Goal: Task Accomplishment & Management: Complete application form

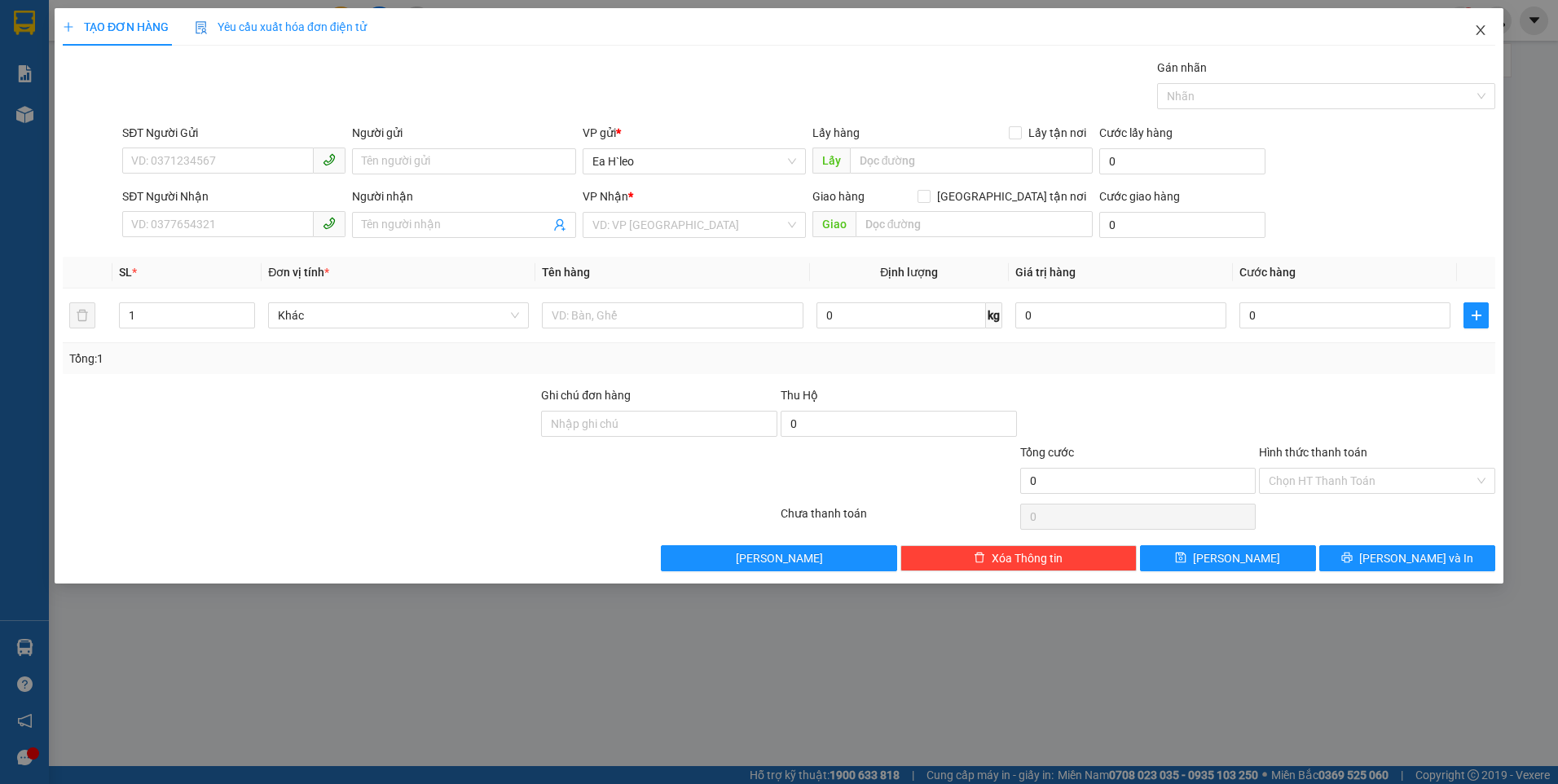
click at [1481, 34] on icon "close" at bounding box center [1481, 29] width 13 height 13
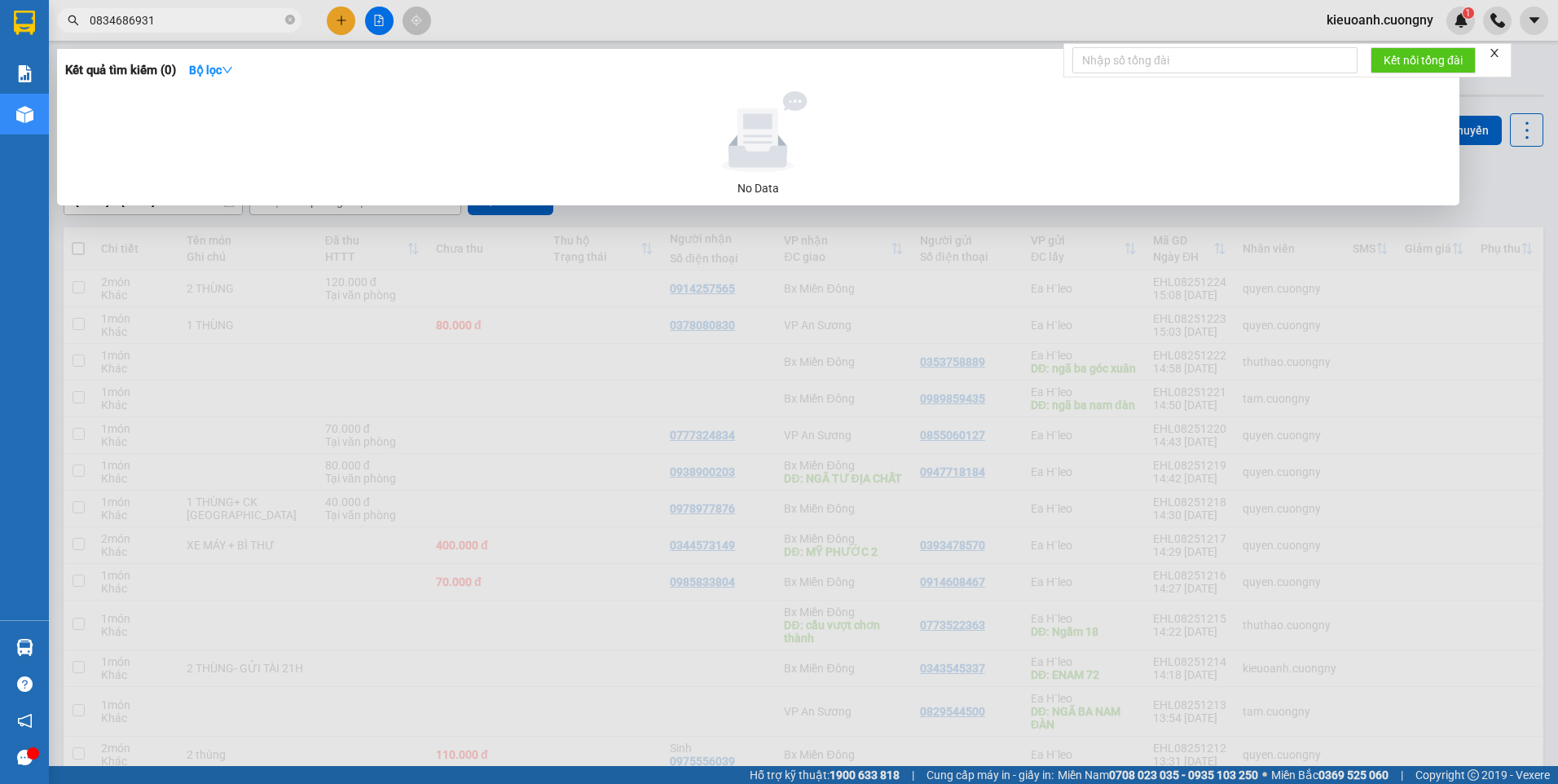
click at [185, 26] on input "0834686931" at bounding box center [186, 20] width 193 height 18
click at [186, 25] on input "0834686931" at bounding box center [186, 20] width 193 height 18
click at [186, 24] on input "0834686931" at bounding box center [186, 20] width 193 height 18
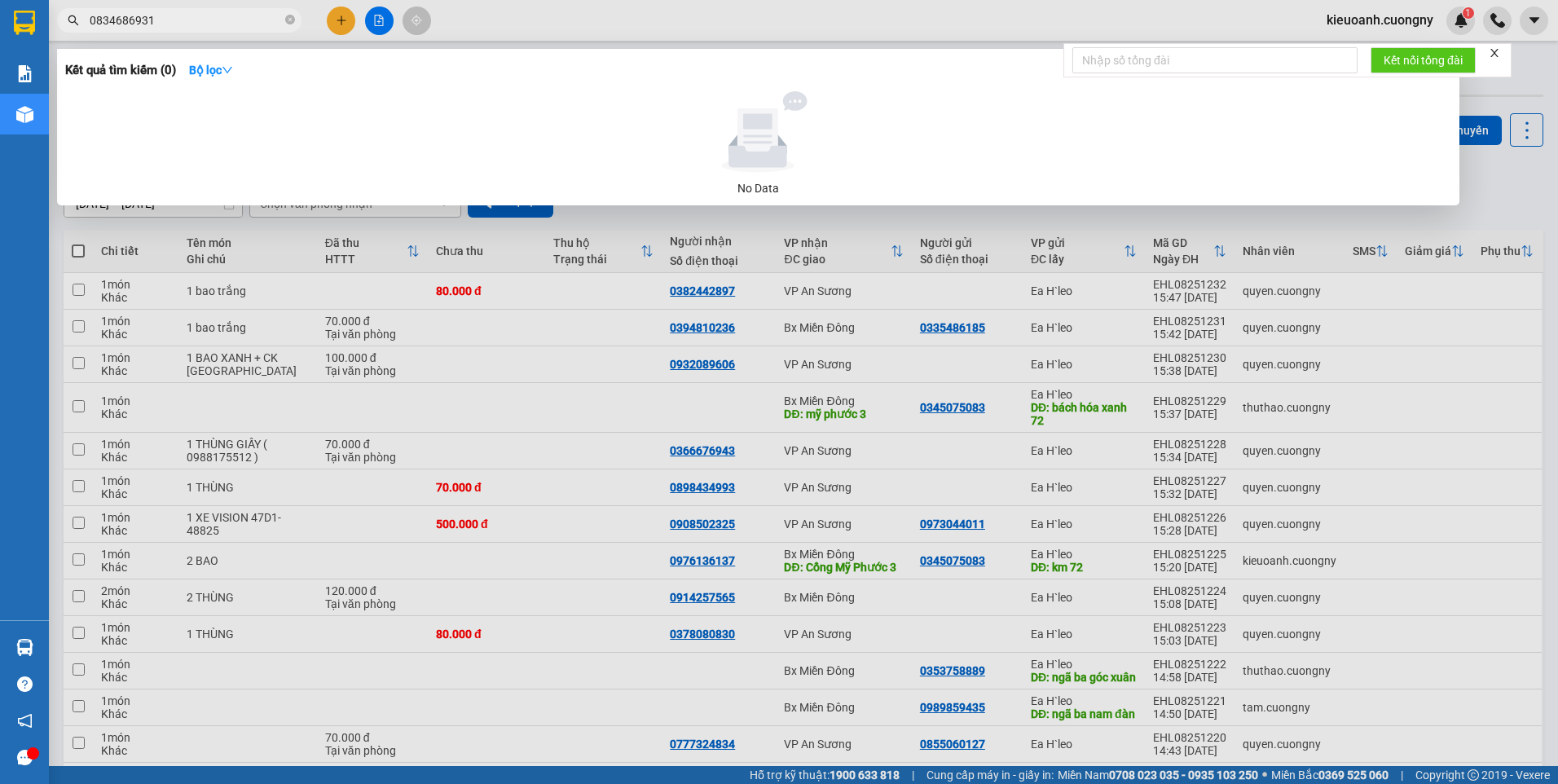
click at [208, 11] on span "0834686931" at bounding box center [179, 20] width 245 height 24
click at [208, 13] on input "0834686931" at bounding box center [186, 20] width 193 height 18
drag, startPoint x: 205, startPoint y: 37, endPoint x: 204, endPoint y: 45, distance: 8.1
drag, startPoint x: 204, startPoint y: 45, endPoint x: 249, endPoint y: 20, distance: 51.5
click at [249, 20] on input "0834686931" at bounding box center [186, 20] width 193 height 18
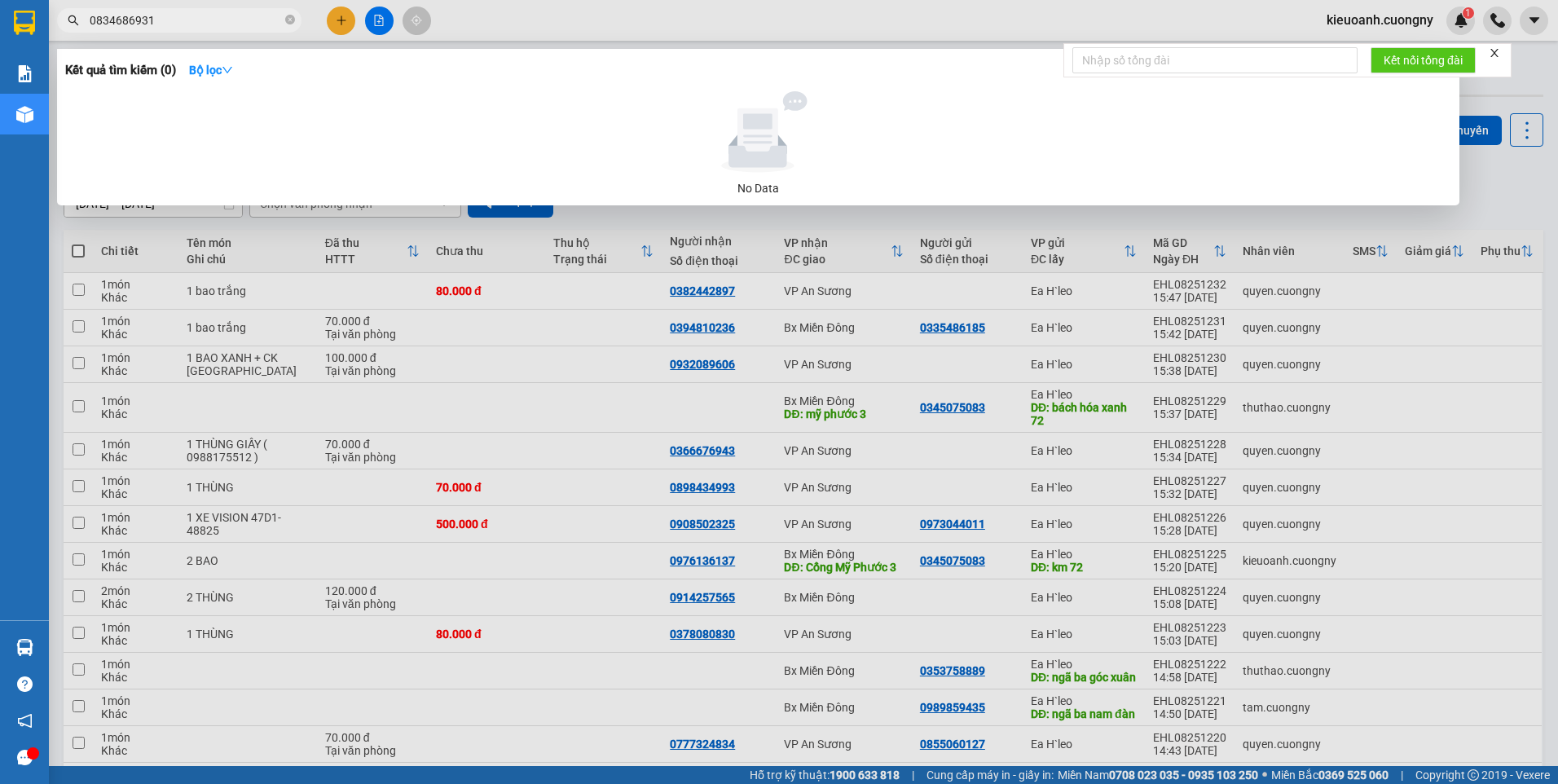
click at [249, 20] on input "0834686931" at bounding box center [186, 20] width 193 height 18
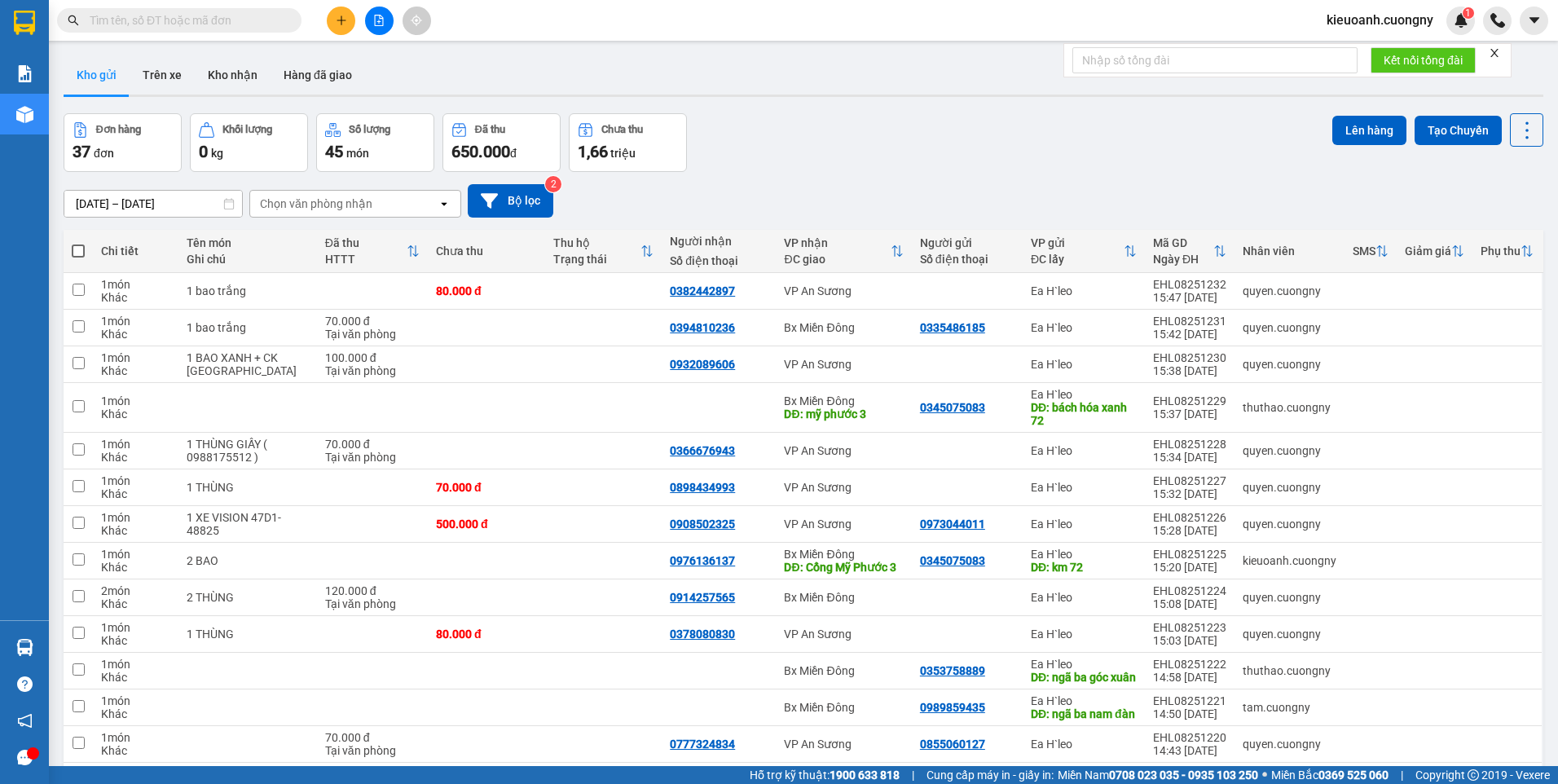
paste input "0982933337"
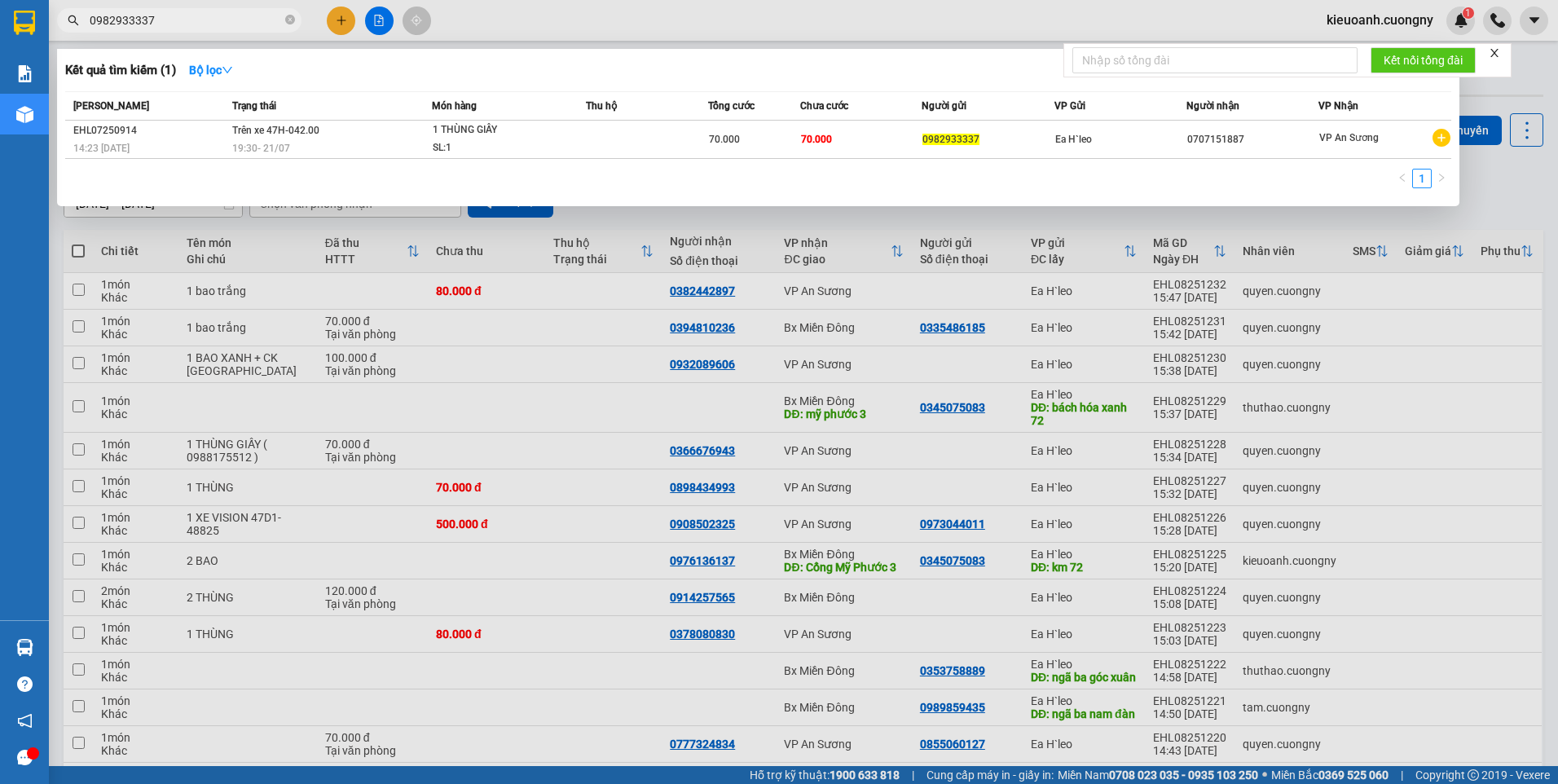
type input "0982933337"
click at [1525, 204] on div at bounding box center [779, 392] width 1558 height 784
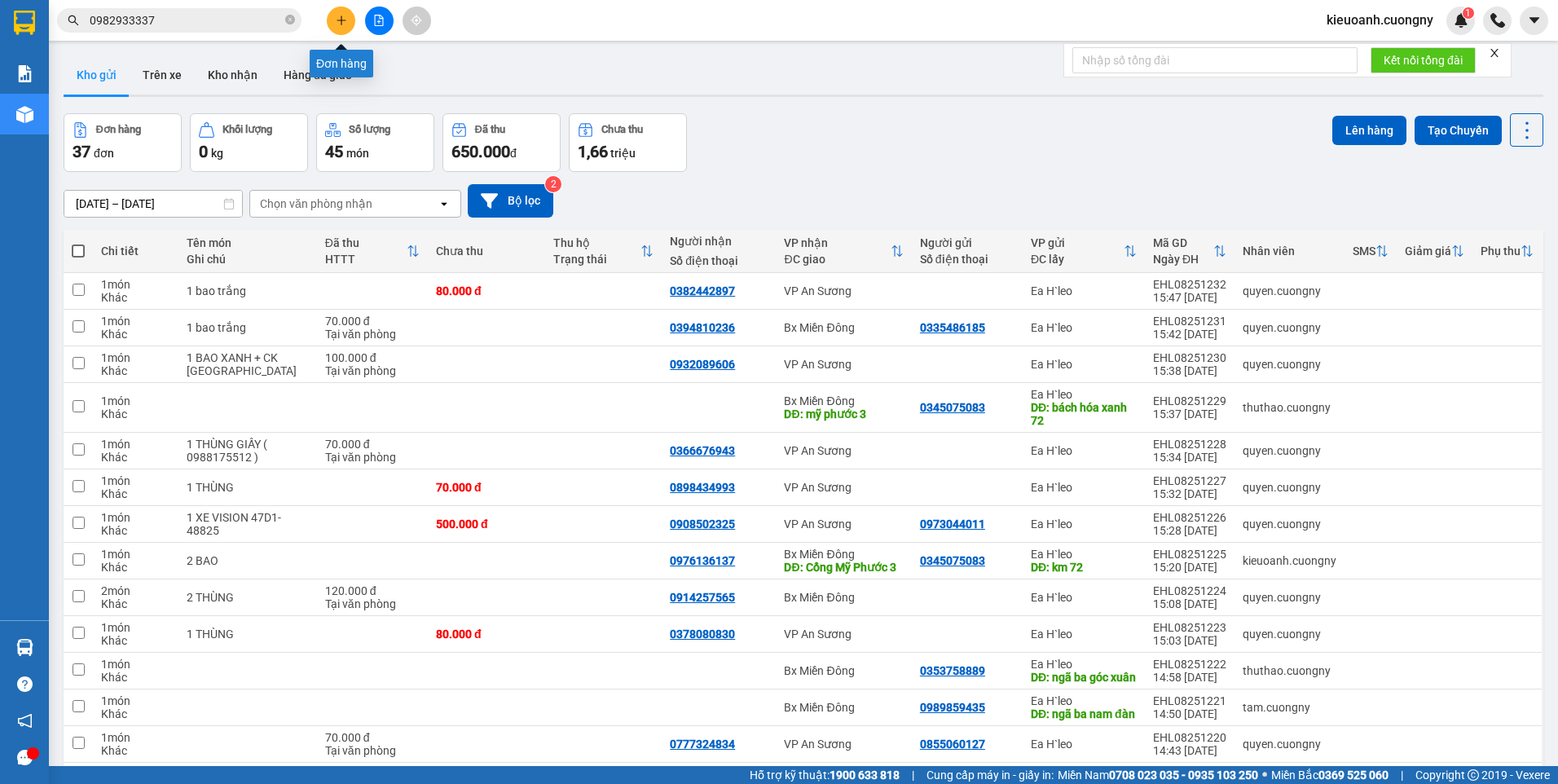
click at [343, 21] on icon "plus" at bounding box center [342, 20] width 12 height 12
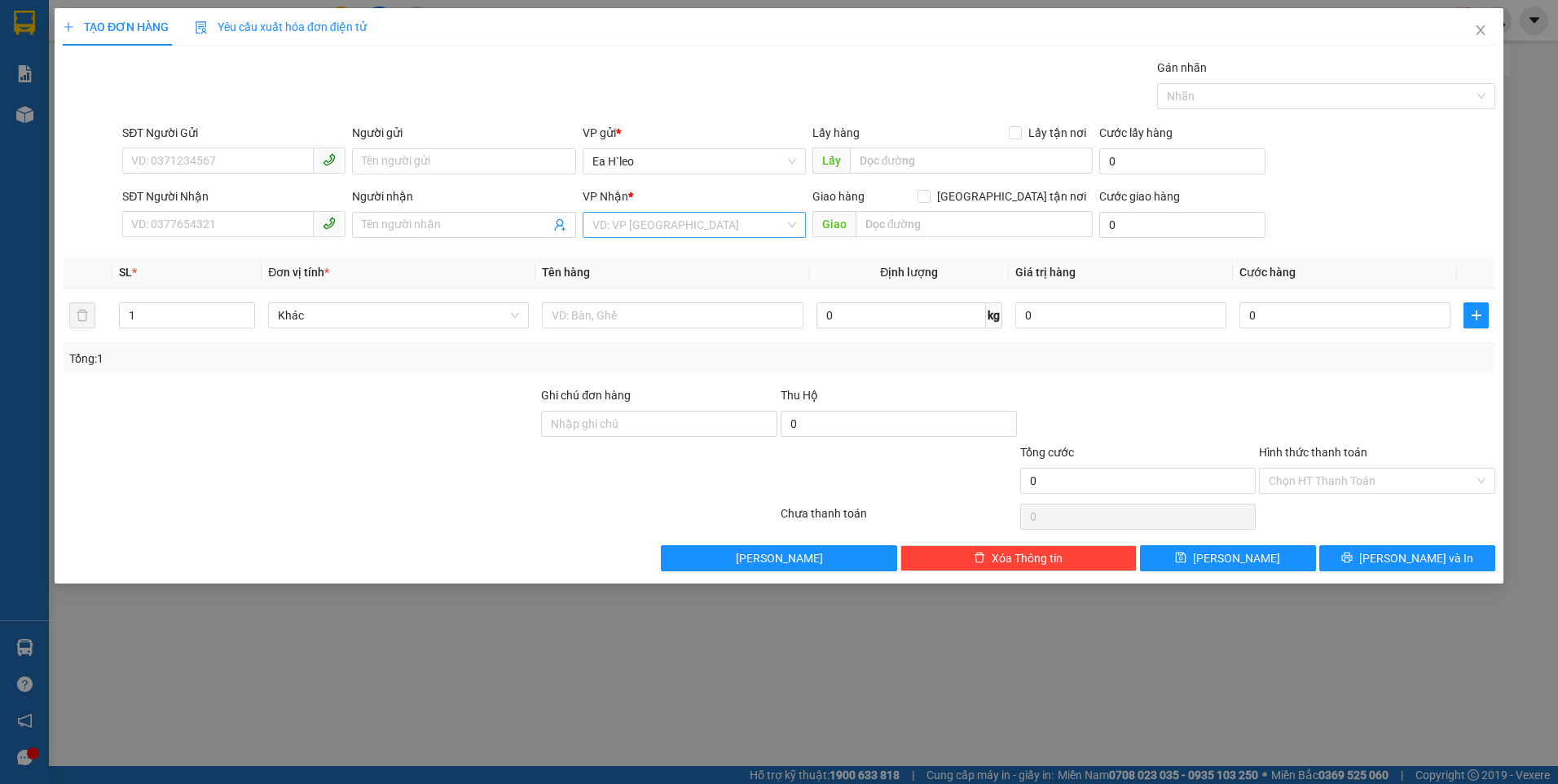
click at [660, 227] on input "search" at bounding box center [689, 225] width 193 height 24
click at [645, 278] on div "Bx Miền Đông" at bounding box center [694, 283] width 204 height 18
click at [167, 156] on input "SĐT Người Gửi" at bounding box center [218, 160] width 192 height 26
paste input "0865795547"
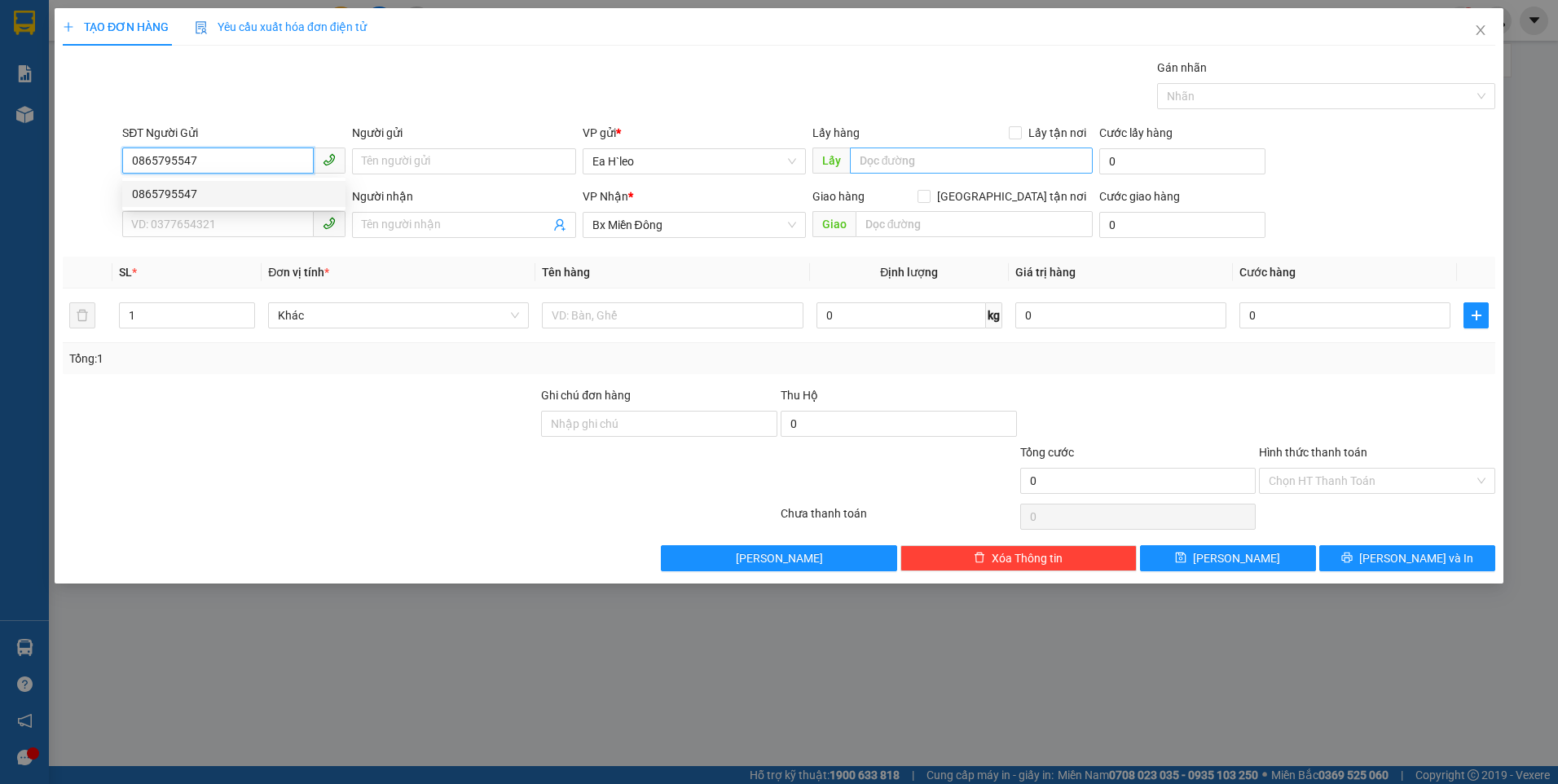
type input "0865795547"
click at [898, 162] on input "text" at bounding box center [972, 160] width 244 height 26
type input "n"
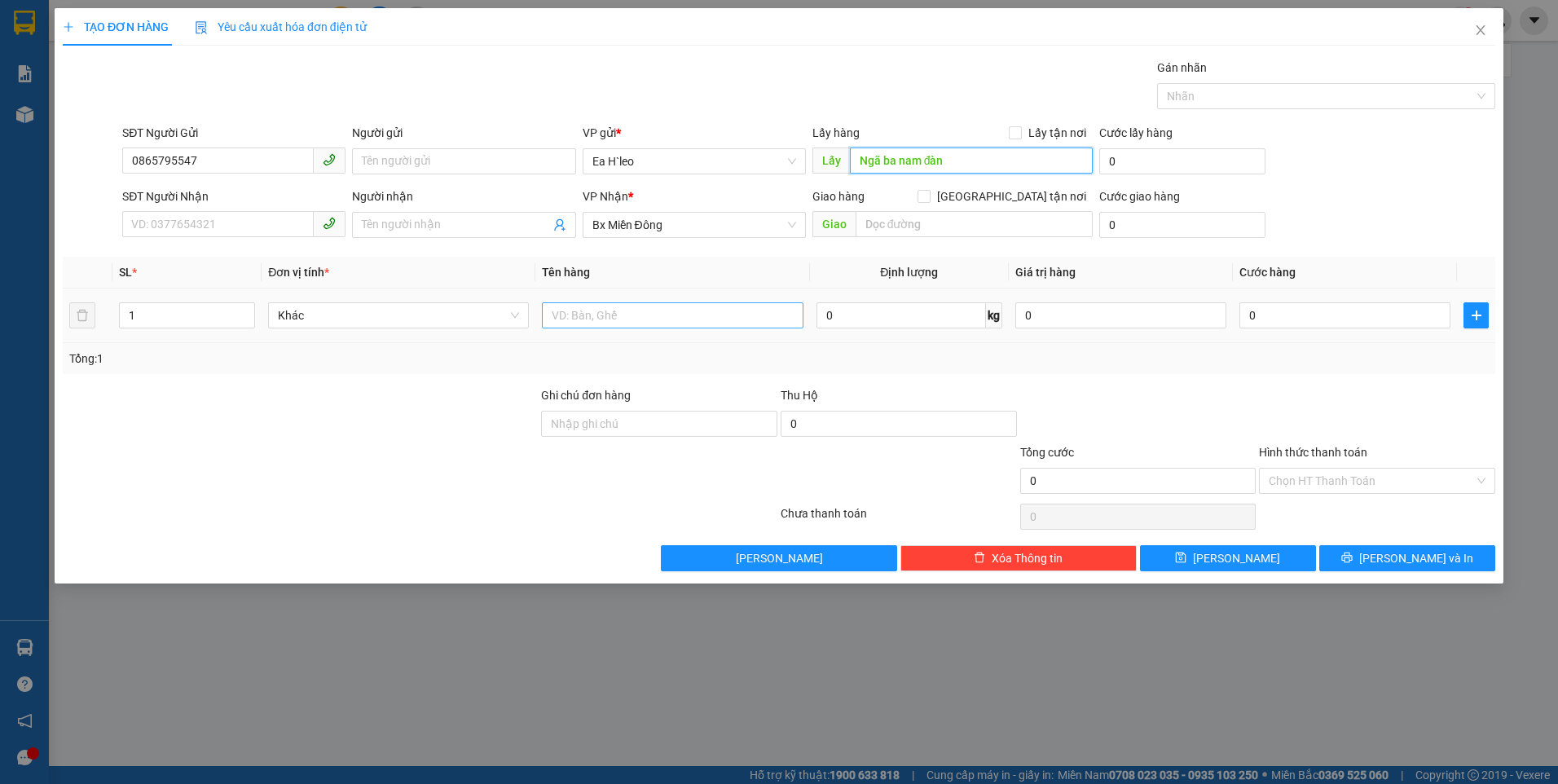
type input "Ngã ba nam đàn"
click at [697, 312] on input "text" at bounding box center [673, 315] width 261 height 26
type input "1 THÙNG"
click at [1223, 554] on button "[PERSON_NAME]" at bounding box center [1228, 558] width 176 height 26
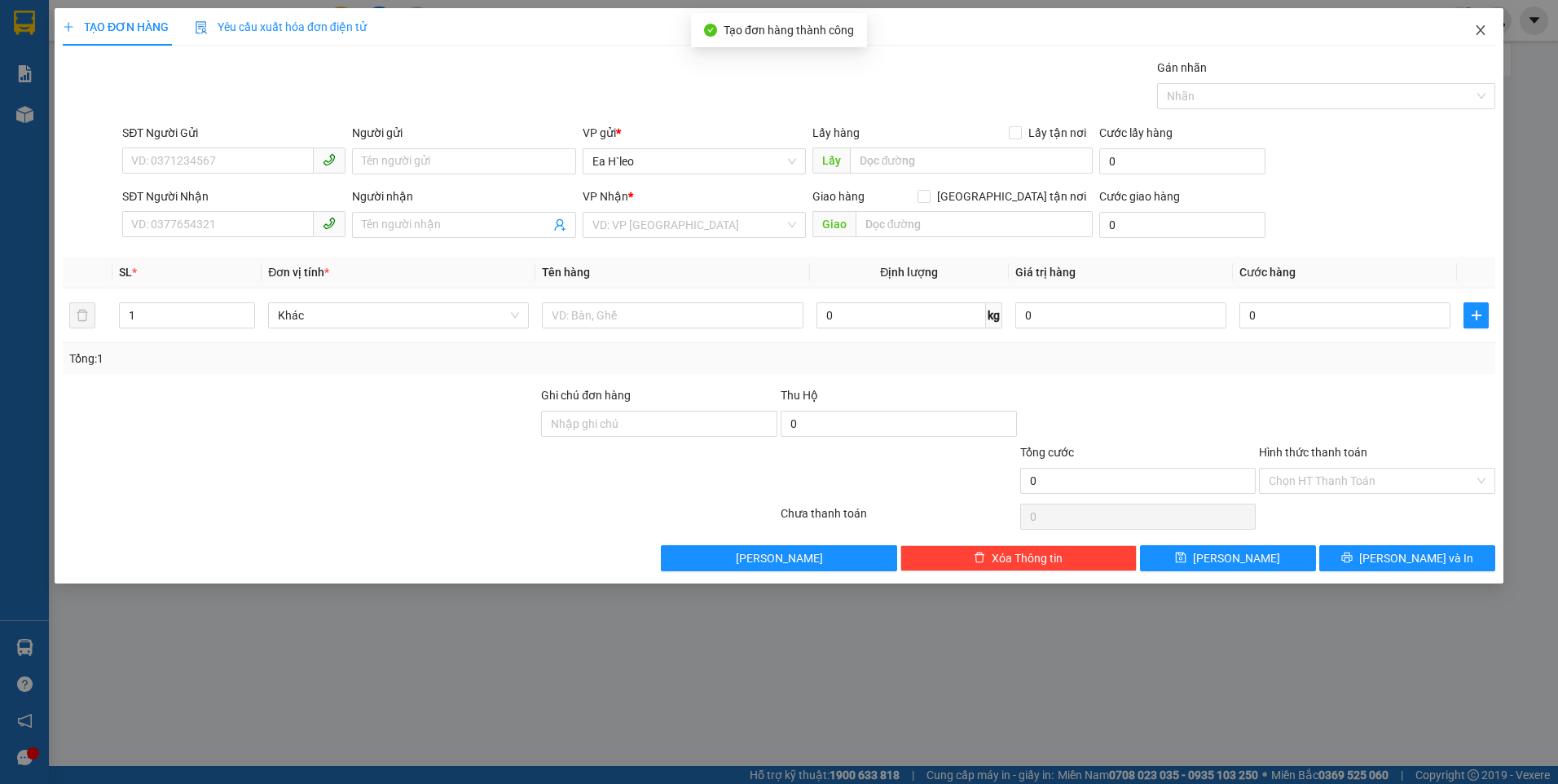
click at [1480, 32] on icon "close" at bounding box center [1481, 29] width 13 height 13
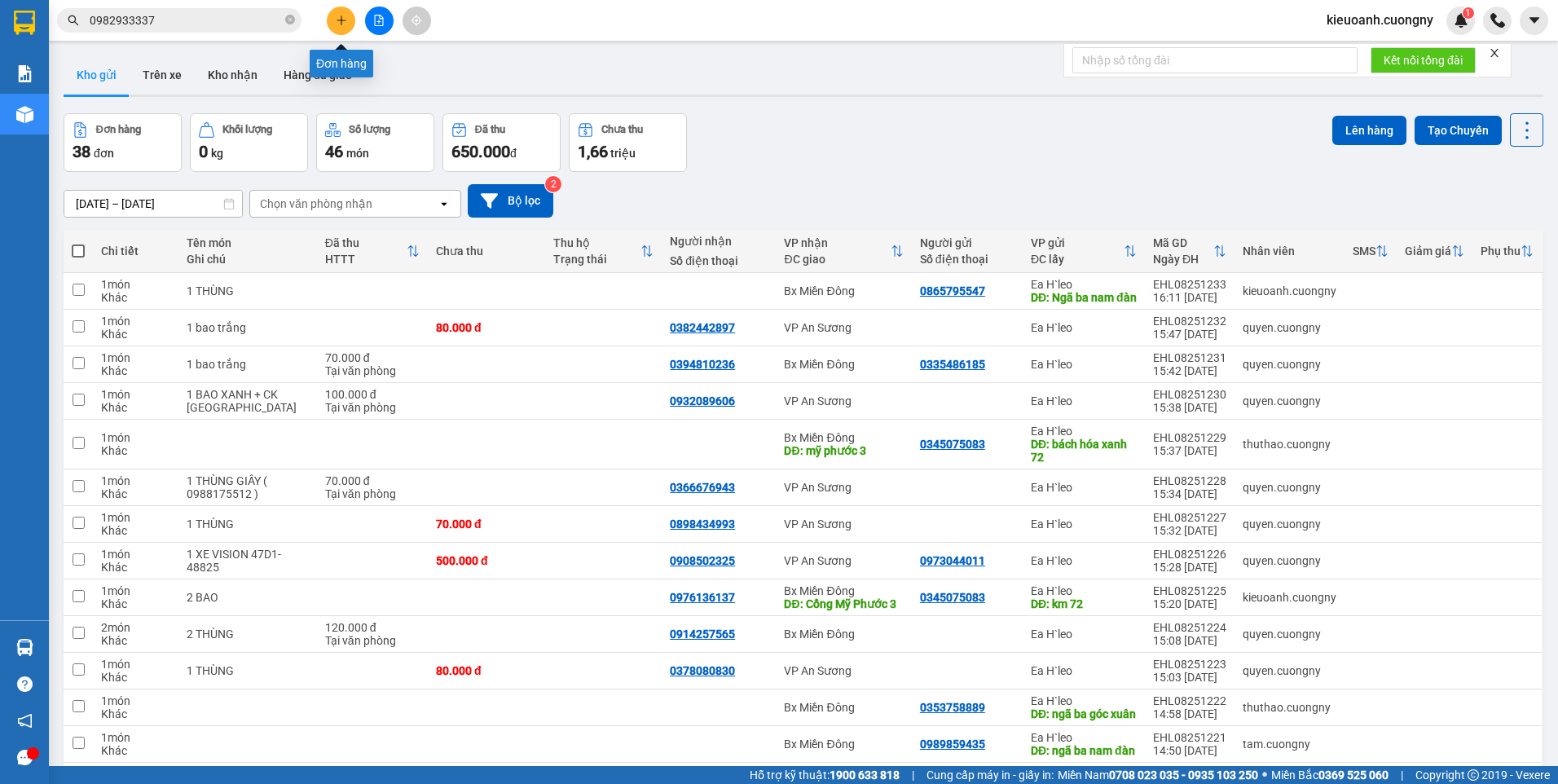
click at [344, 19] on icon "plus" at bounding box center [342, 20] width 12 height 12
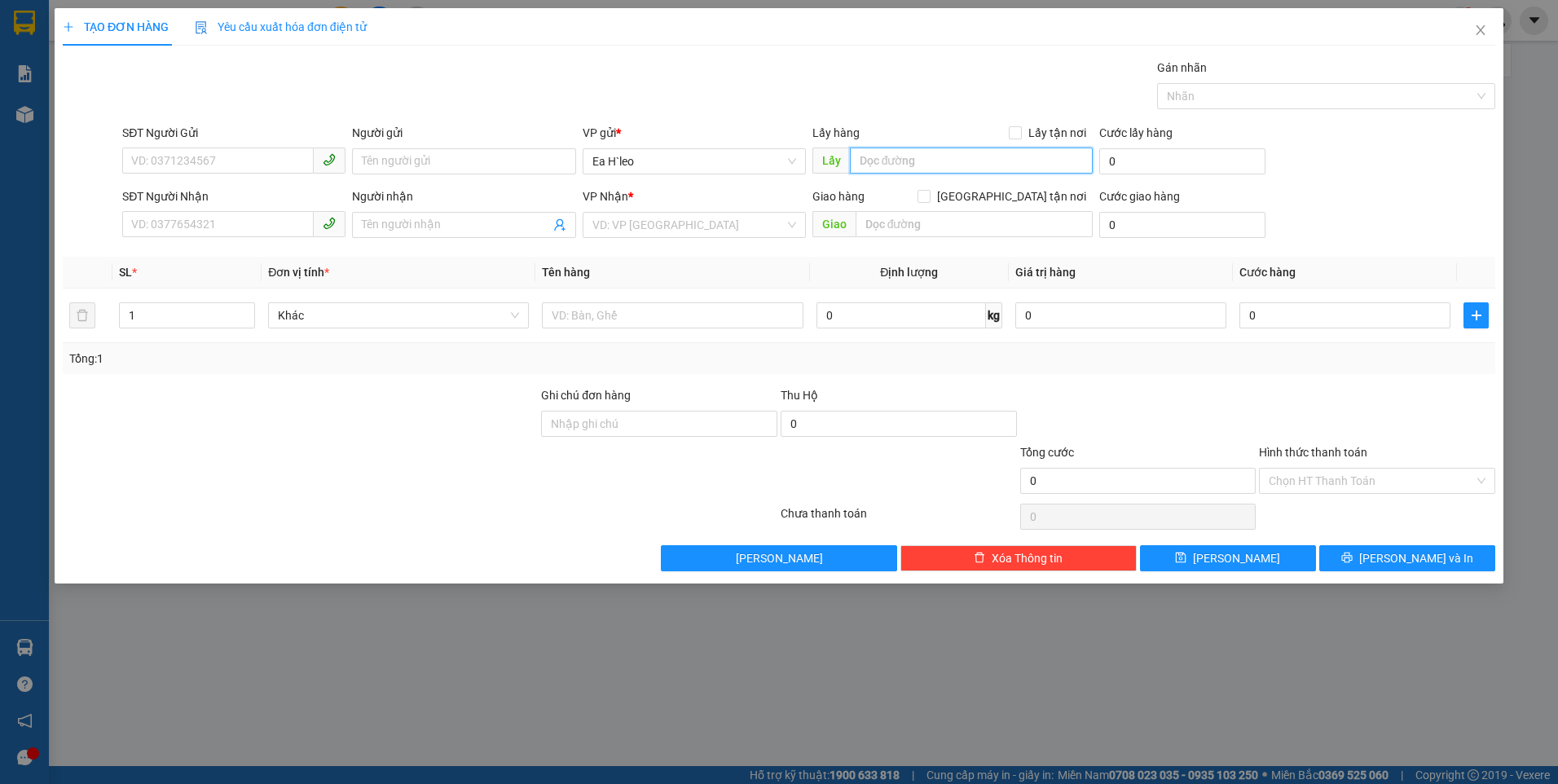
click at [981, 165] on input "text" at bounding box center [972, 160] width 244 height 26
type input "c"
type input "Cổng ESIA"
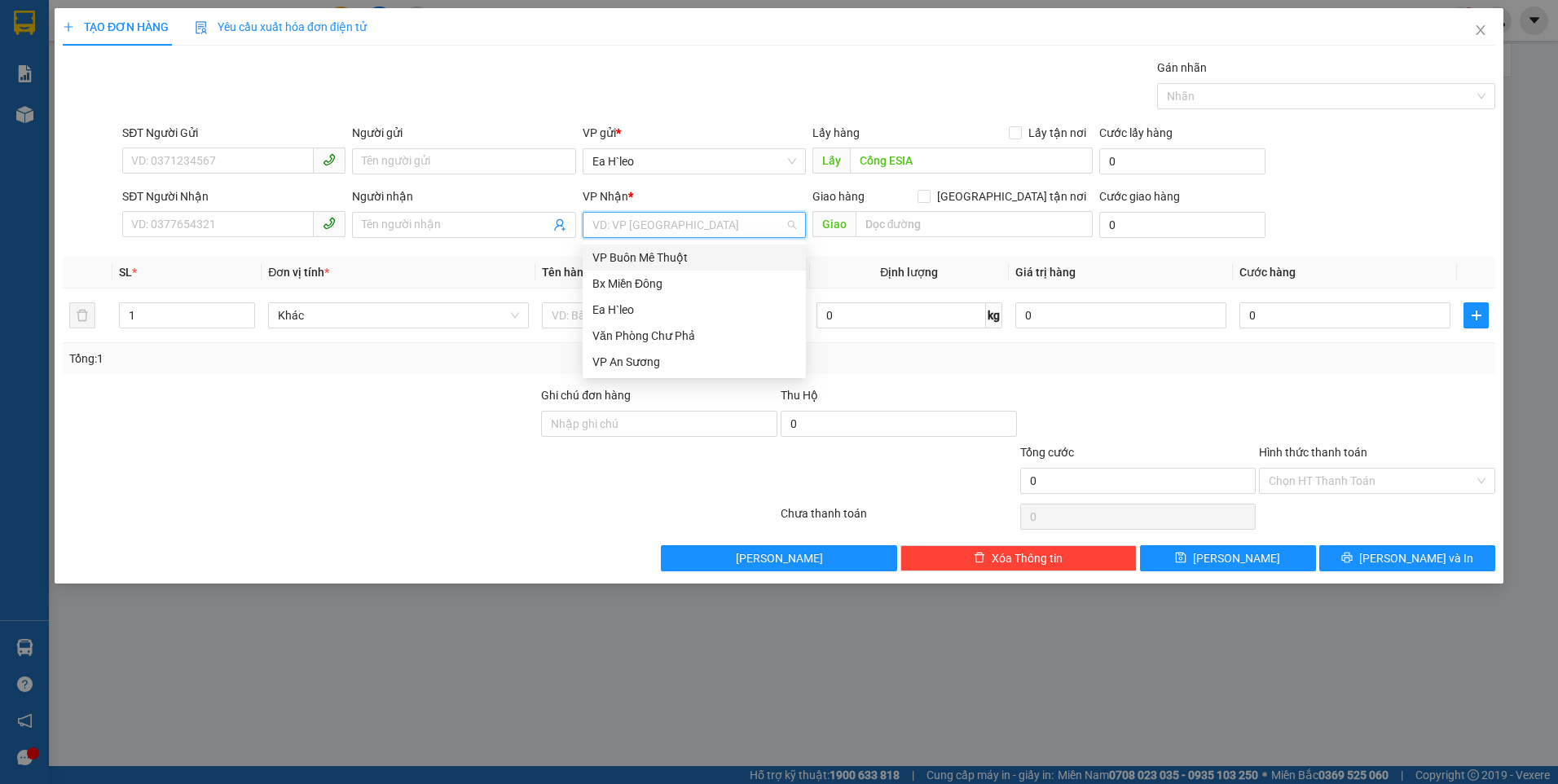
click at [654, 222] on input "search" at bounding box center [689, 225] width 193 height 24
click at [651, 286] on div "Bx Miền Đông" at bounding box center [694, 283] width 204 height 18
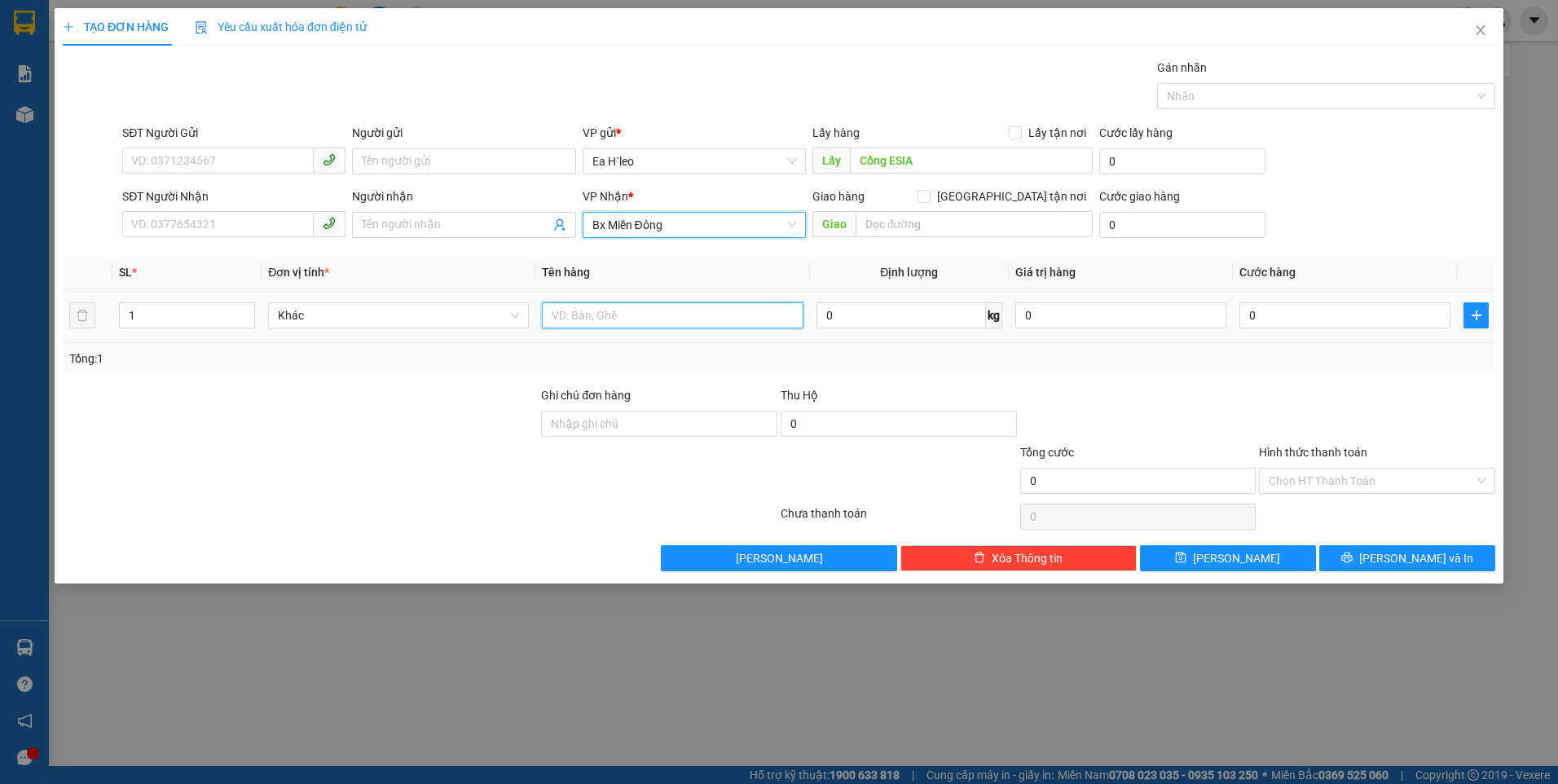
click at [614, 310] on input "text" at bounding box center [673, 315] width 261 height 26
type input "1 THÙNG"
click at [276, 156] on input "SĐT Người Gửi" at bounding box center [218, 160] width 192 height 26
paste input "0982664556"
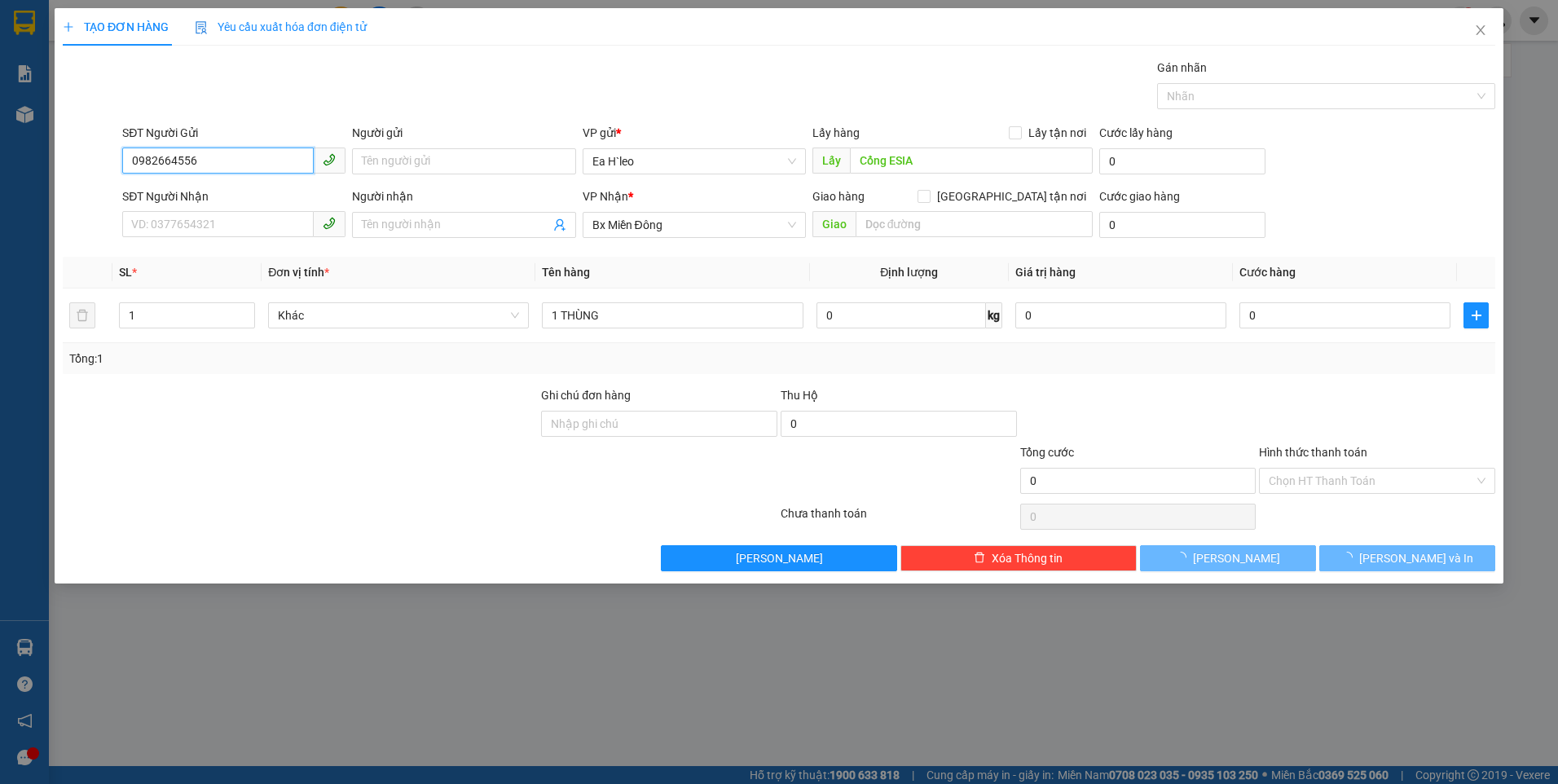
type input "0982664556"
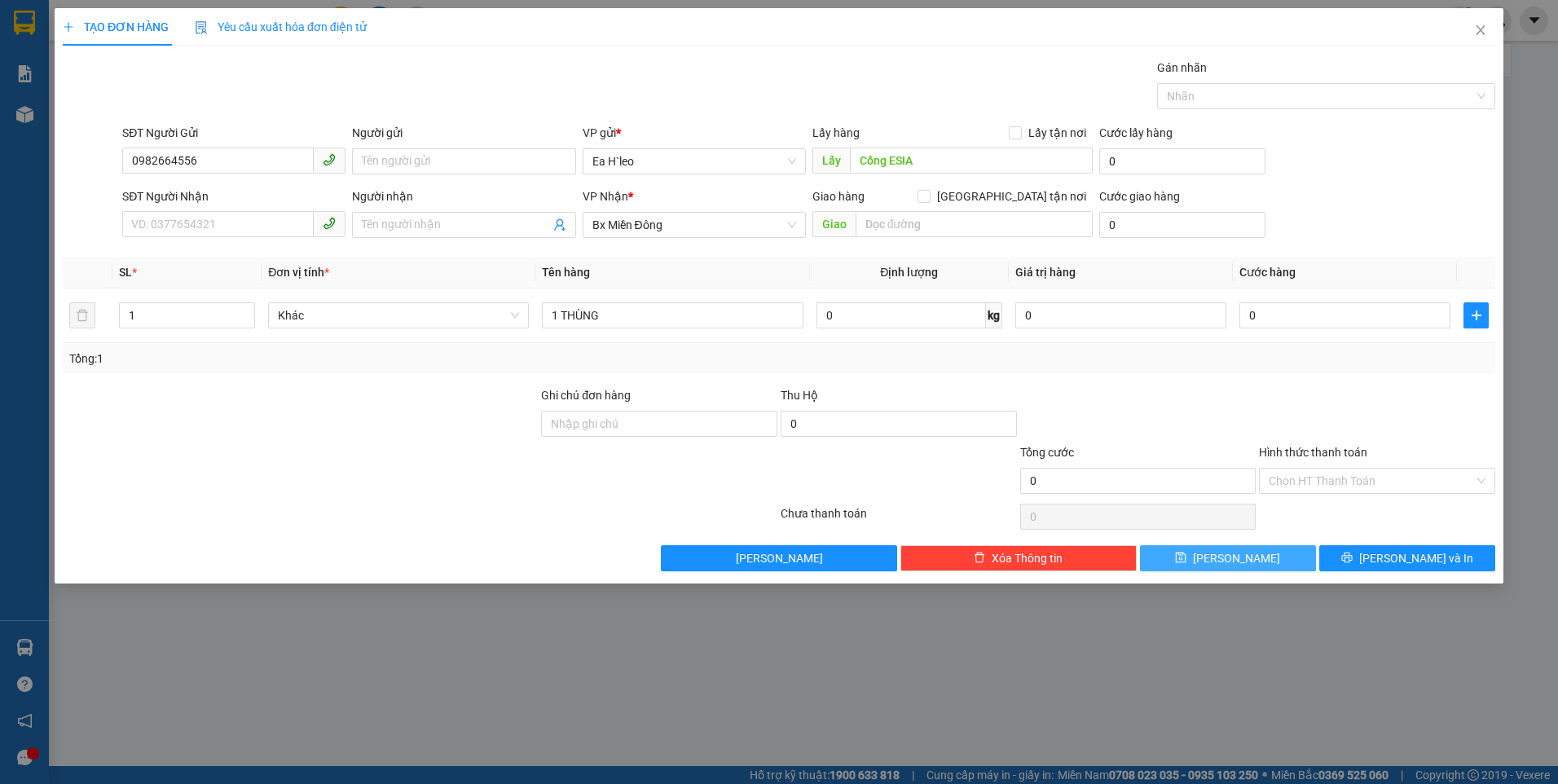
click at [1260, 566] on button "[PERSON_NAME]" at bounding box center [1228, 558] width 176 height 26
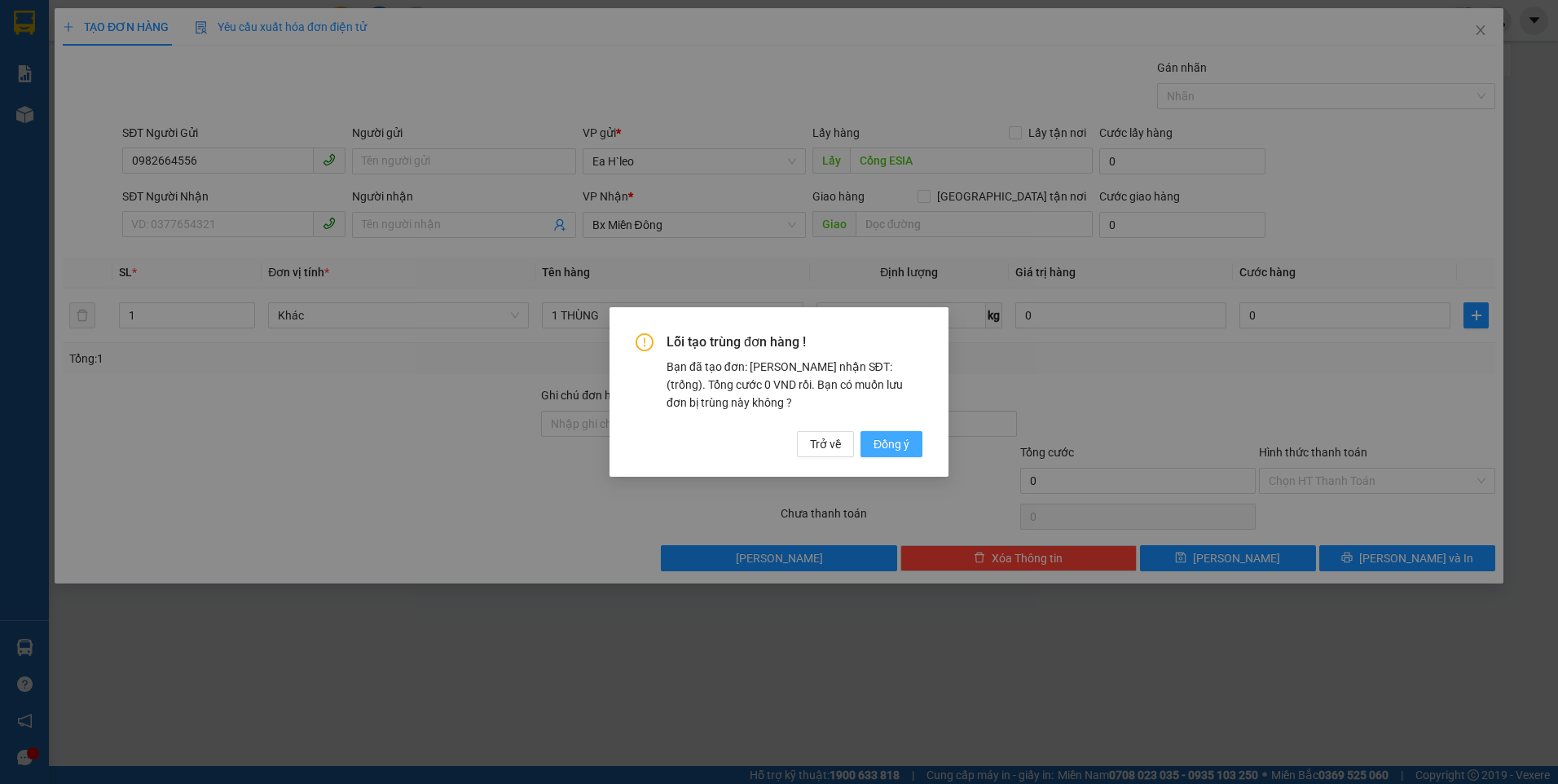
click at [875, 445] on span "Đồng ý" at bounding box center [891, 443] width 36 height 18
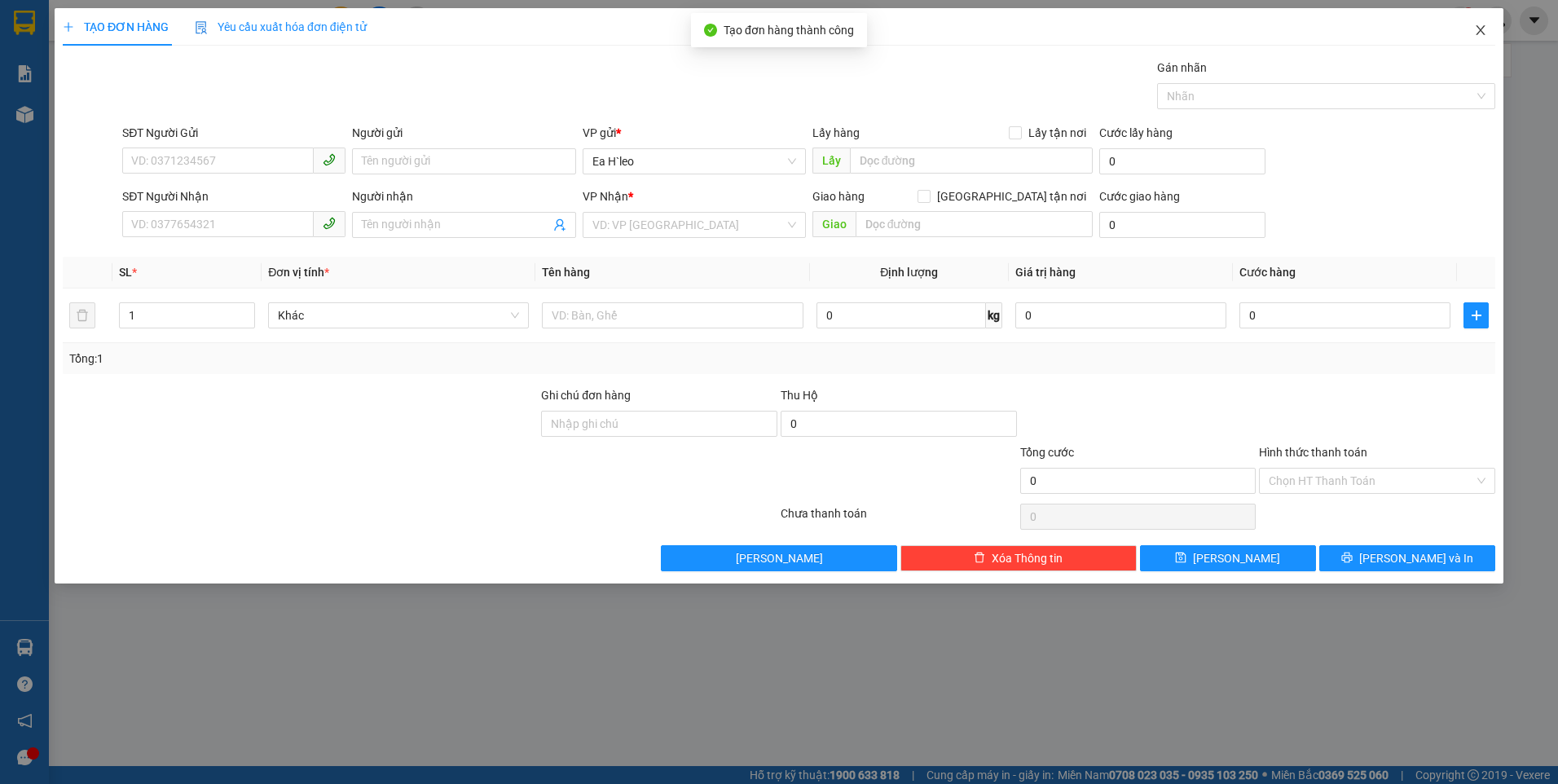
click at [1480, 36] on icon "close" at bounding box center [1481, 29] width 13 height 13
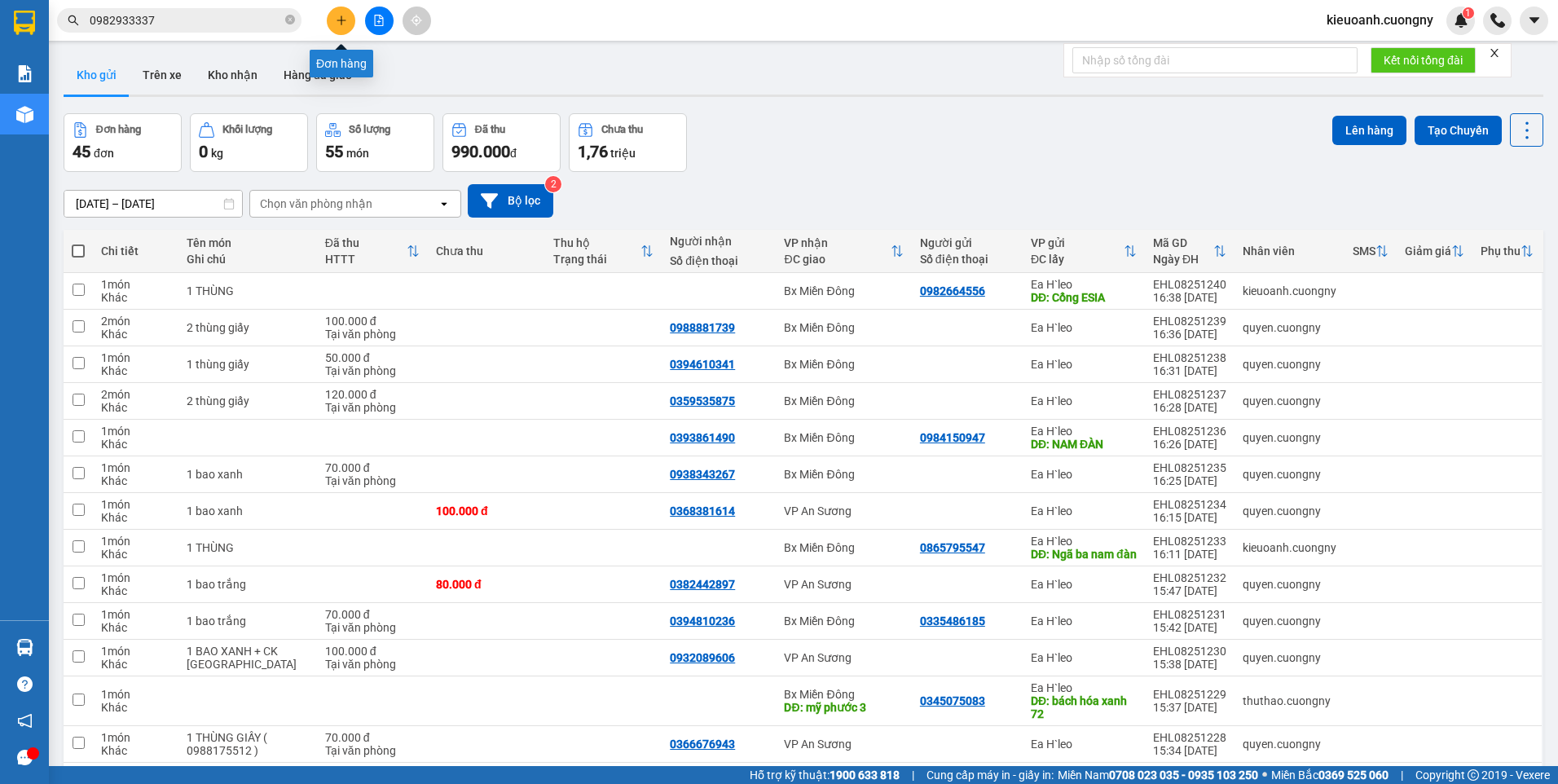
click at [343, 13] on button at bounding box center [341, 21] width 29 height 29
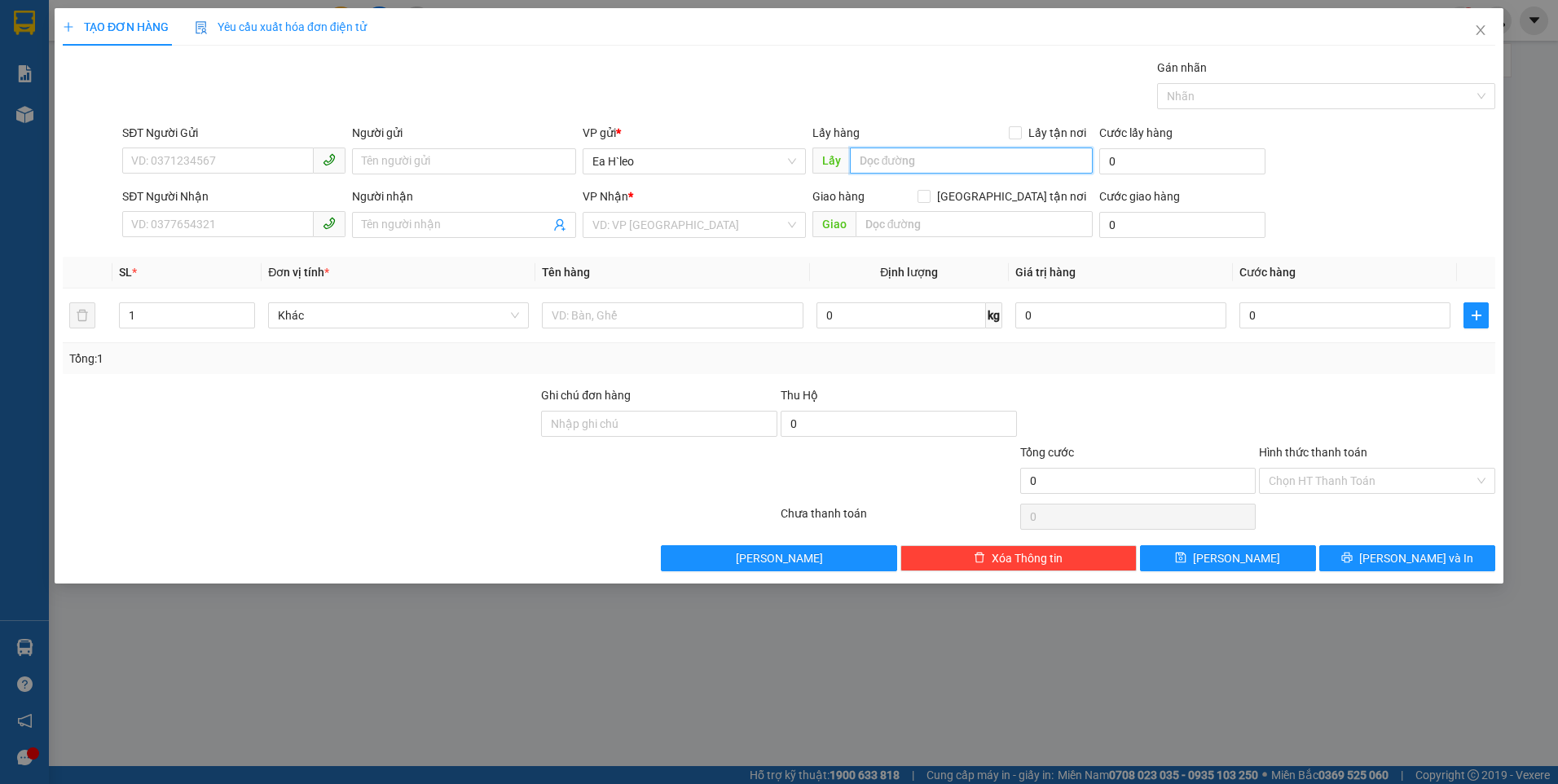
click at [927, 163] on input "text" at bounding box center [972, 160] width 244 height 26
type input "m"
type input "km 72"
click at [902, 225] on input "text" at bounding box center [975, 224] width 238 height 26
drag, startPoint x: 914, startPoint y: 225, endPoint x: 891, endPoint y: 232, distance: 24.0
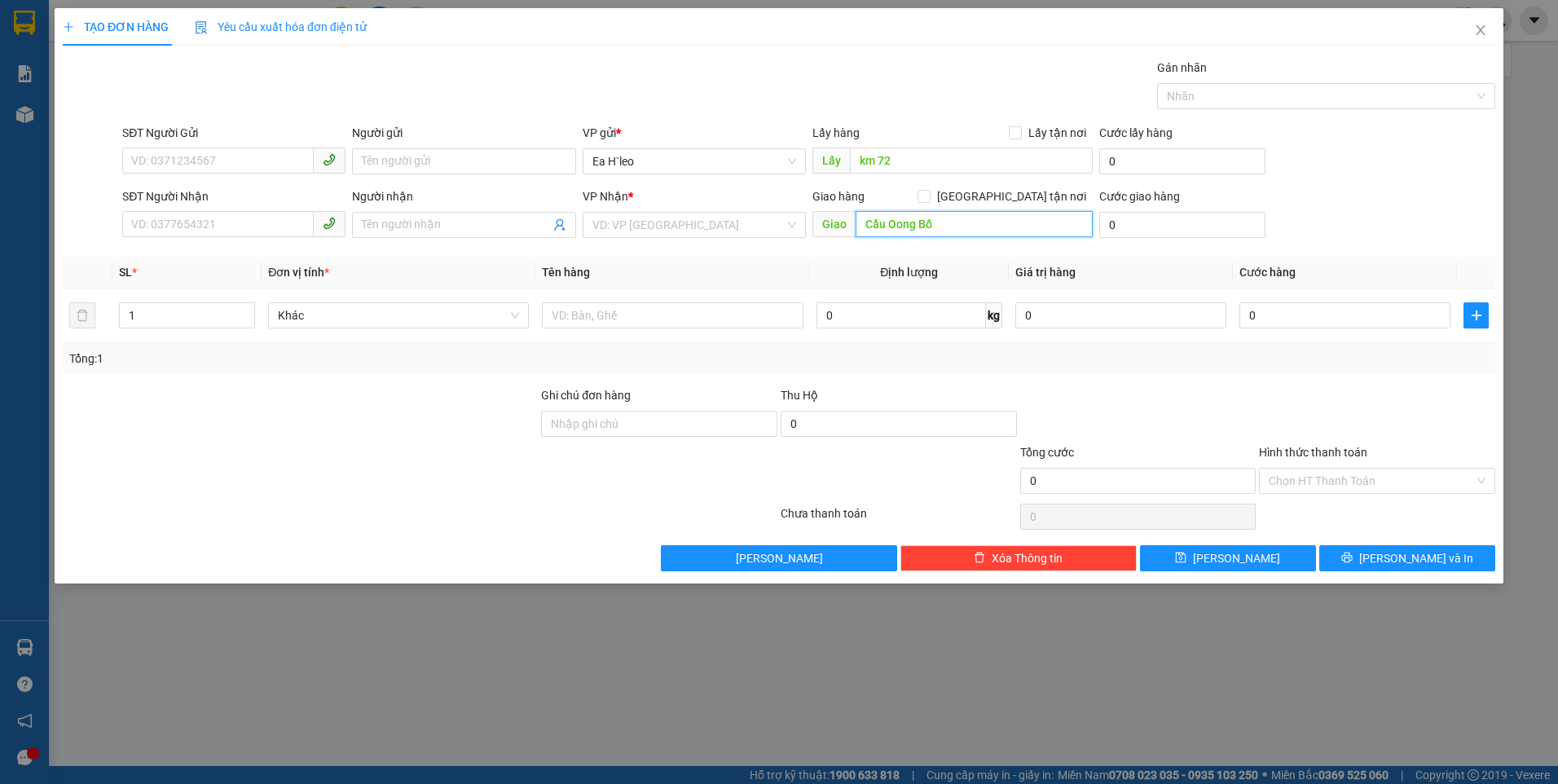
click at [891, 232] on input "Cầu Oong Bố" at bounding box center [975, 224] width 238 height 26
type input "Cầu Bố"
click at [951, 163] on input "km 72" at bounding box center [972, 160] width 244 height 26
click at [971, 229] on input "Cầu Bố" at bounding box center [975, 224] width 238 height 26
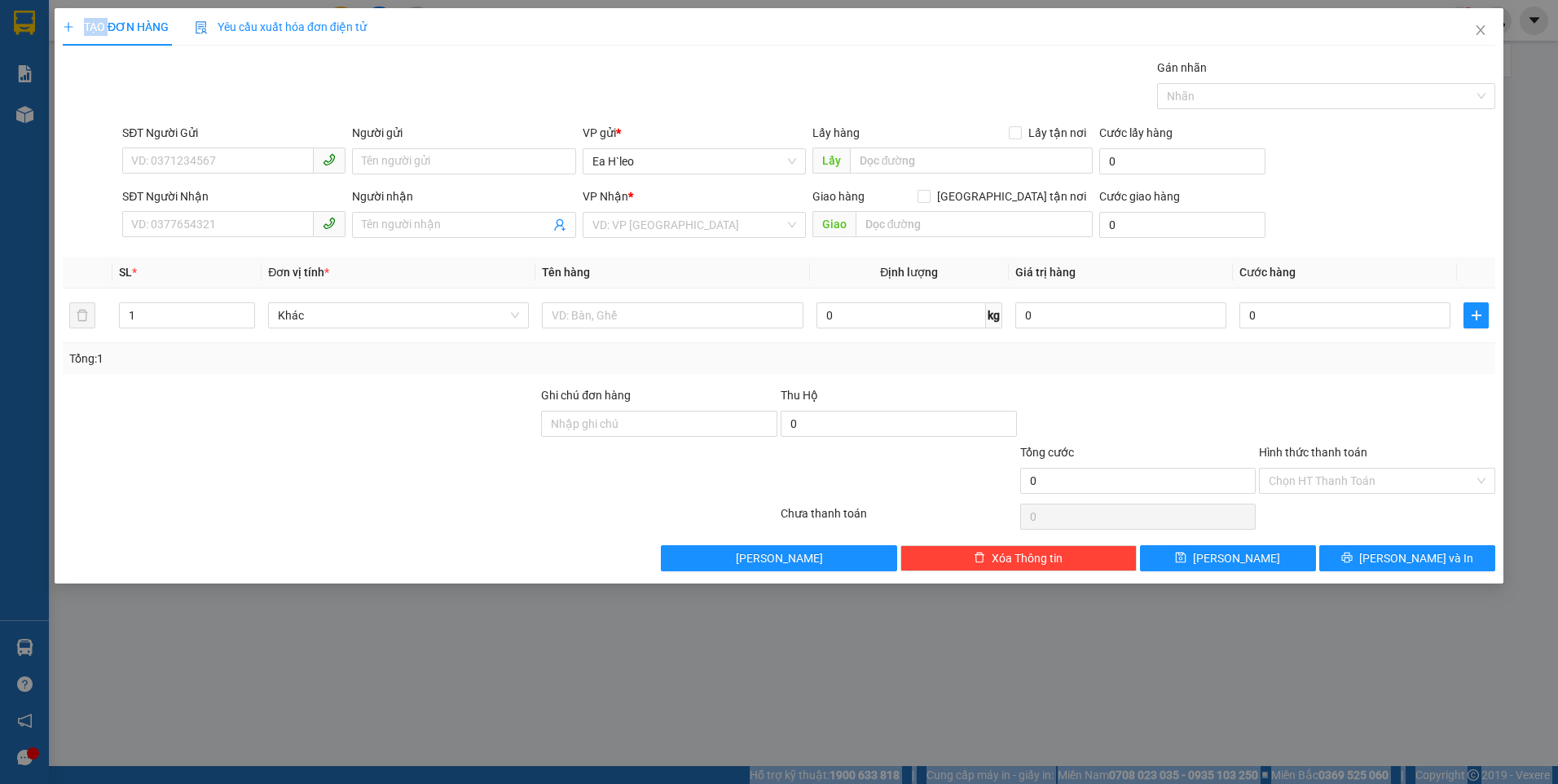
drag, startPoint x: 5, startPoint y: 191, endPoint x: -3, endPoint y: 380, distance: 189.2
click at [0, 380] on html "Kết quả tìm kiếm ( 1 ) Bộ lọc Mã ĐH Trạng thái Món hàng Thu hộ Tổng cước Chưa c…" at bounding box center [779, 392] width 1558 height 784
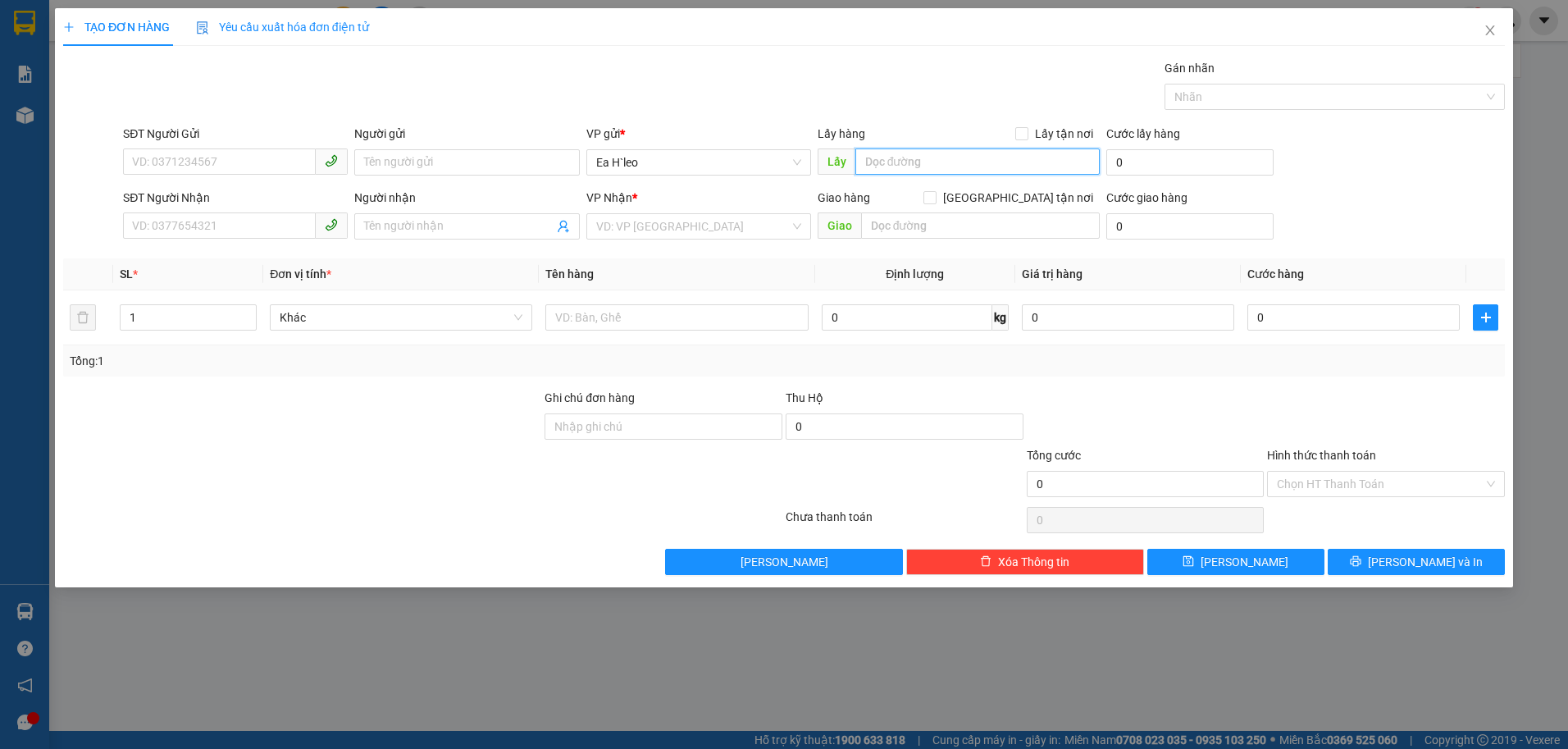
click at [911, 158] on input "text" at bounding box center [978, 161] width 246 height 26
type input "km 65"
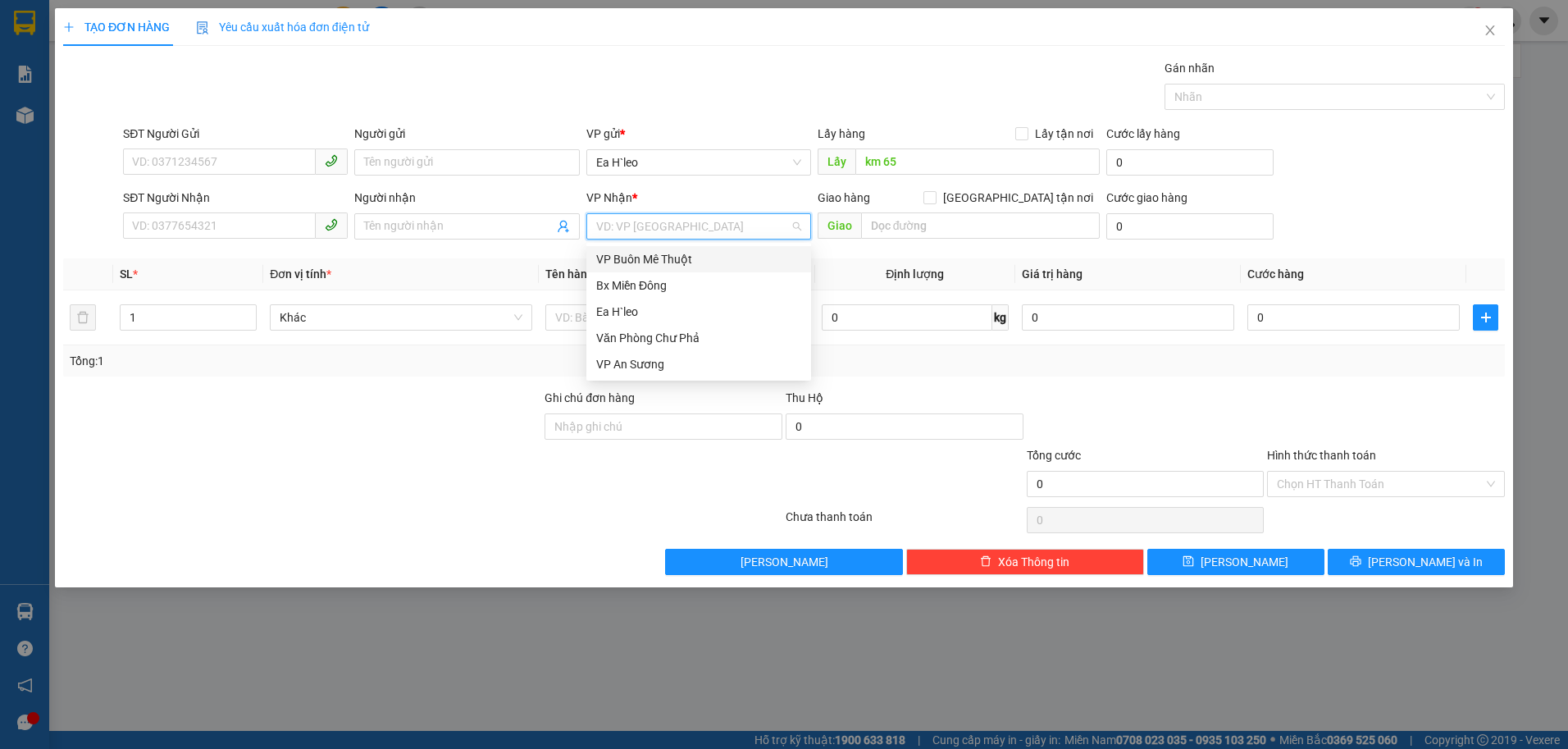
click at [699, 226] on input "search" at bounding box center [693, 226] width 194 height 25
click at [699, 290] on div "Bx Miền Đông" at bounding box center [699, 285] width 205 height 18
click at [153, 162] on input "SĐT Người Gửi" at bounding box center [219, 161] width 193 height 26
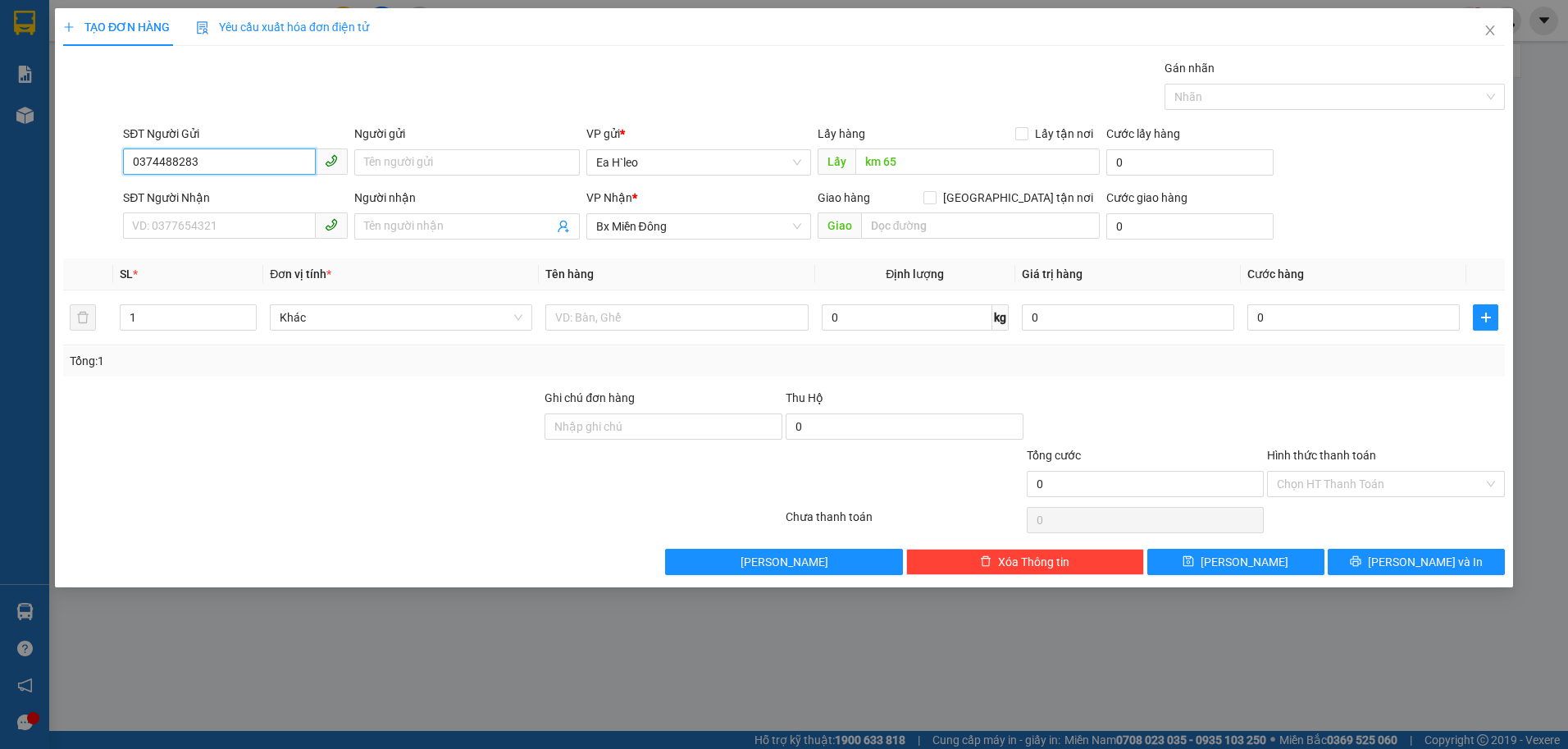
click at [159, 166] on input "0374488283" at bounding box center [219, 161] width 193 height 26
click at [176, 158] on input "0374488283" at bounding box center [219, 161] width 193 height 26
click at [220, 160] on input "0374488283" at bounding box center [219, 161] width 193 height 26
type input "0374488283"
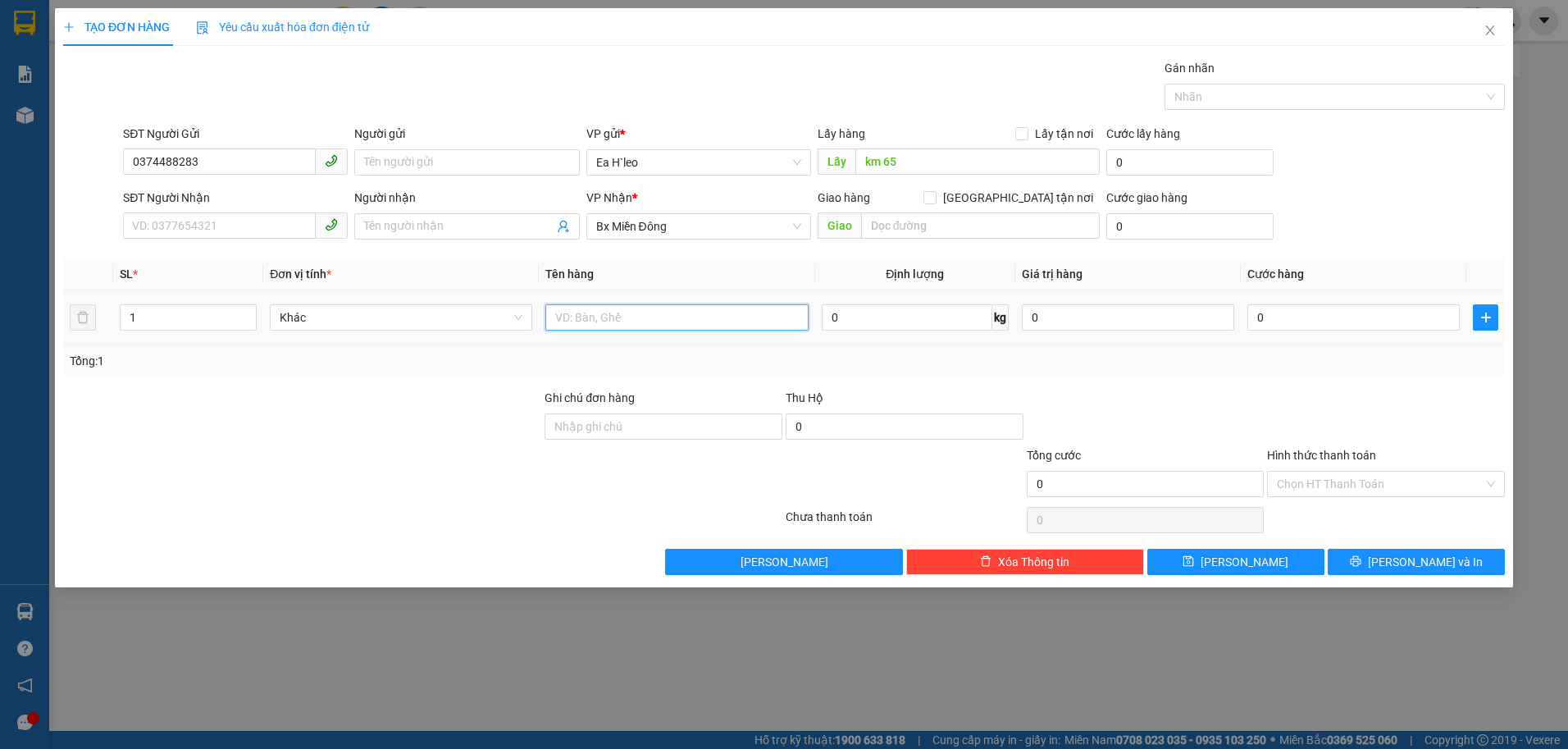
click at [572, 325] on input "text" at bounding box center [677, 317] width 263 height 26
type input "1 THÙNG"
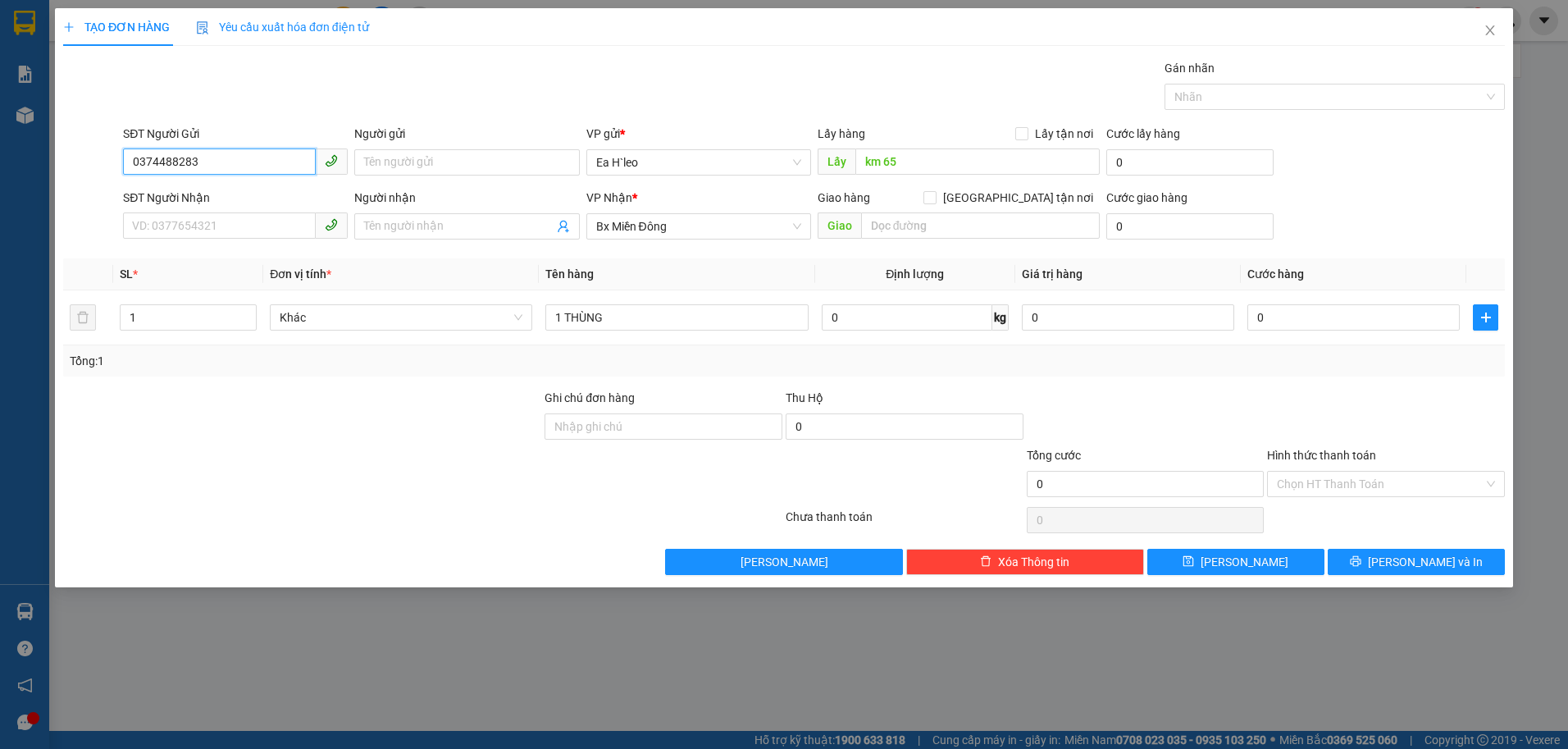
drag, startPoint x: 218, startPoint y: 169, endPoint x: 136, endPoint y: 163, distance: 82.2
click at [136, 163] on input "0374488283" at bounding box center [219, 161] width 193 height 26
click at [1267, 558] on button "[PERSON_NAME]" at bounding box center [1236, 562] width 177 height 26
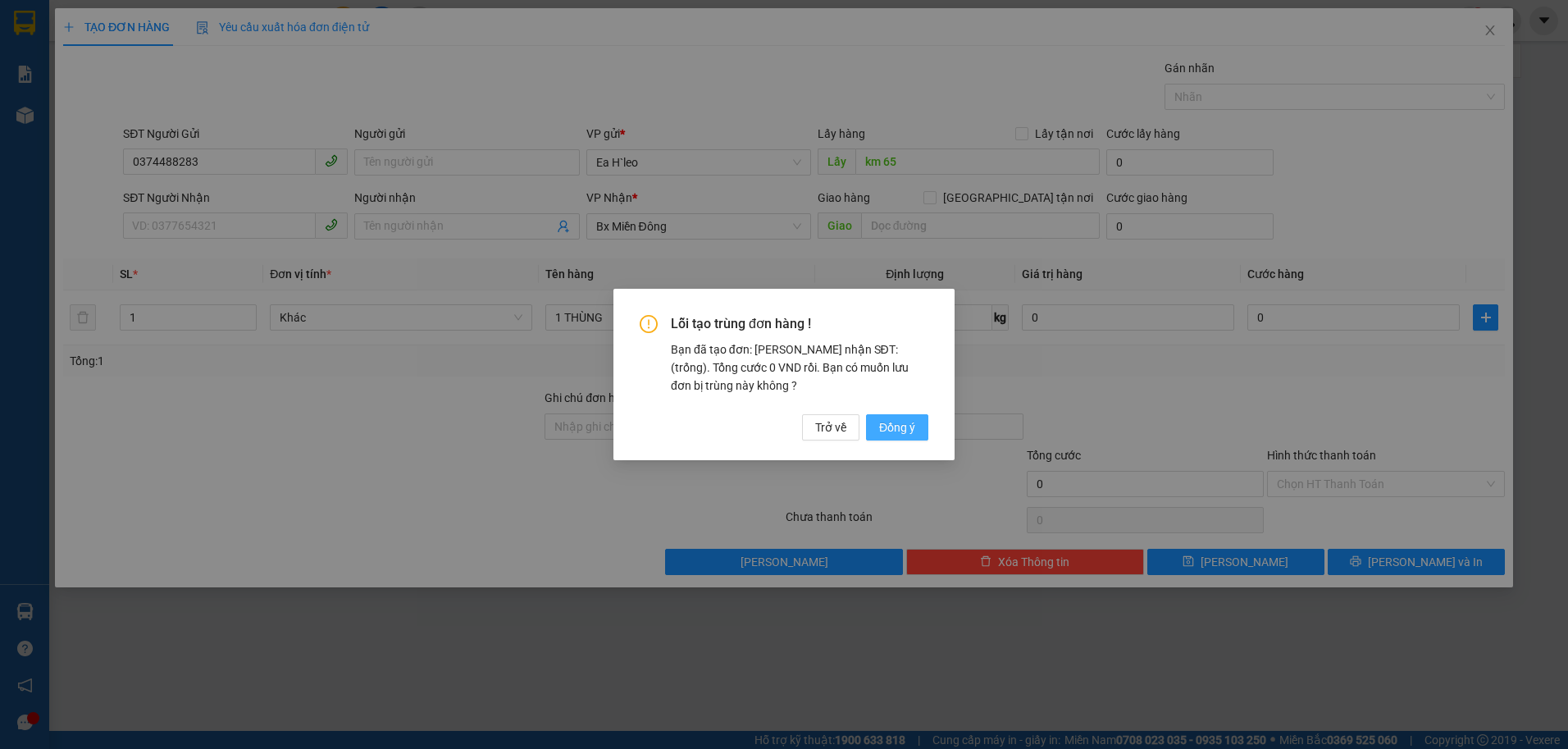
click at [919, 423] on button "Đồng ý" at bounding box center [898, 427] width 63 height 26
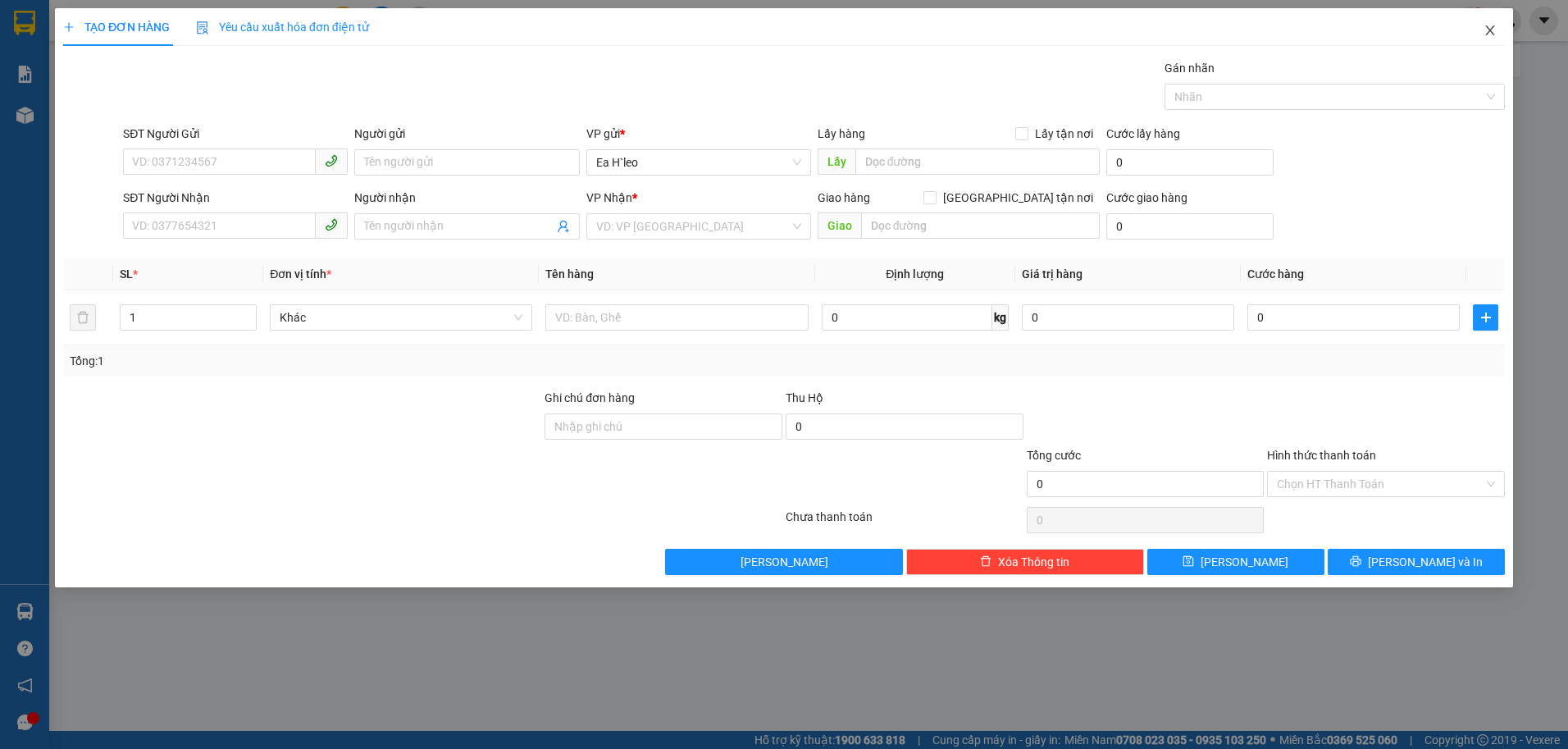
click at [1490, 29] on icon "close" at bounding box center [1490, 30] width 13 height 13
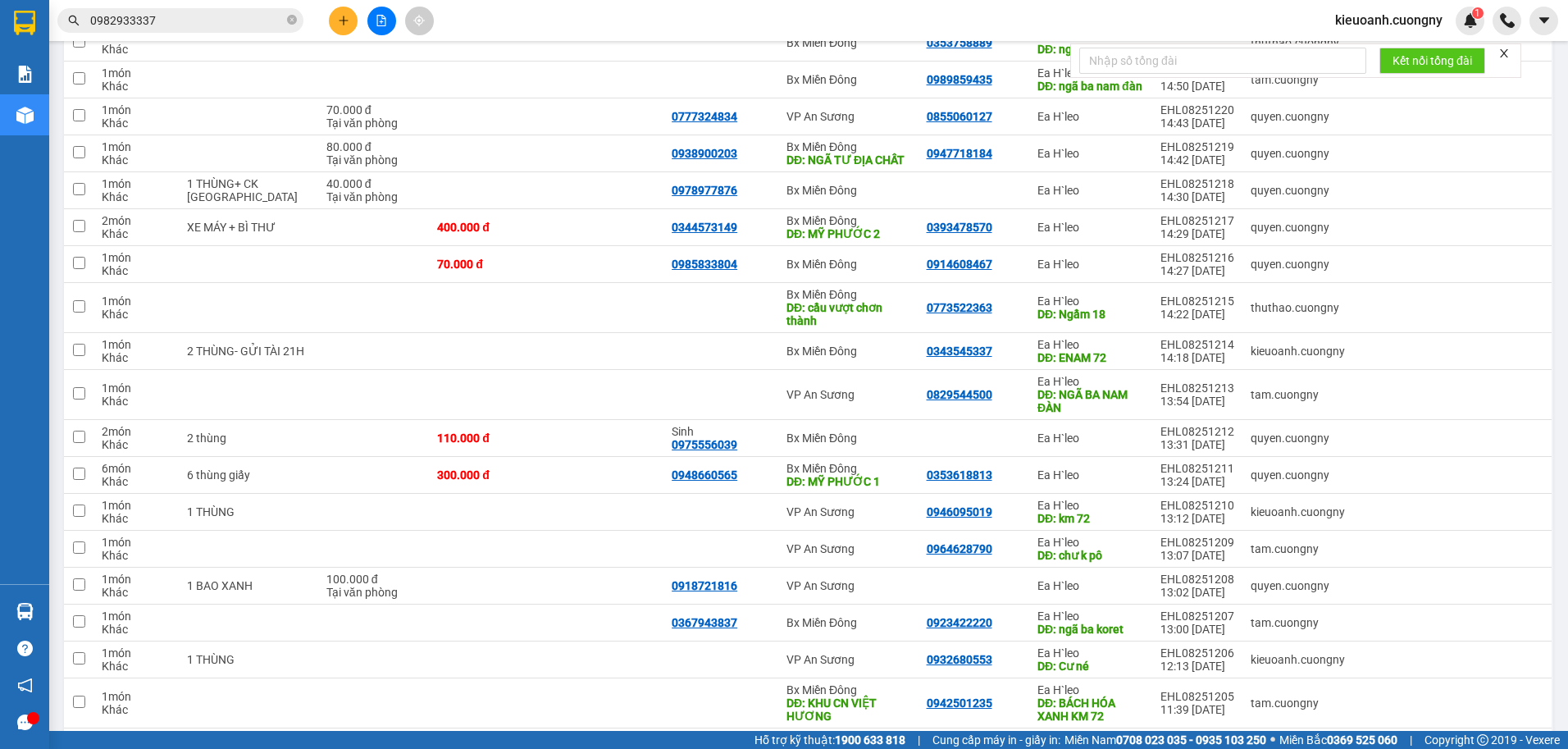
scroll to position [1062, 0]
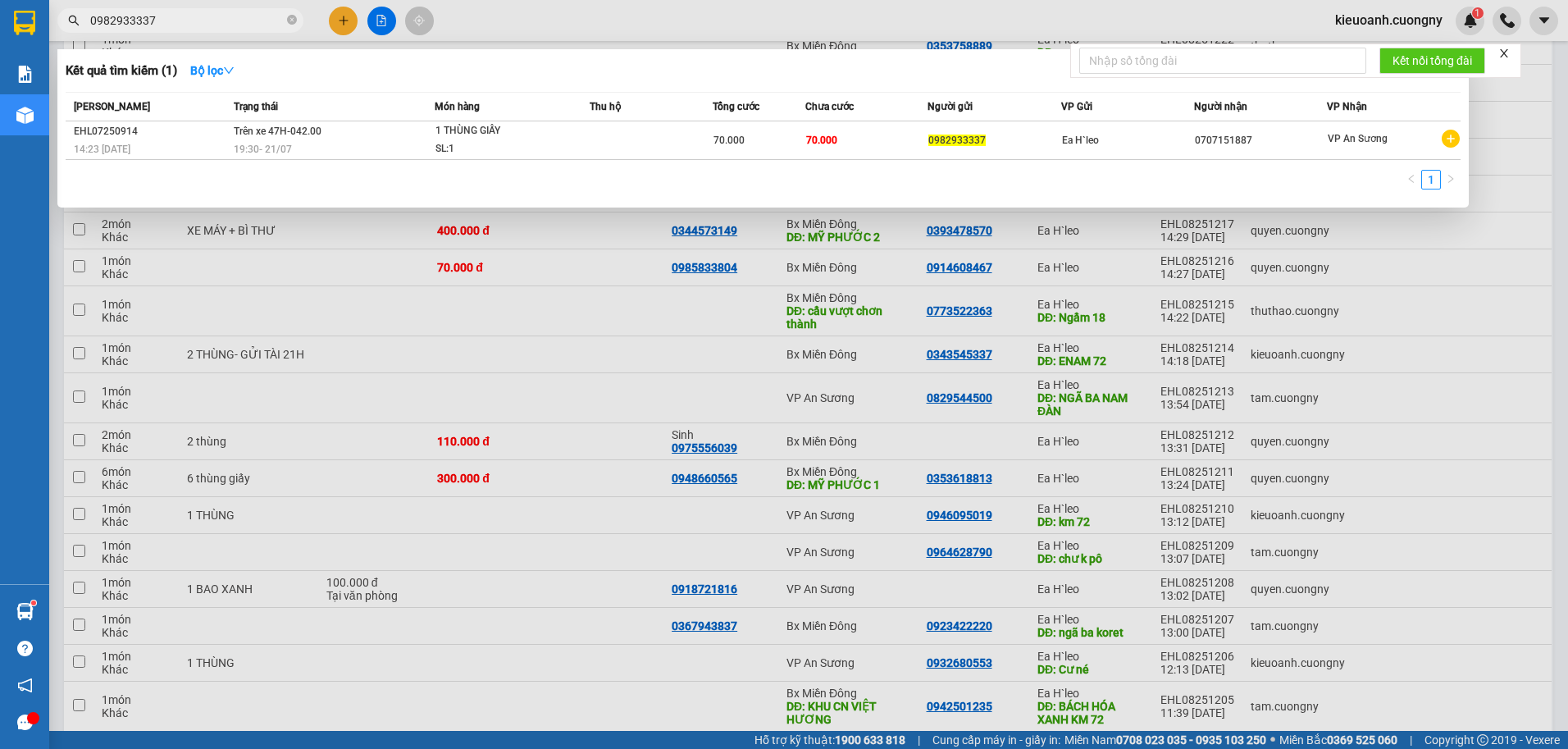
click at [241, 20] on input "0982933337" at bounding box center [187, 20] width 194 height 18
type input "0"
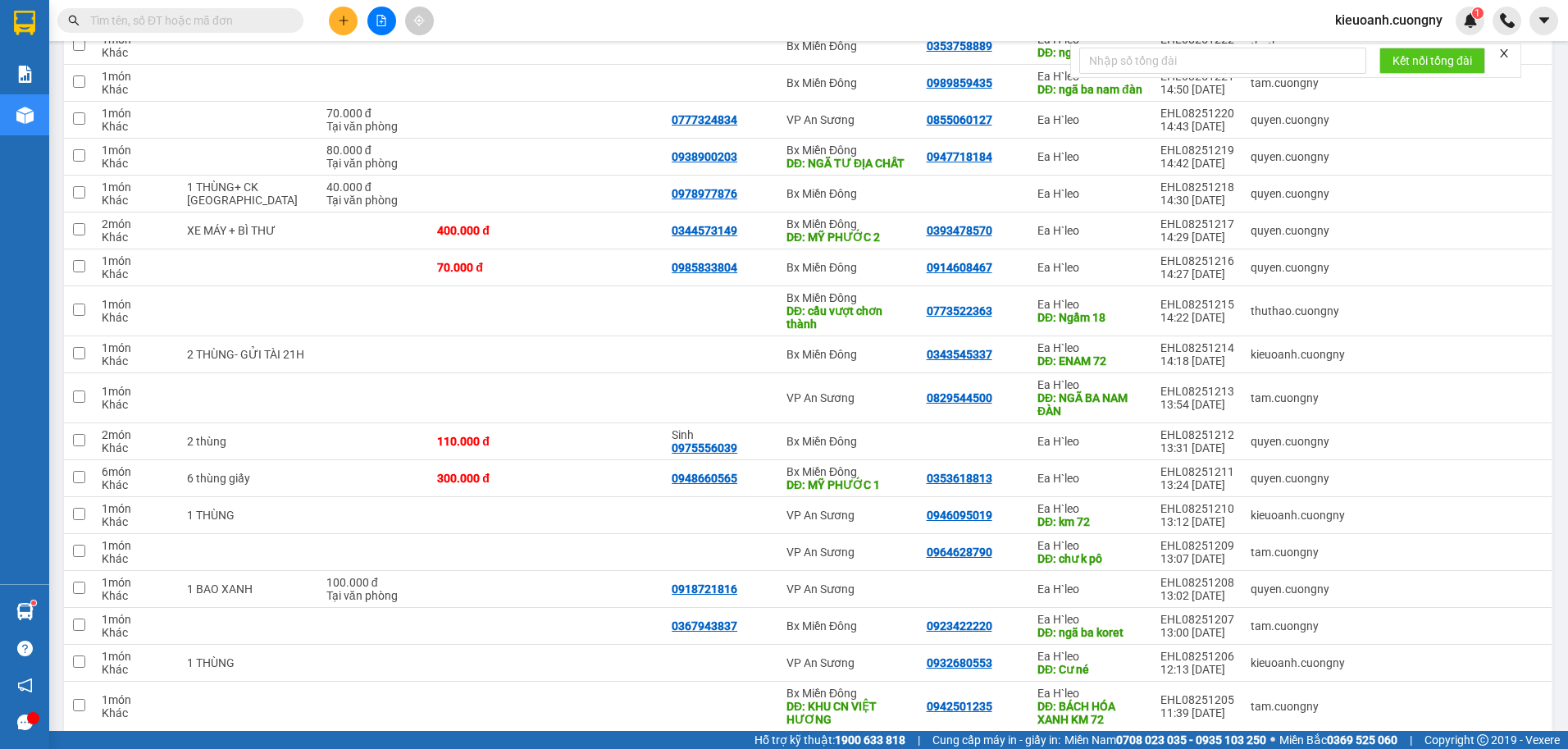
paste input "0908719898"
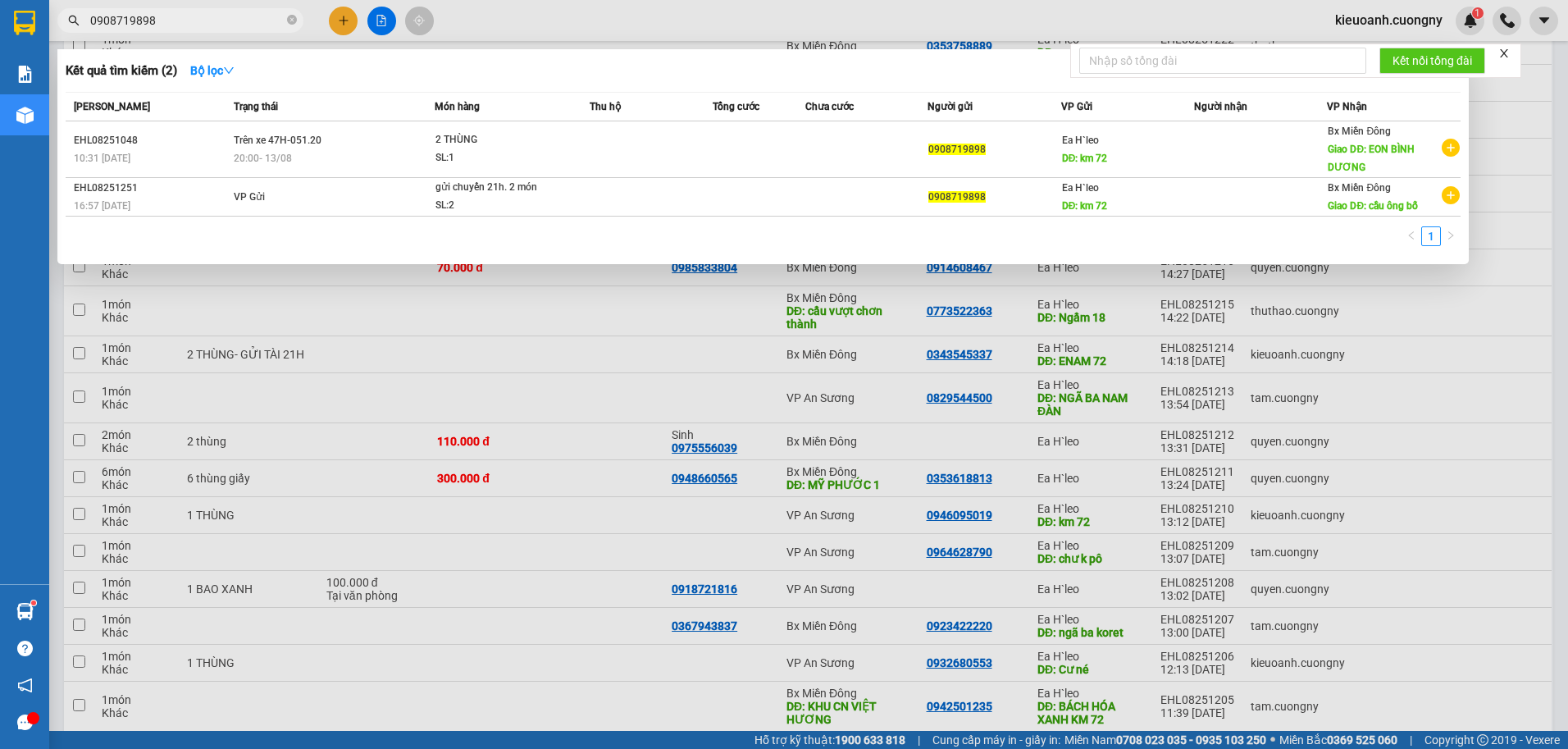
type input "0908719898"
click at [1548, 262] on div at bounding box center [784, 374] width 1568 height 749
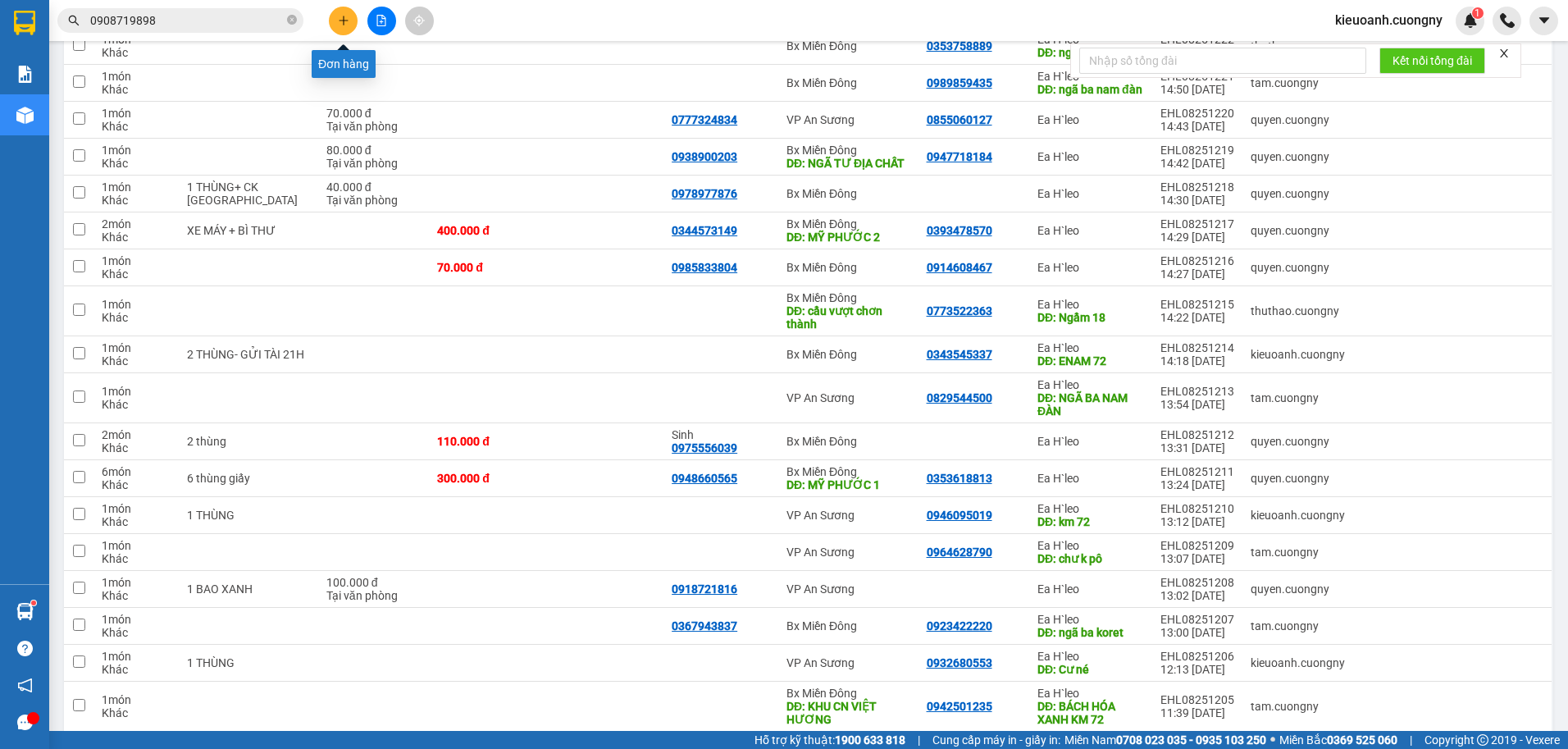
click at [342, 27] on button at bounding box center [343, 21] width 29 height 29
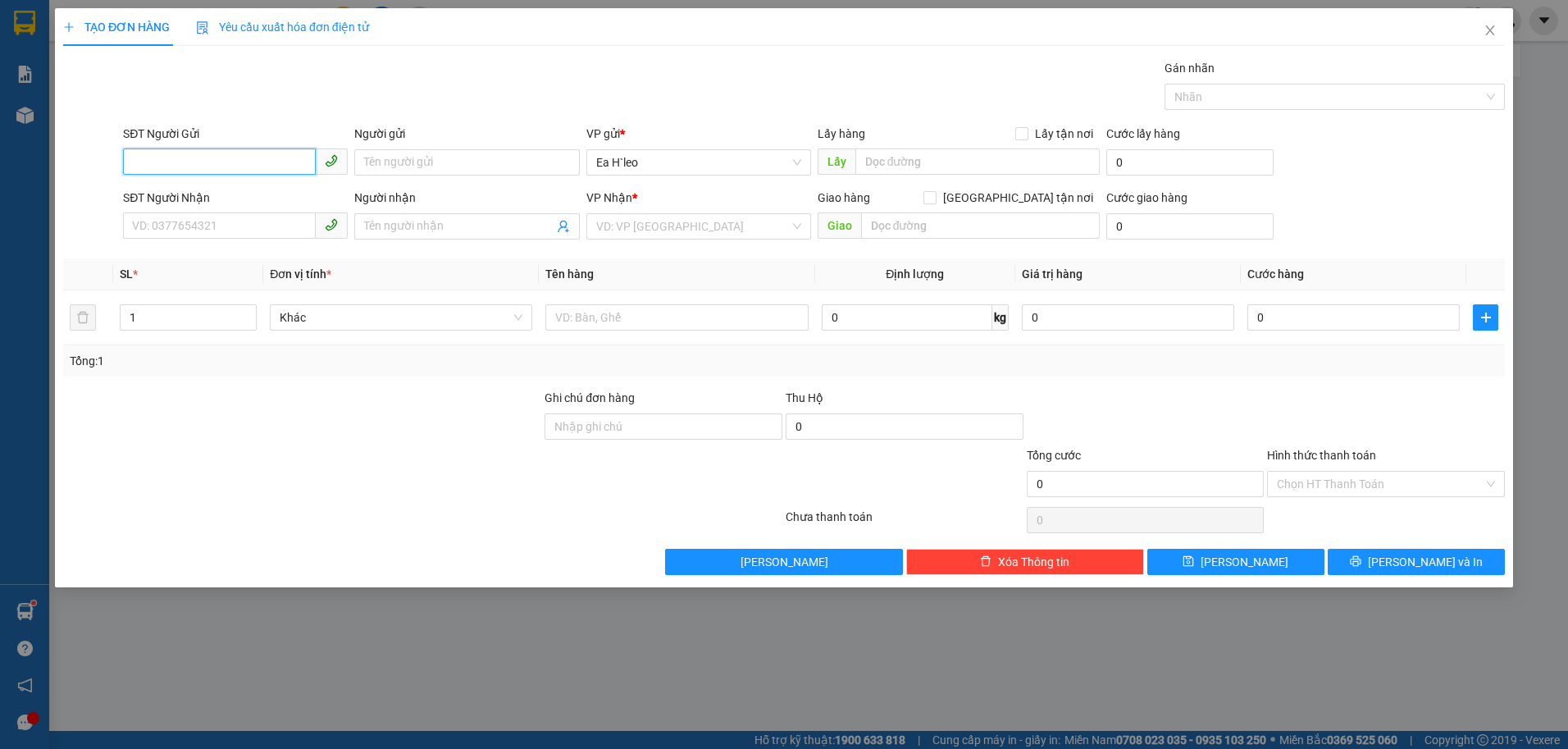
paste input "0908719898"
type input "0908719898"
click at [945, 159] on input "text" at bounding box center [978, 161] width 246 height 26
type input "km 72"
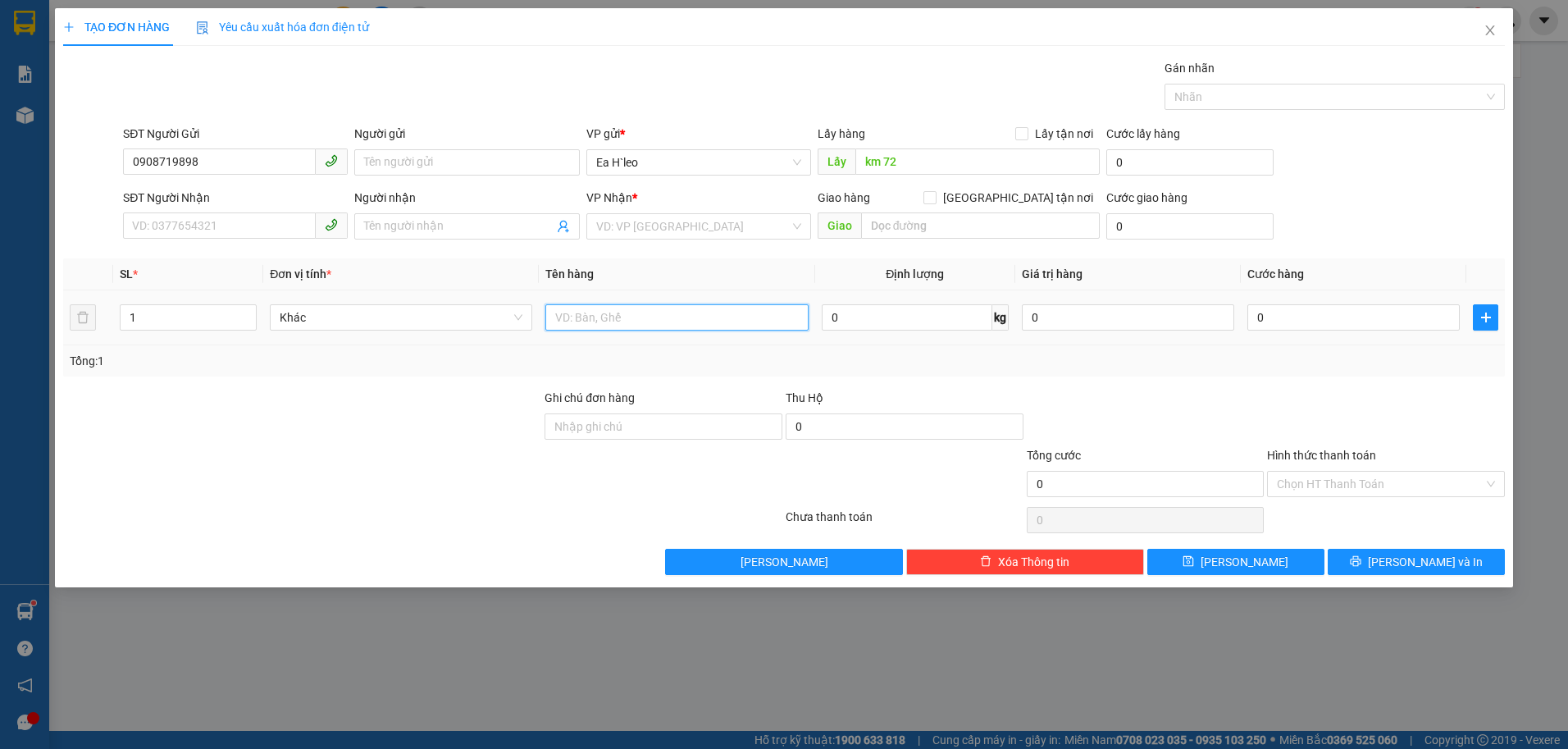
click at [718, 319] on input "text" at bounding box center [677, 317] width 263 height 26
drag, startPoint x: 634, startPoint y: 319, endPoint x: 614, endPoint y: 325, distance: 20.9
click at [614, 325] on input "3 THÙNG-TAAIF 21H" at bounding box center [677, 317] width 263 height 26
type input "3 THÙNG-TÀI 21H"
click at [1493, 31] on icon "close" at bounding box center [1490, 30] width 13 height 13
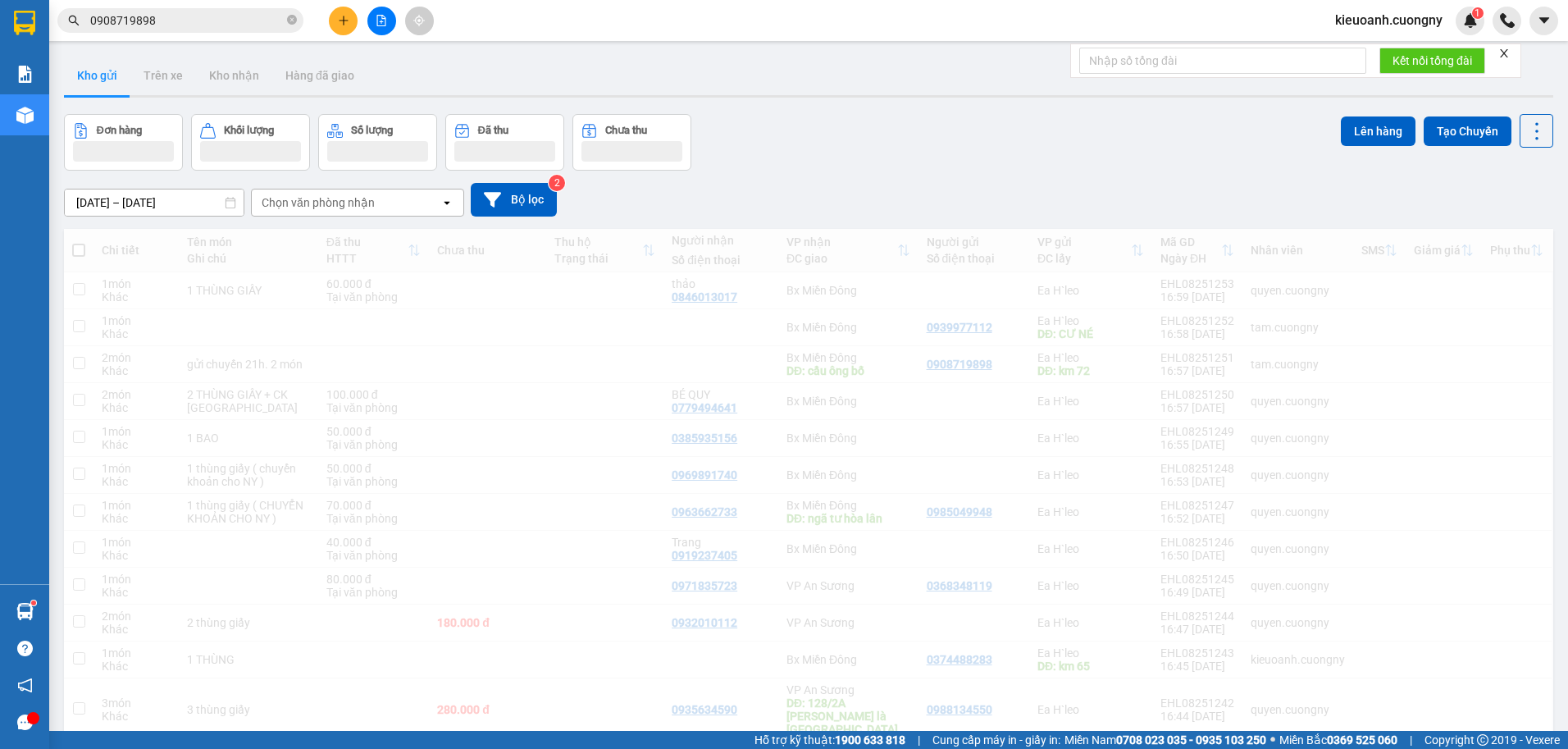
click at [50, 19] on div "0908719898" at bounding box center [160, 20] width 320 height 25
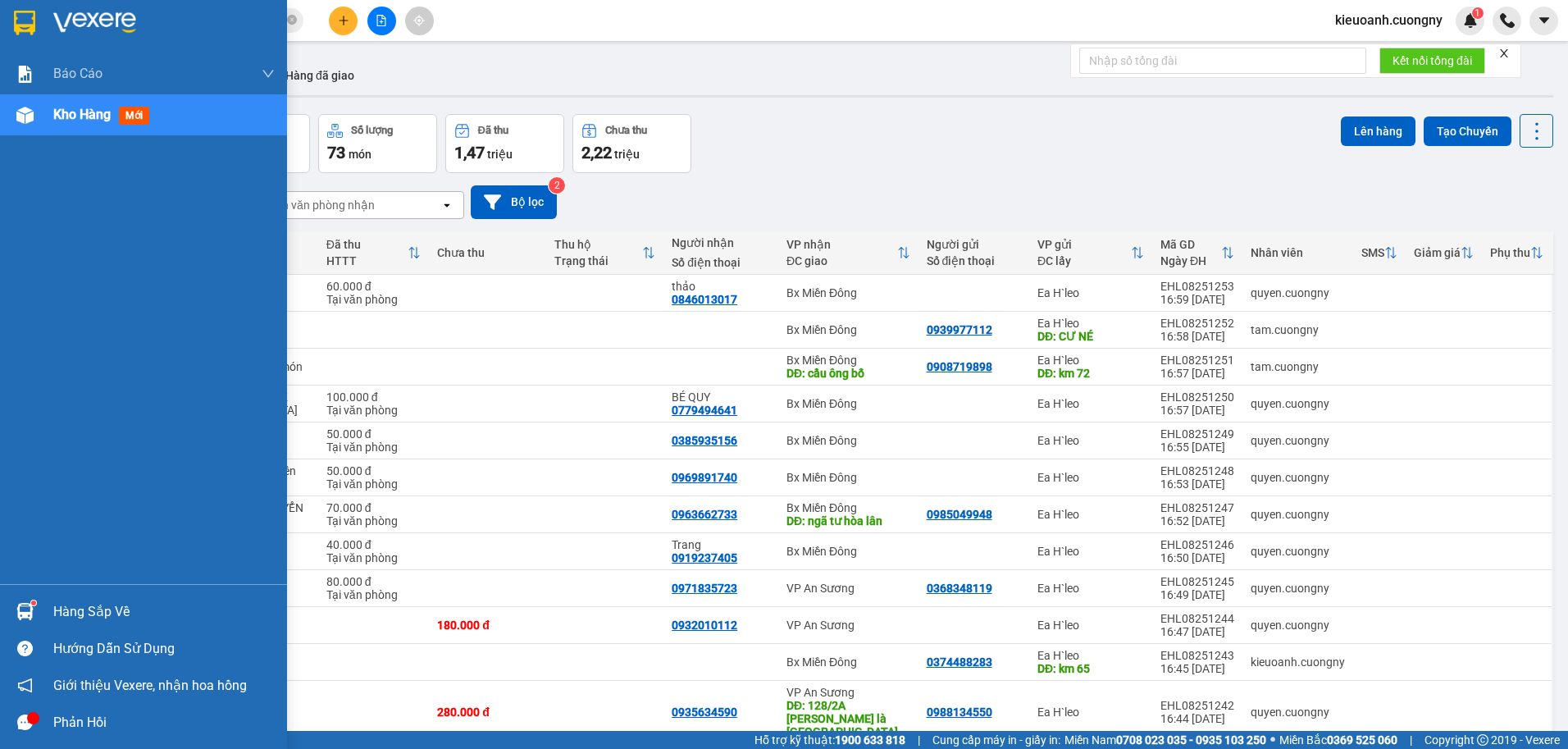
click at [25, 17] on img at bounding box center [24, 23] width 21 height 25
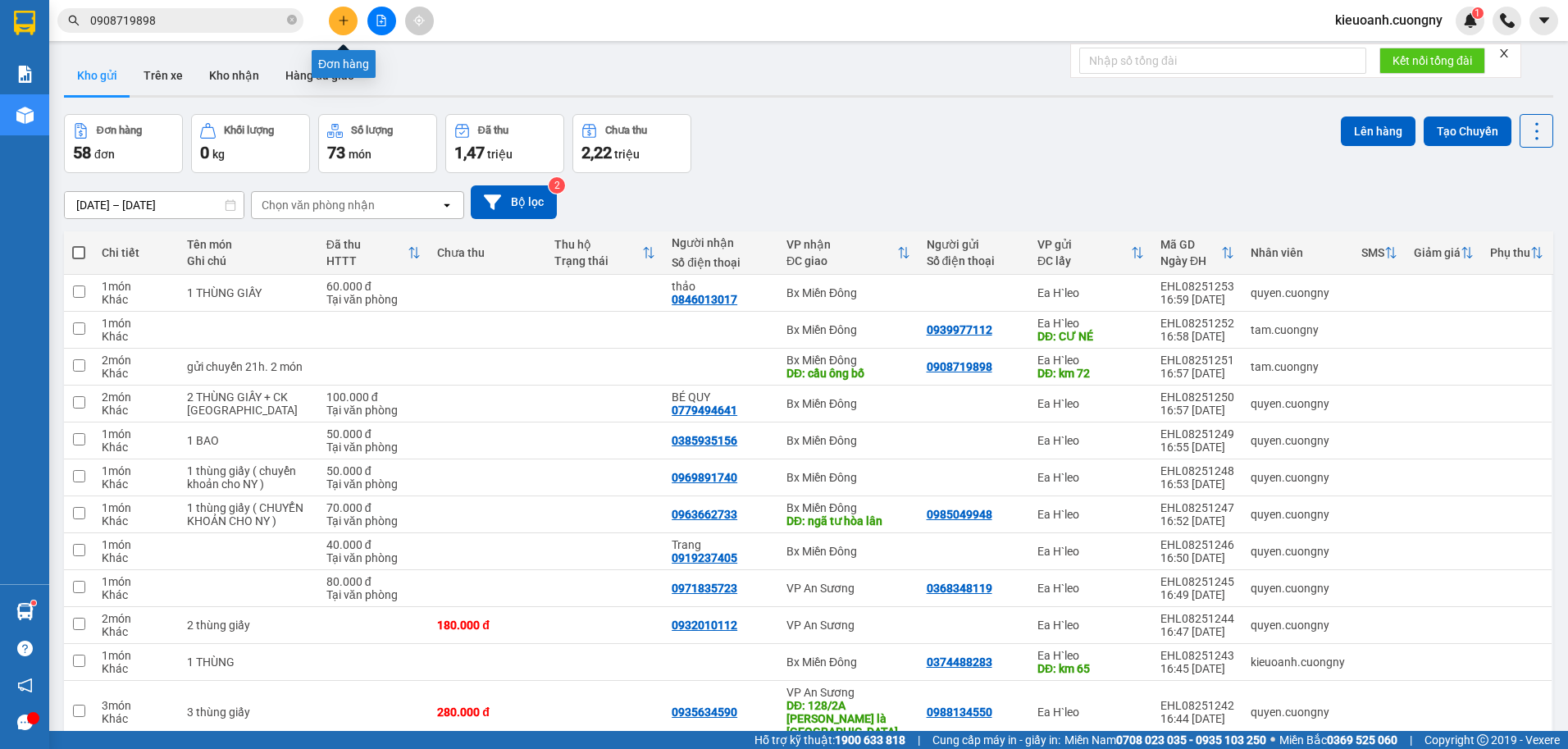
click at [345, 25] on icon "plus" at bounding box center [344, 20] width 12 height 12
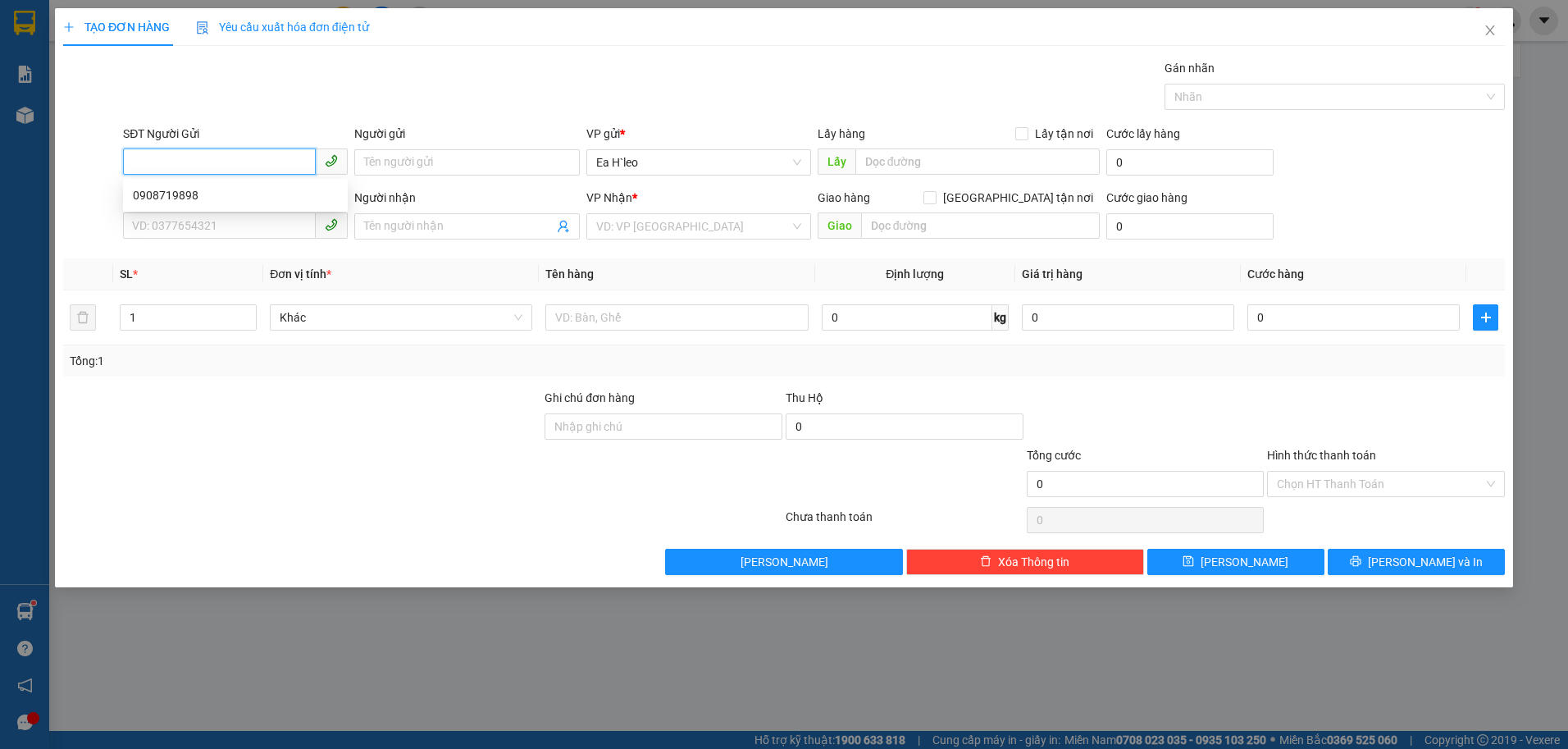
paste input "0908719898"
type input "0908719898"
click at [890, 167] on input "text" at bounding box center [978, 161] width 246 height 26
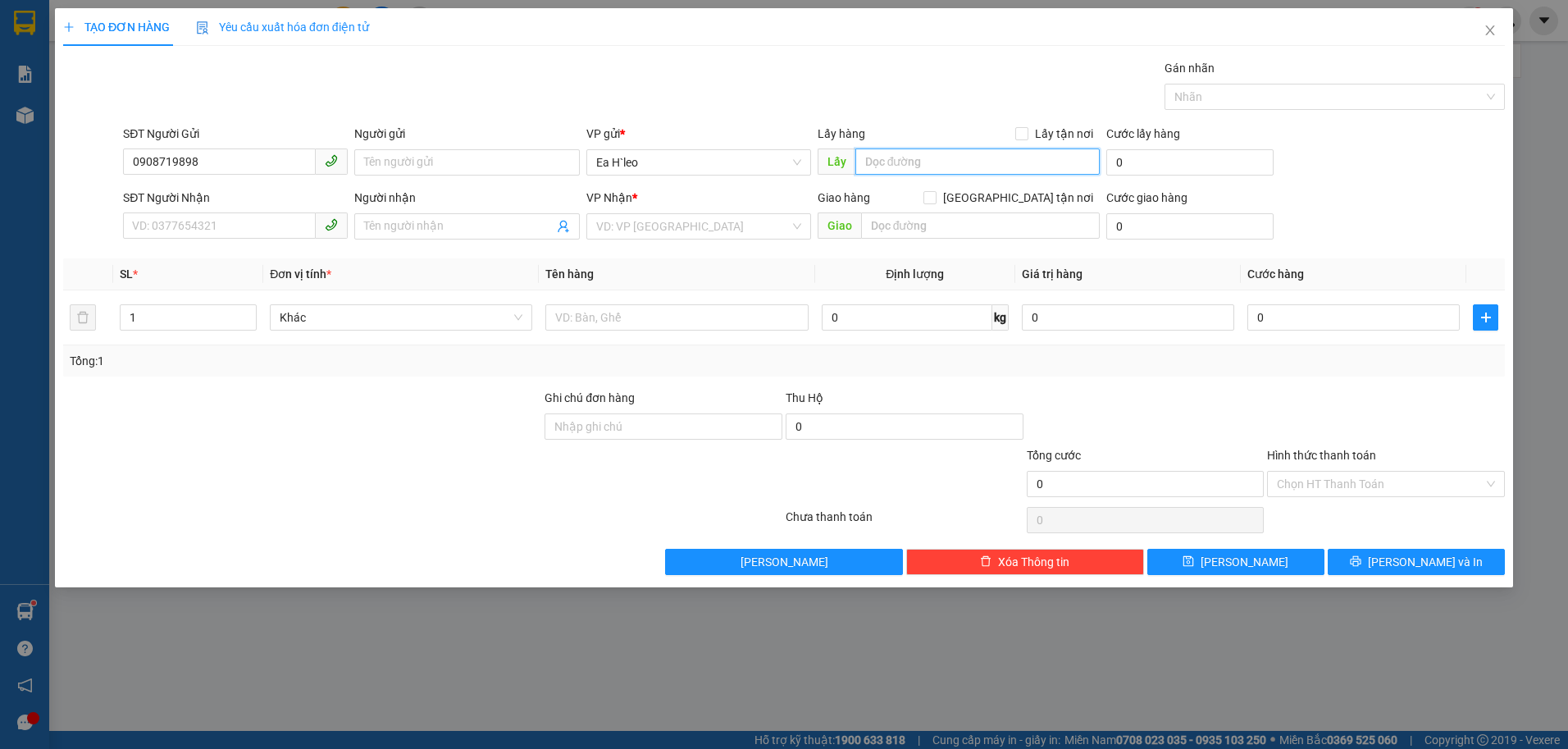
type input "K"
click at [1488, 31] on icon "close" at bounding box center [1490, 30] width 13 height 13
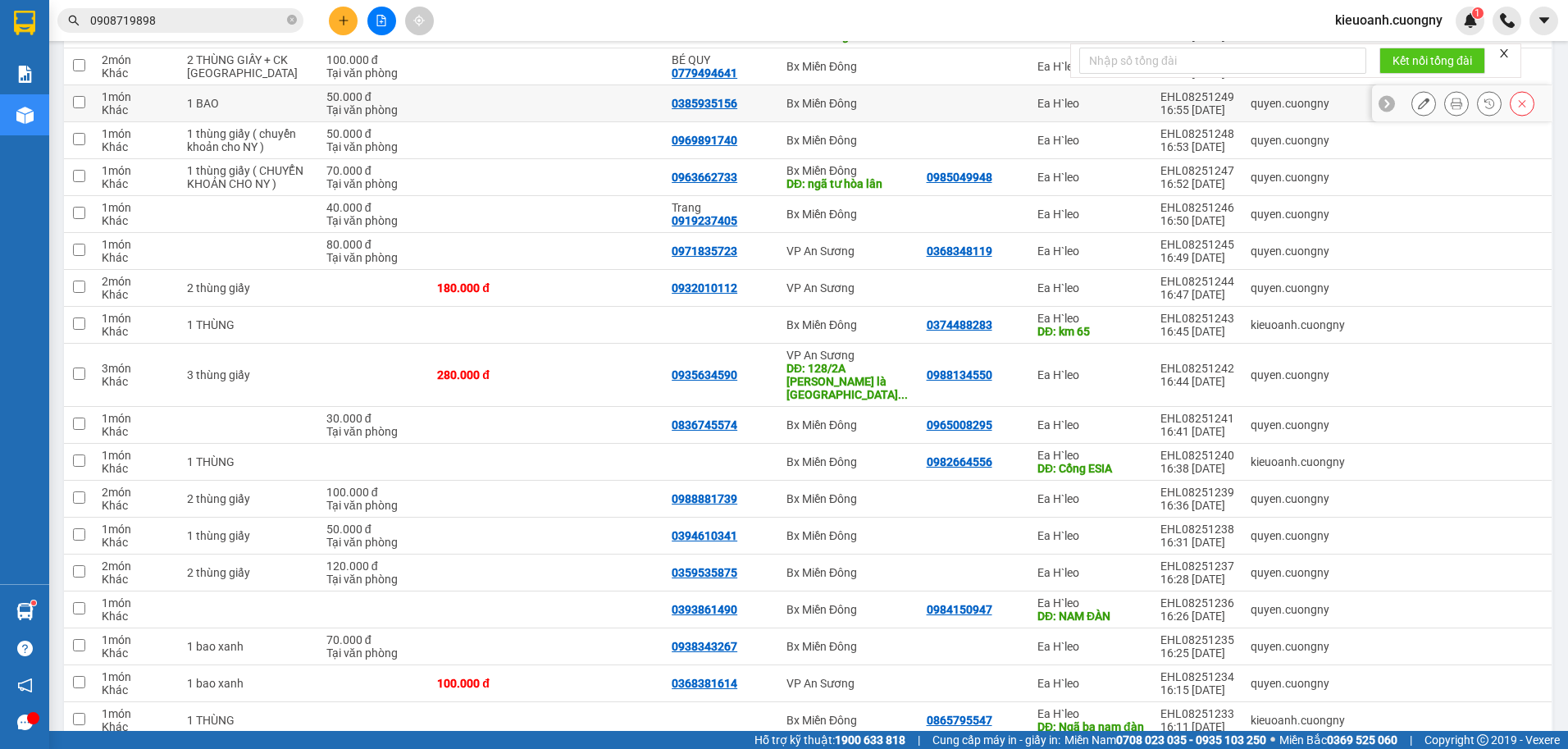
scroll to position [410, 0]
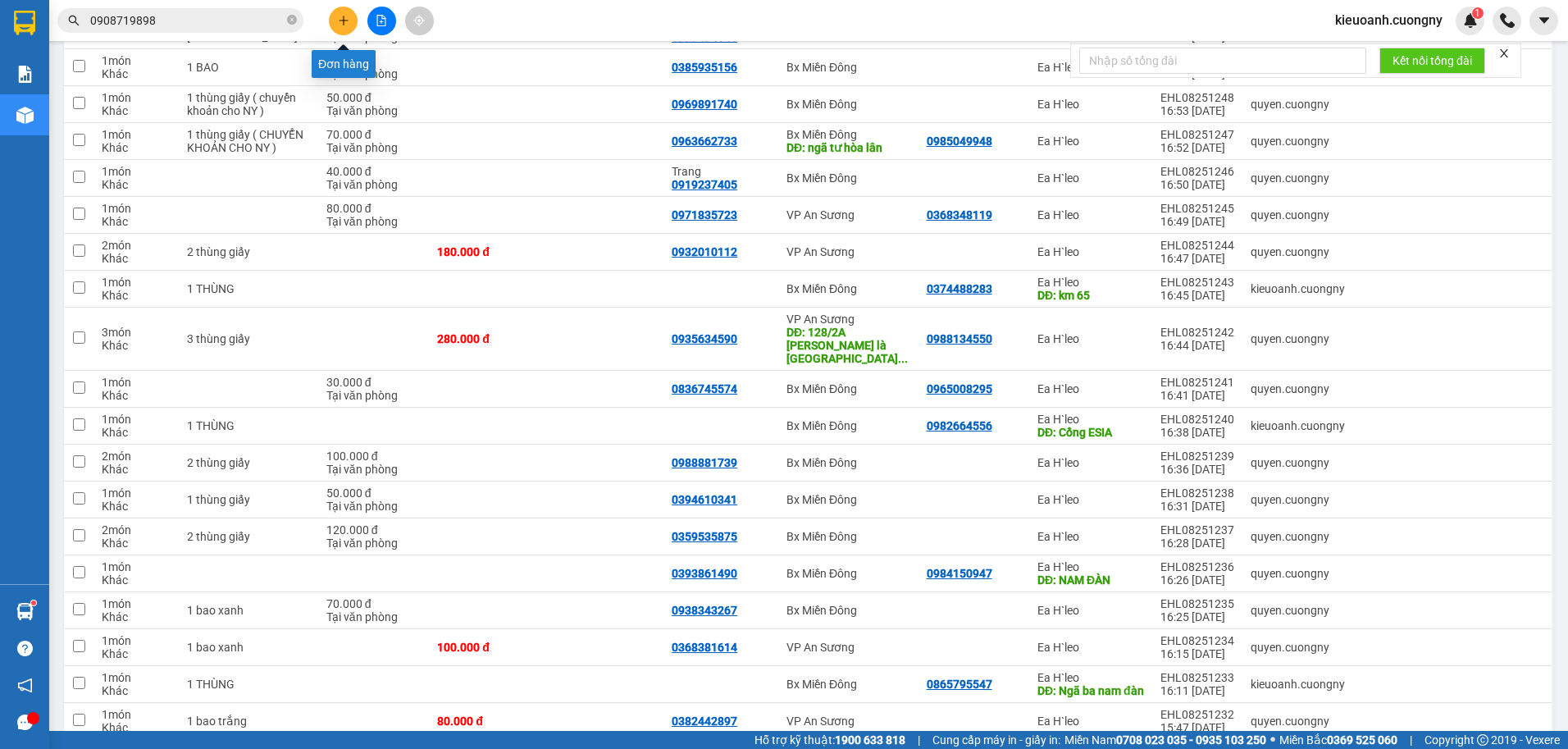
click at [341, 27] on button at bounding box center [343, 21] width 29 height 29
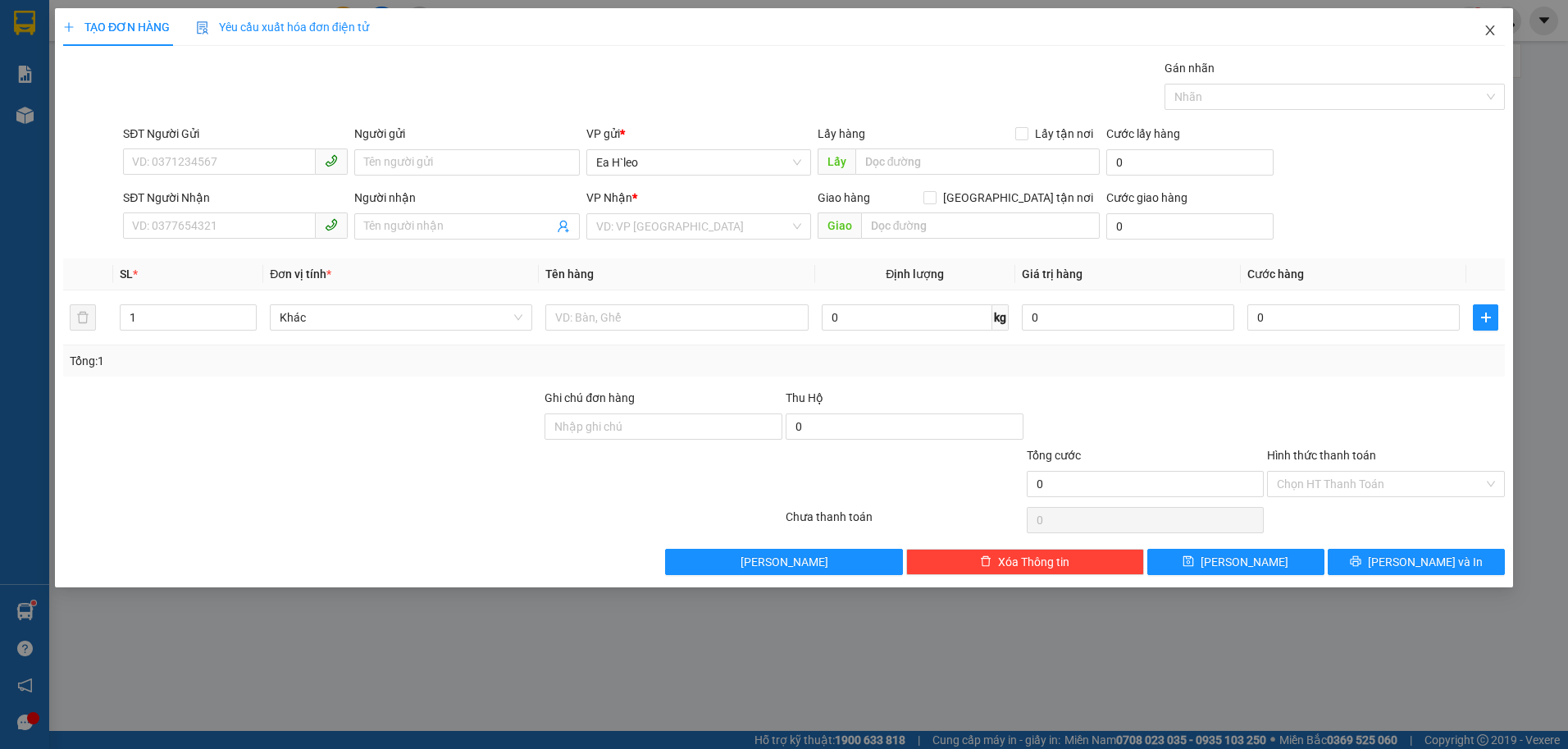
click at [1496, 33] on icon "close" at bounding box center [1490, 30] width 13 height 13
click at [1488, 28] on div "kieuoanh.cuongny 1" at bounding box center [1445, 21] width 247 height 29
click at [1491, 26] on div "kieuoanh.cuongny 1" at bounding box center [1445, 21] width 247 height 29
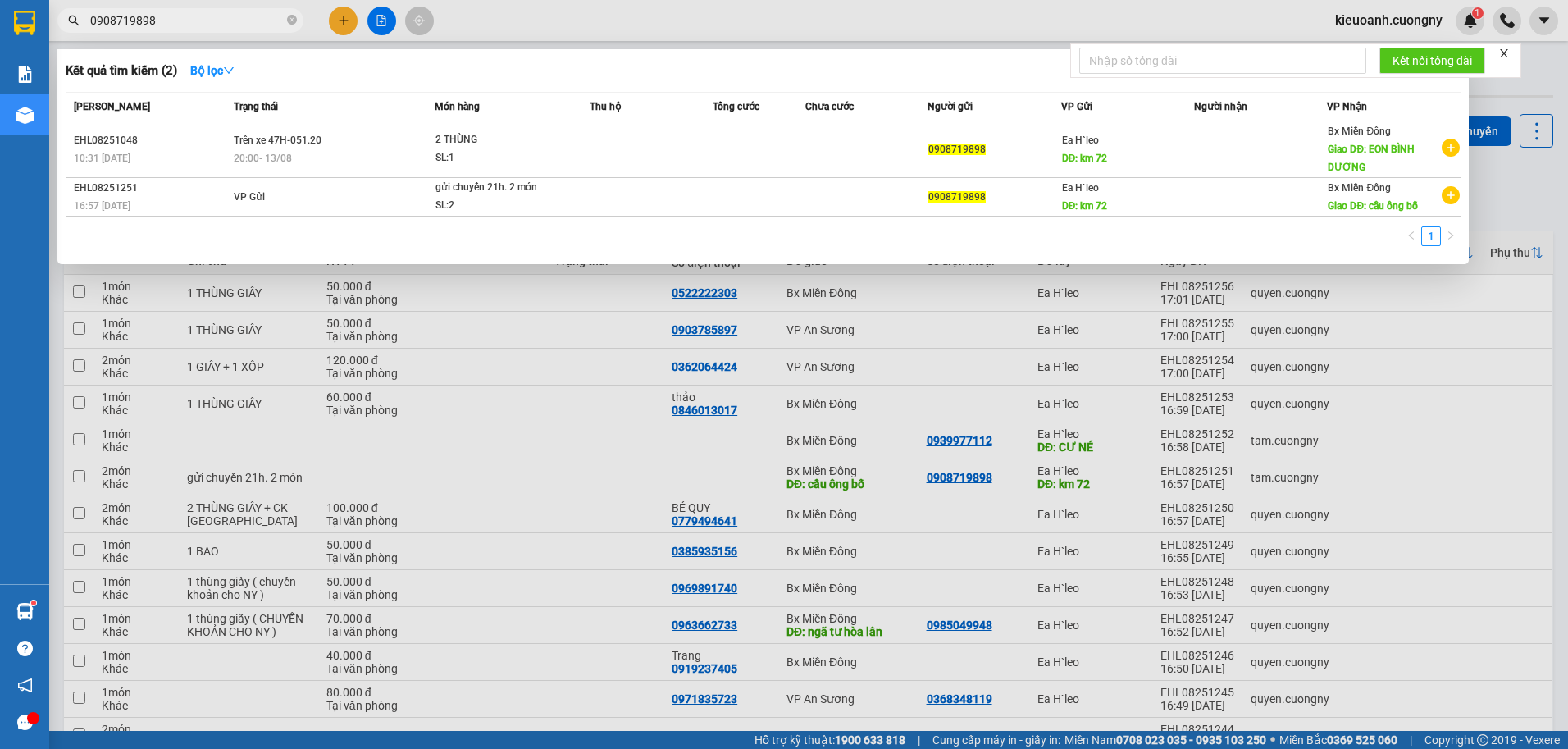
click at [181, 22] on input "0908719898" at bounding box center [187, 20] width 194 height 18
type input "0"
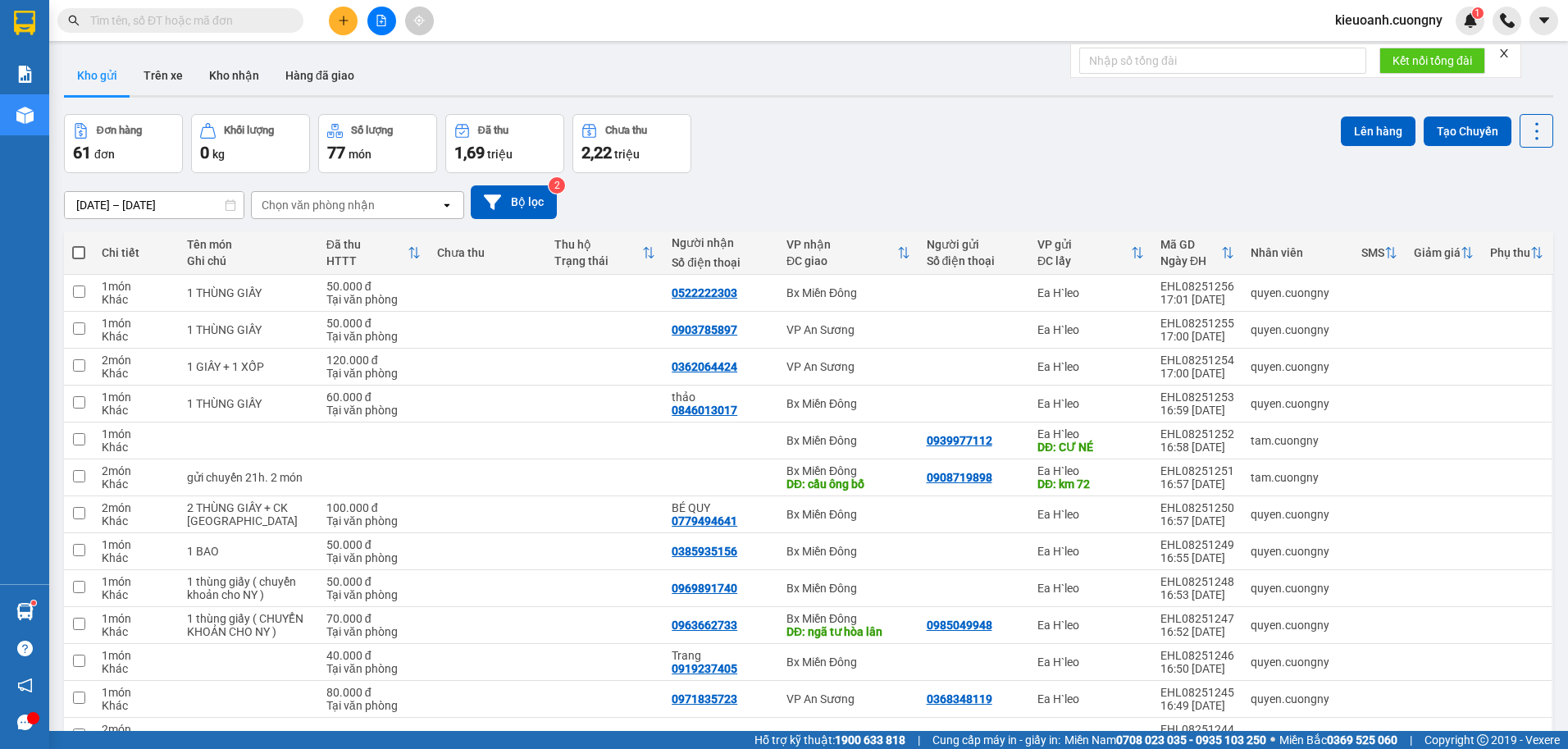
paste input "0945876458"
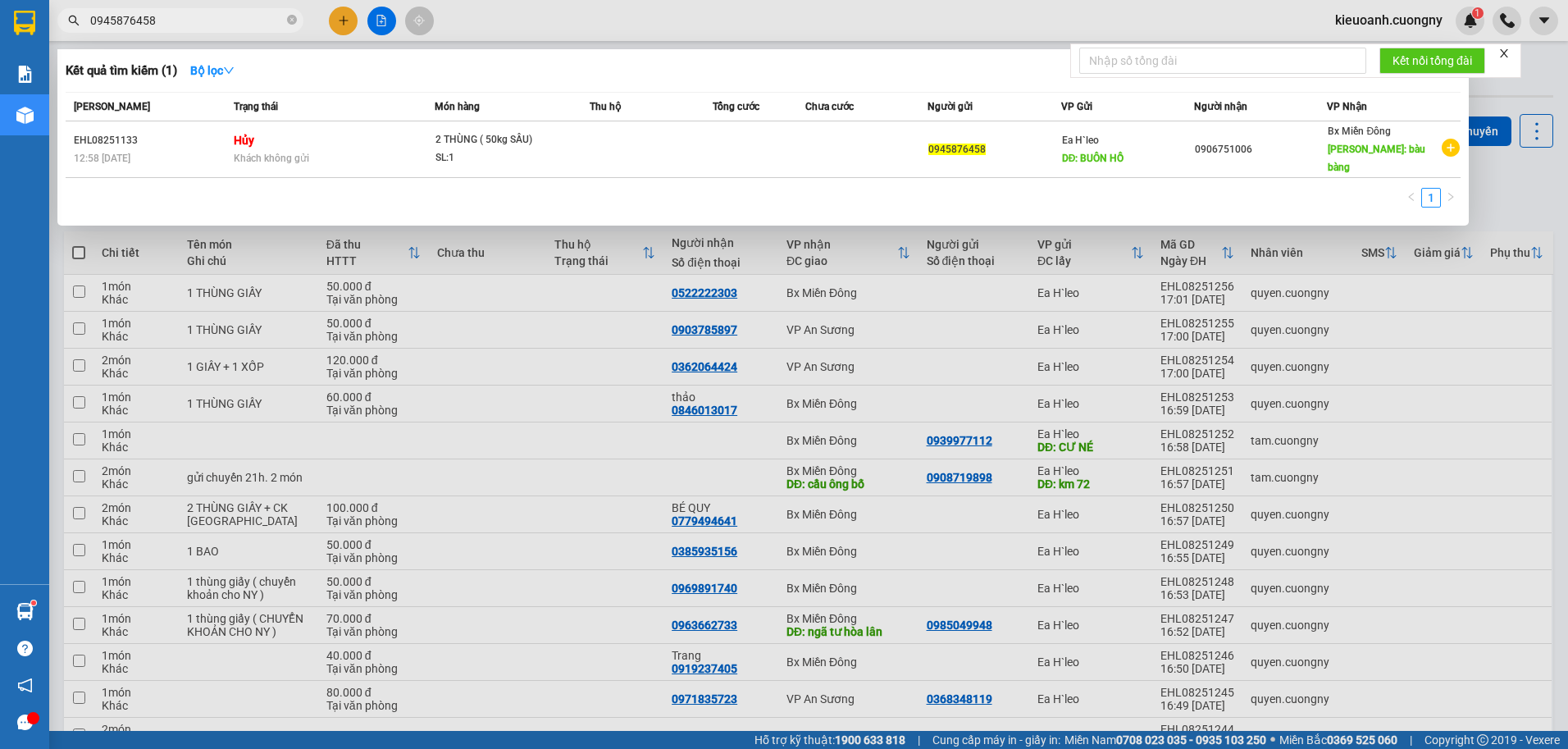
type input "0945876458"
click at [349, 20] on div at bounding box center [784, 374] width 1568 height 749
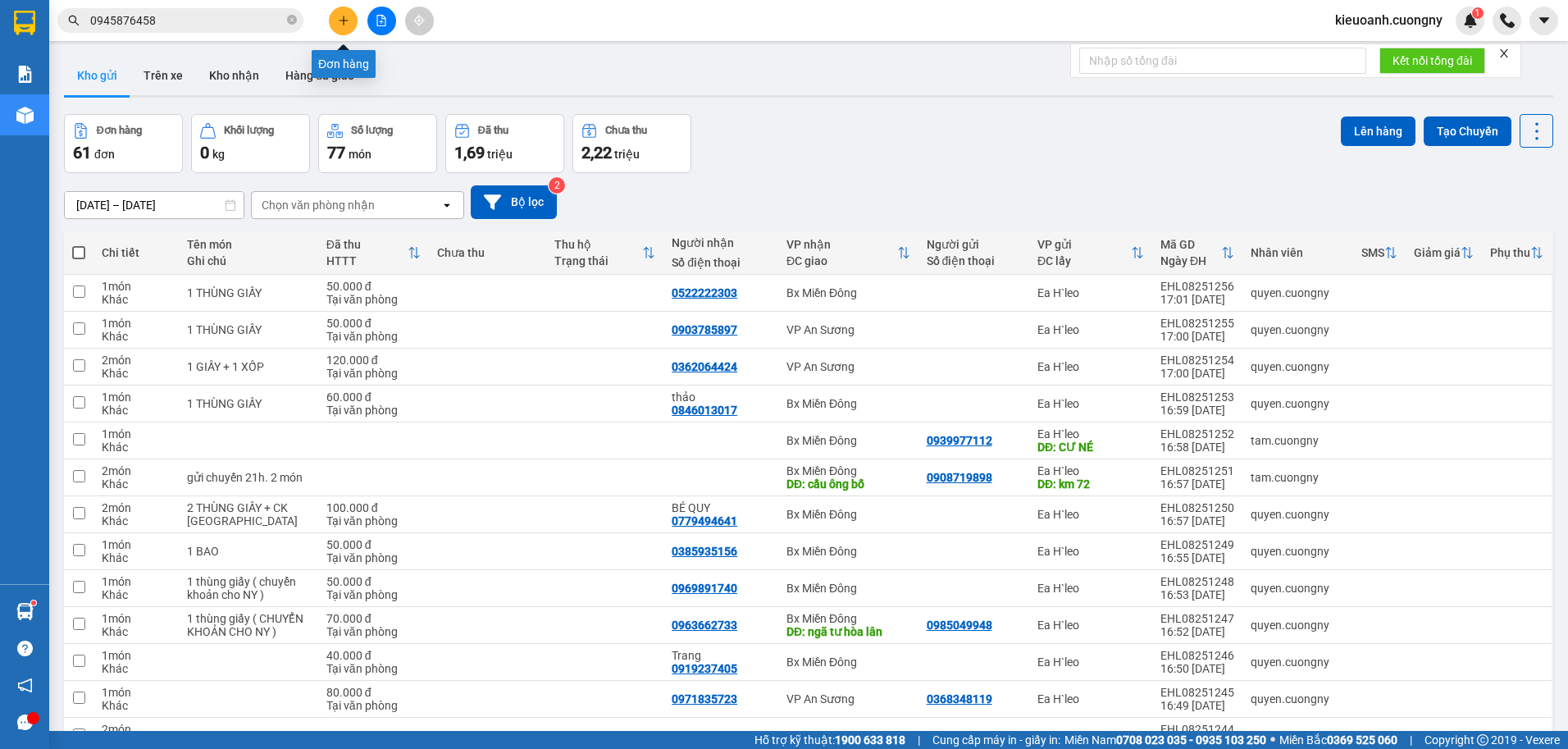
click at [347, 19] on icon "plus" at bounding box center [344, 20] width 12 height 12
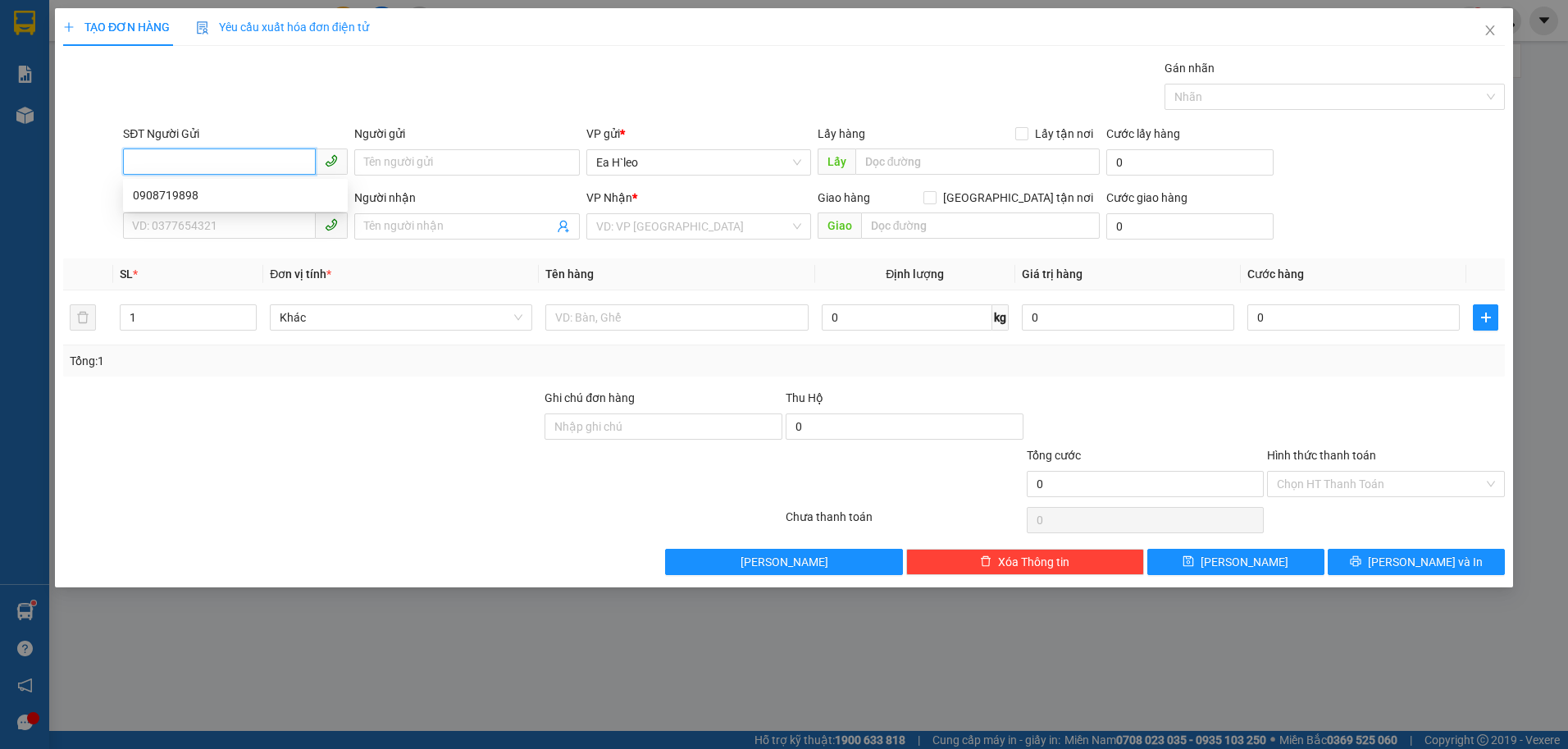
paste input "0945876458"
type input "0945876458"
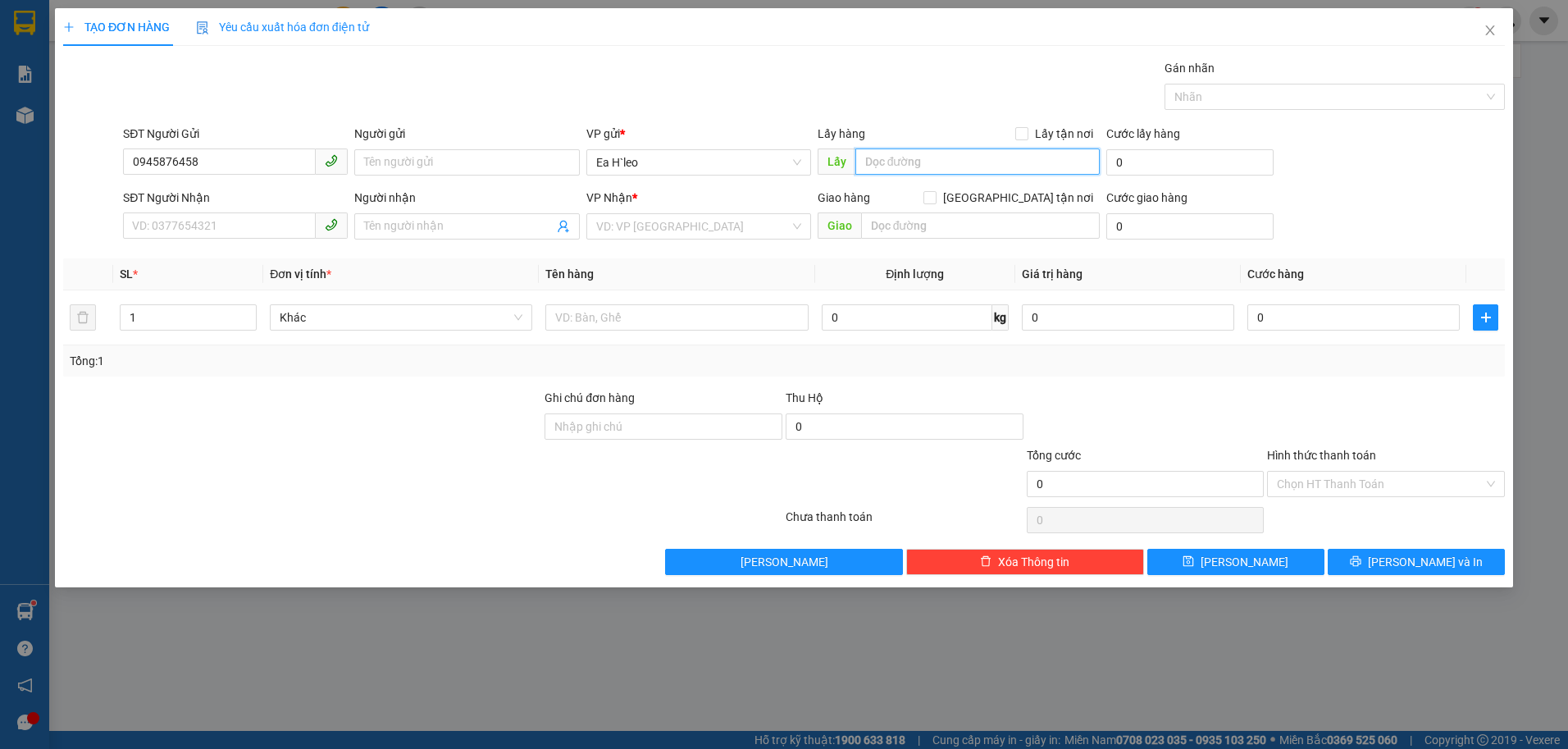
click at [1010, 149] on input "text" at bounding box center [978, 161] width 246 height 26
type input "Buôn Hồ"
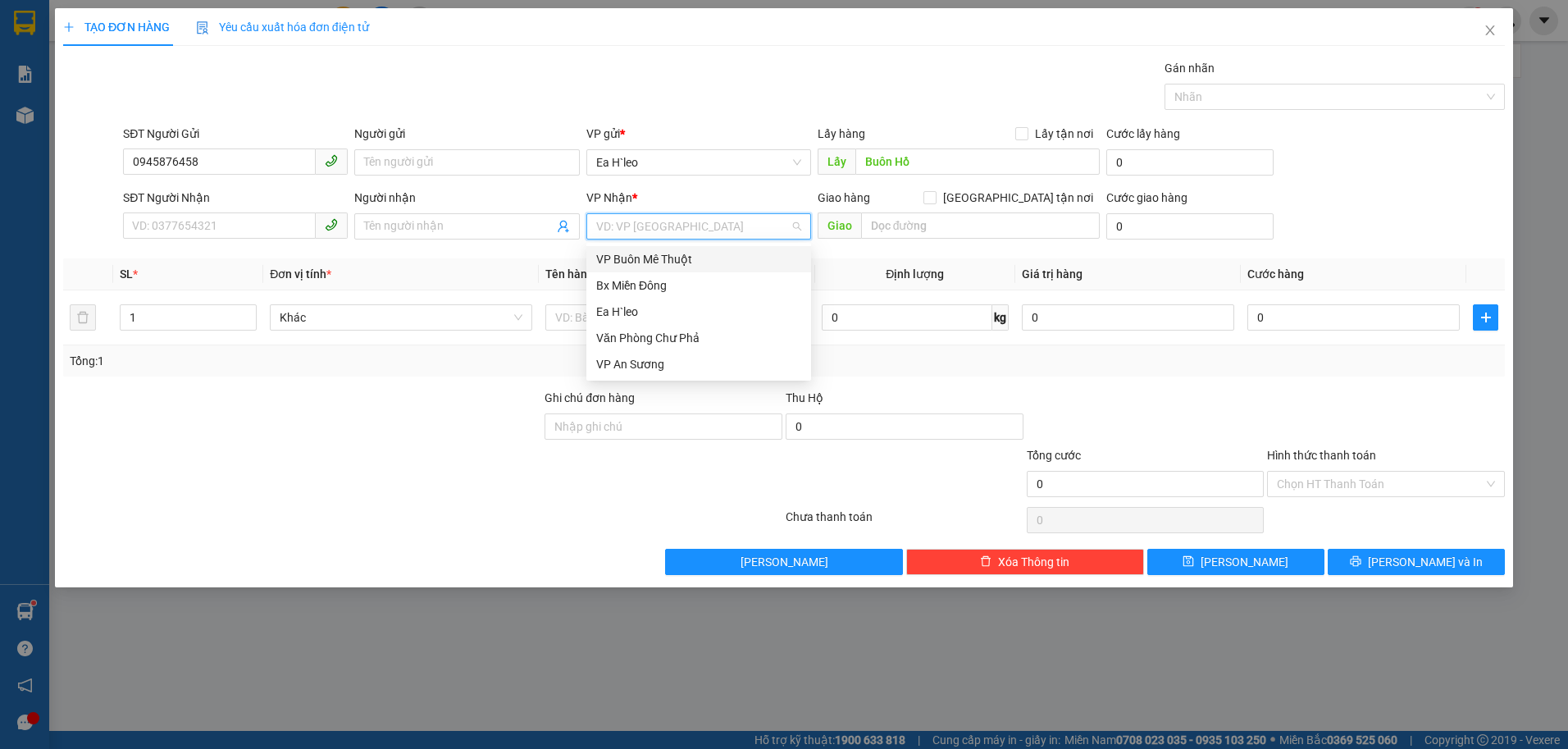
click at [746, 232] on input "search" at bounding box center [693, 226] width 194 height 25
click at [727, 273] on div "Bx Miền Đông" at bounding box center [698, 285] width 224 height 26
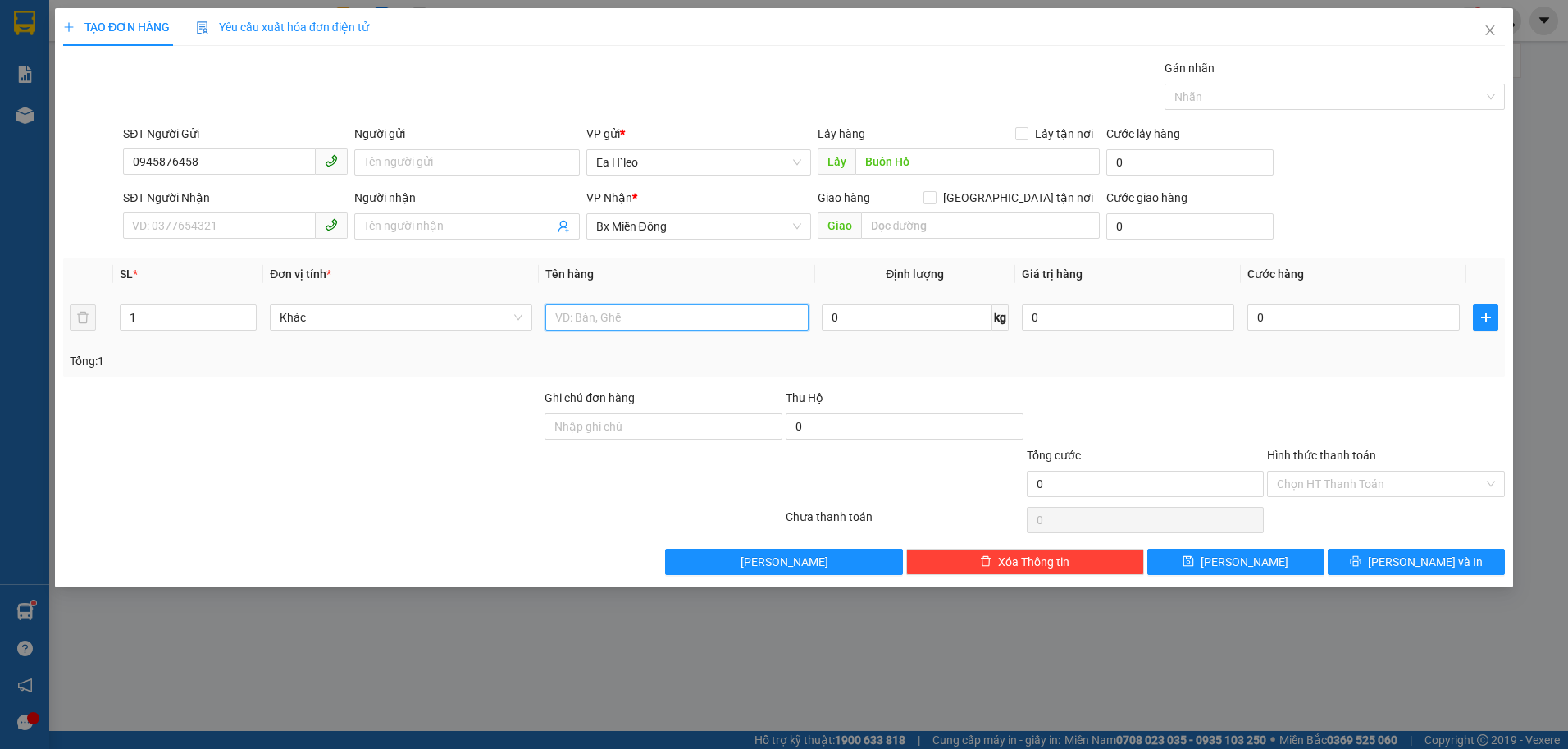
click at [638, 313] on input "text" at bounding box center [677, 317] width 263 height 26
type input "2 THÙNG ( 1 TẠ)"
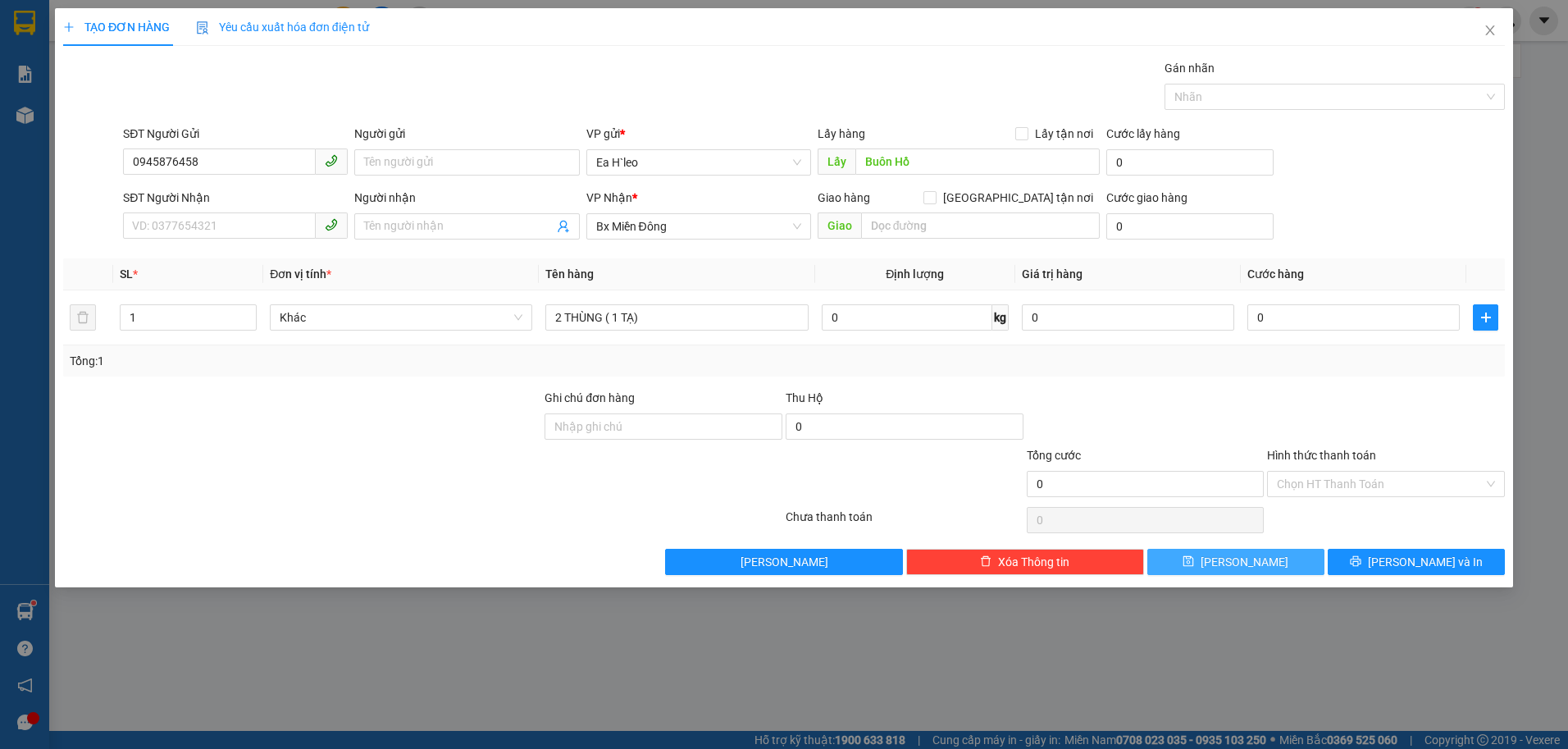
click at [1290, 558] on button "[PERSON_NAME]" at bounding box center [1236, 562] width 177 height 26
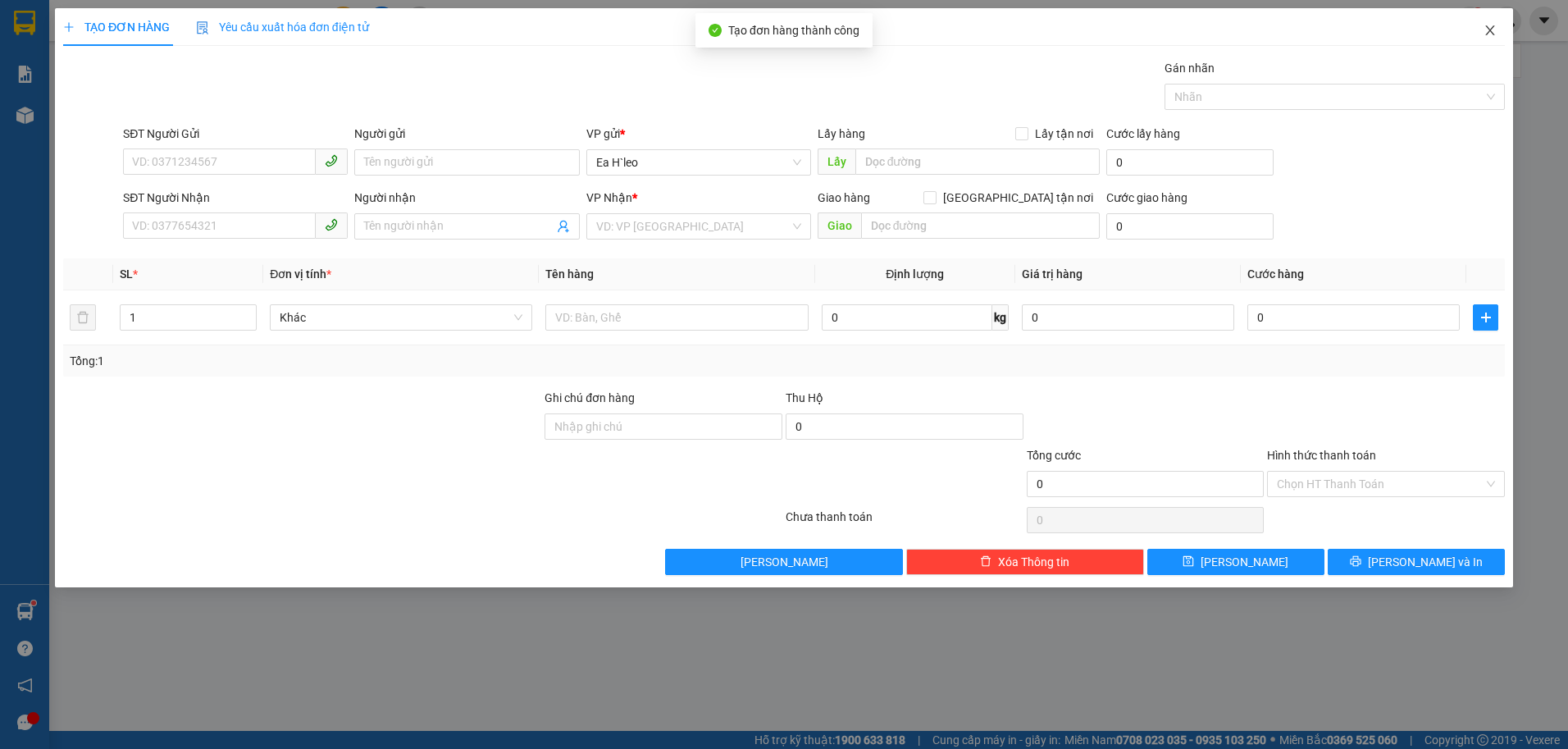
click at [1490, 26] on icon "close" at bounding box center [1490, 30] width 13 height 13
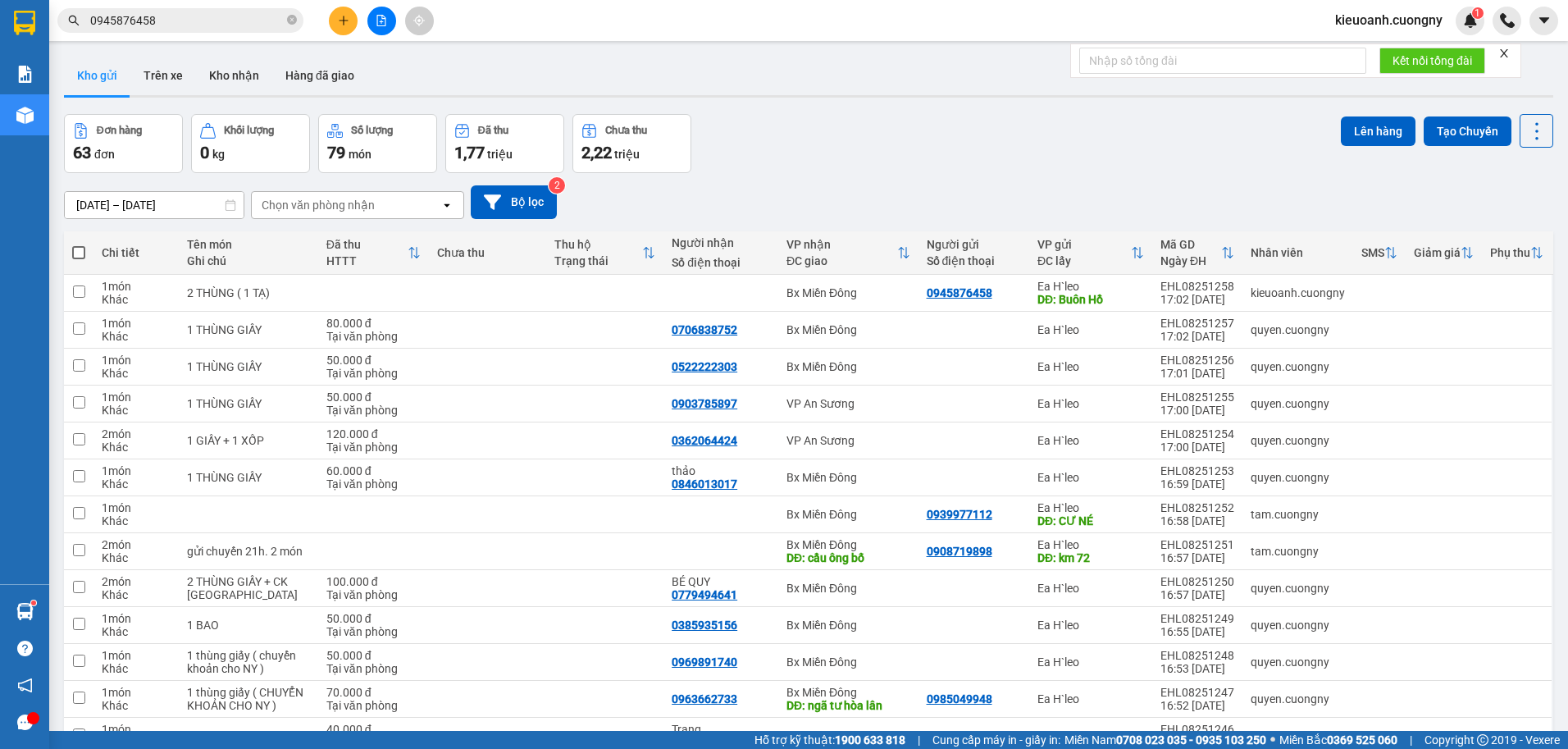
click at [830, 80] on div "Kho gửi Trên xe Kho nhận Hàng đã giao" at bounding box center [809, 77] width 1490 height 43
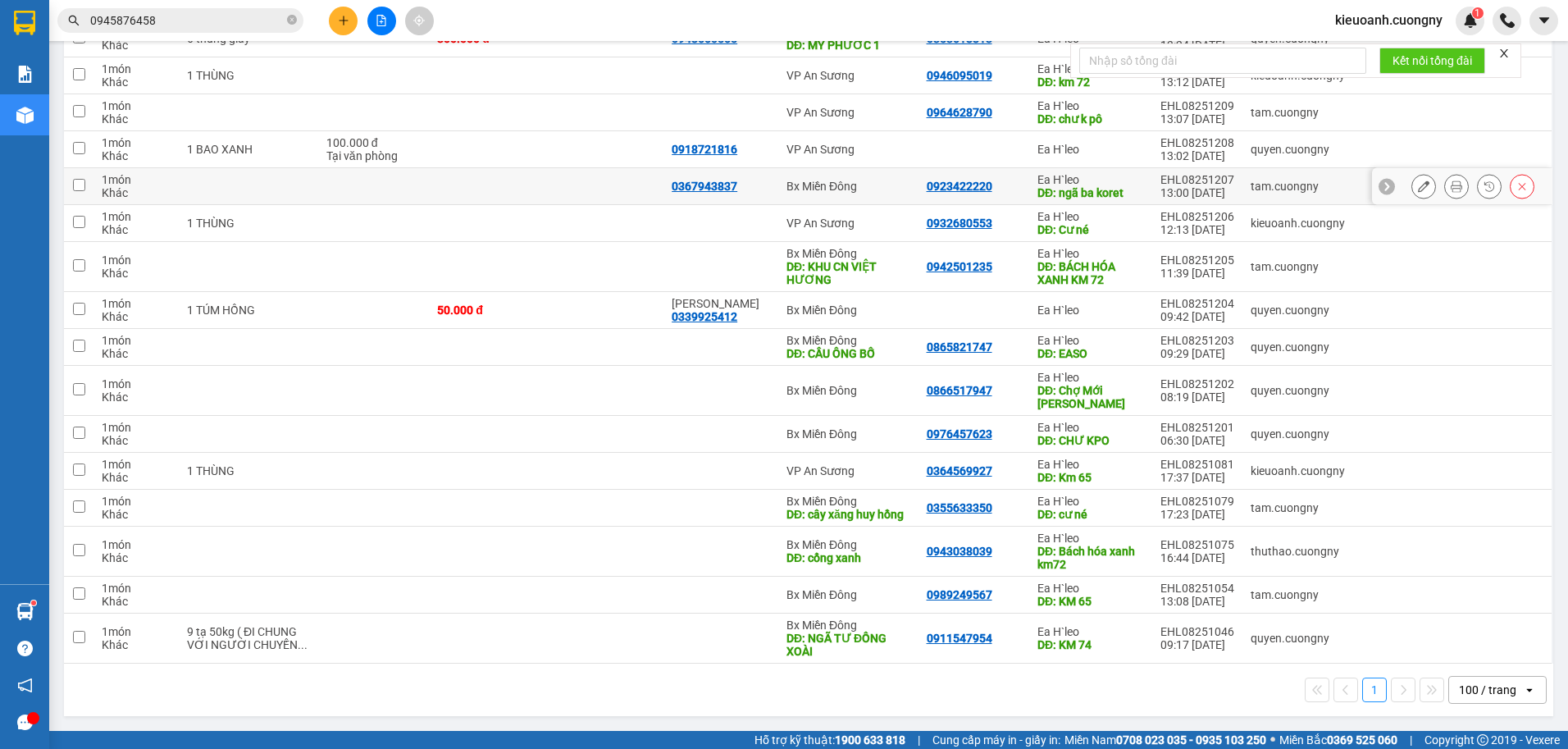
scroll to position [1888, 0]
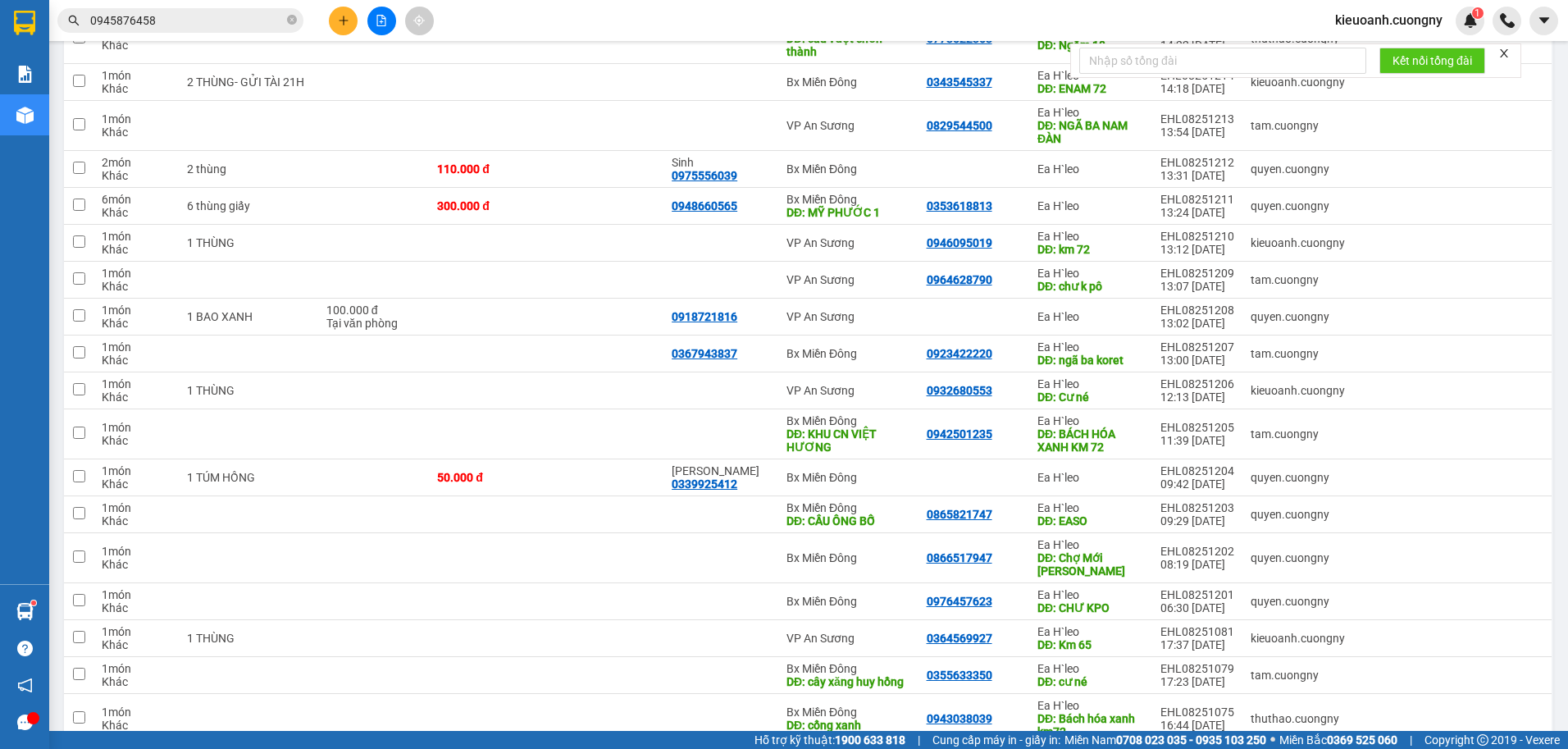
click at [206, 18] on input "0945876458" at bounding box center [187, 20] width 194 height 18
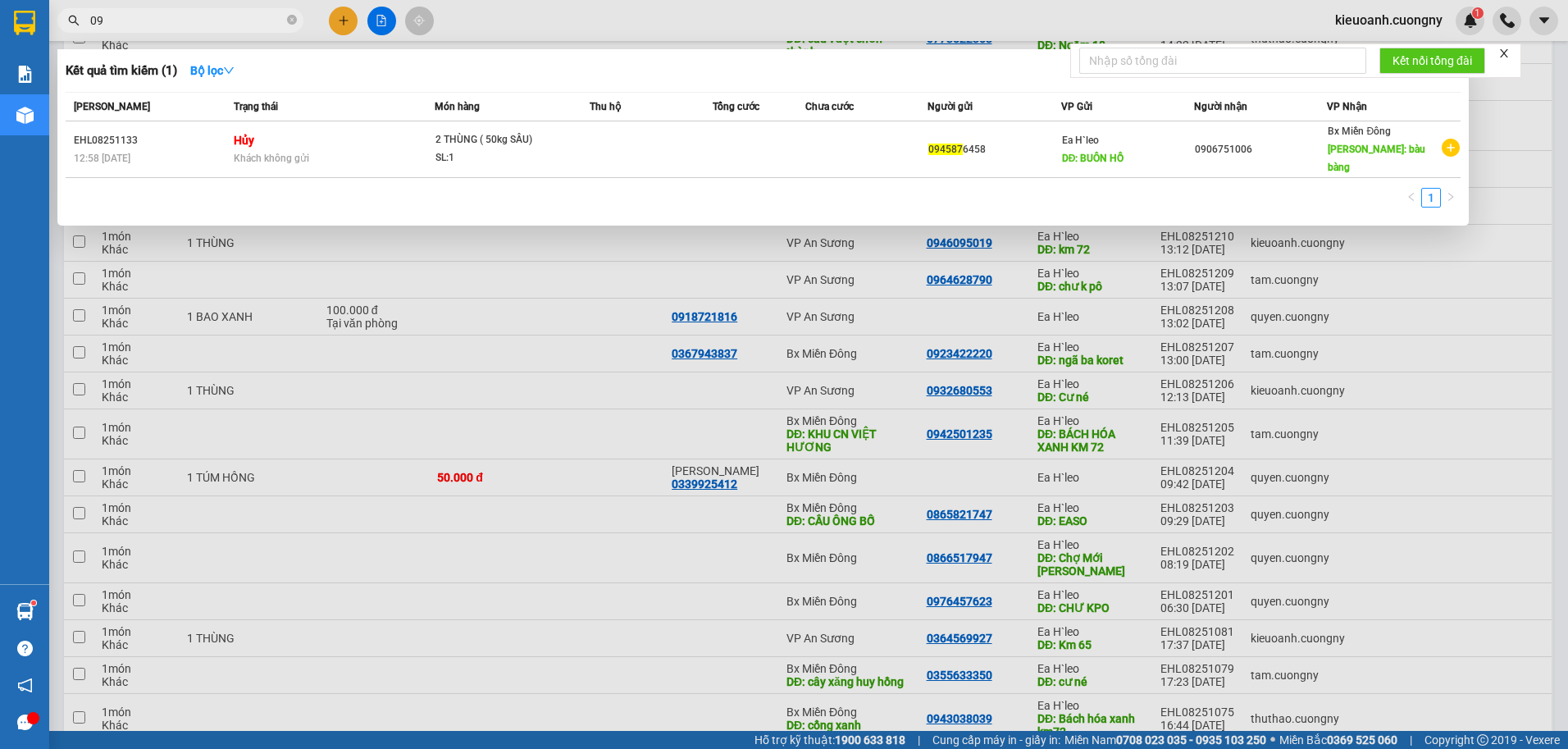
type input "0"
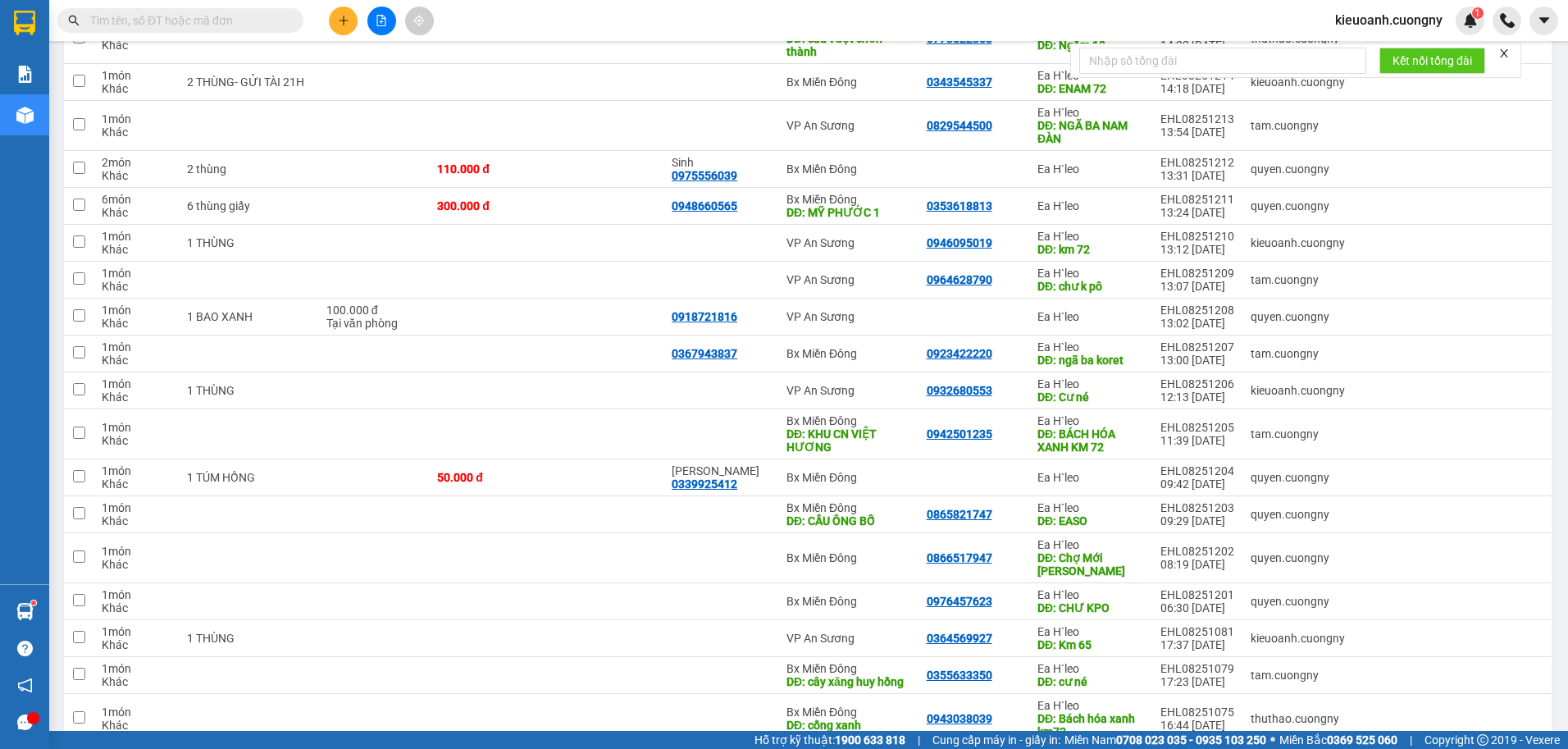
paste input "0984485825"
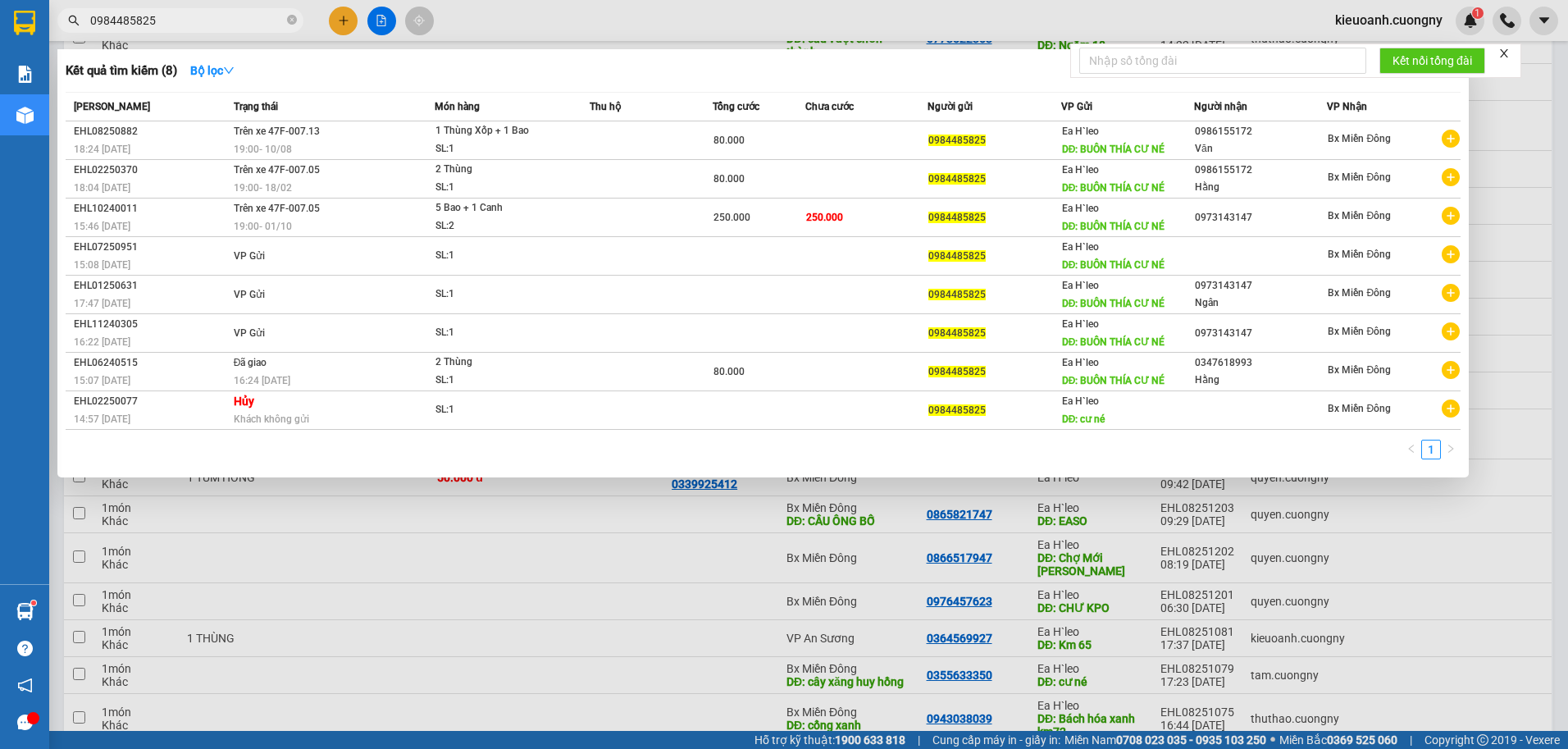
type input "0984485825"
click at [1549, 154] on div at bounding box center [784, 374] width 1568 height 749
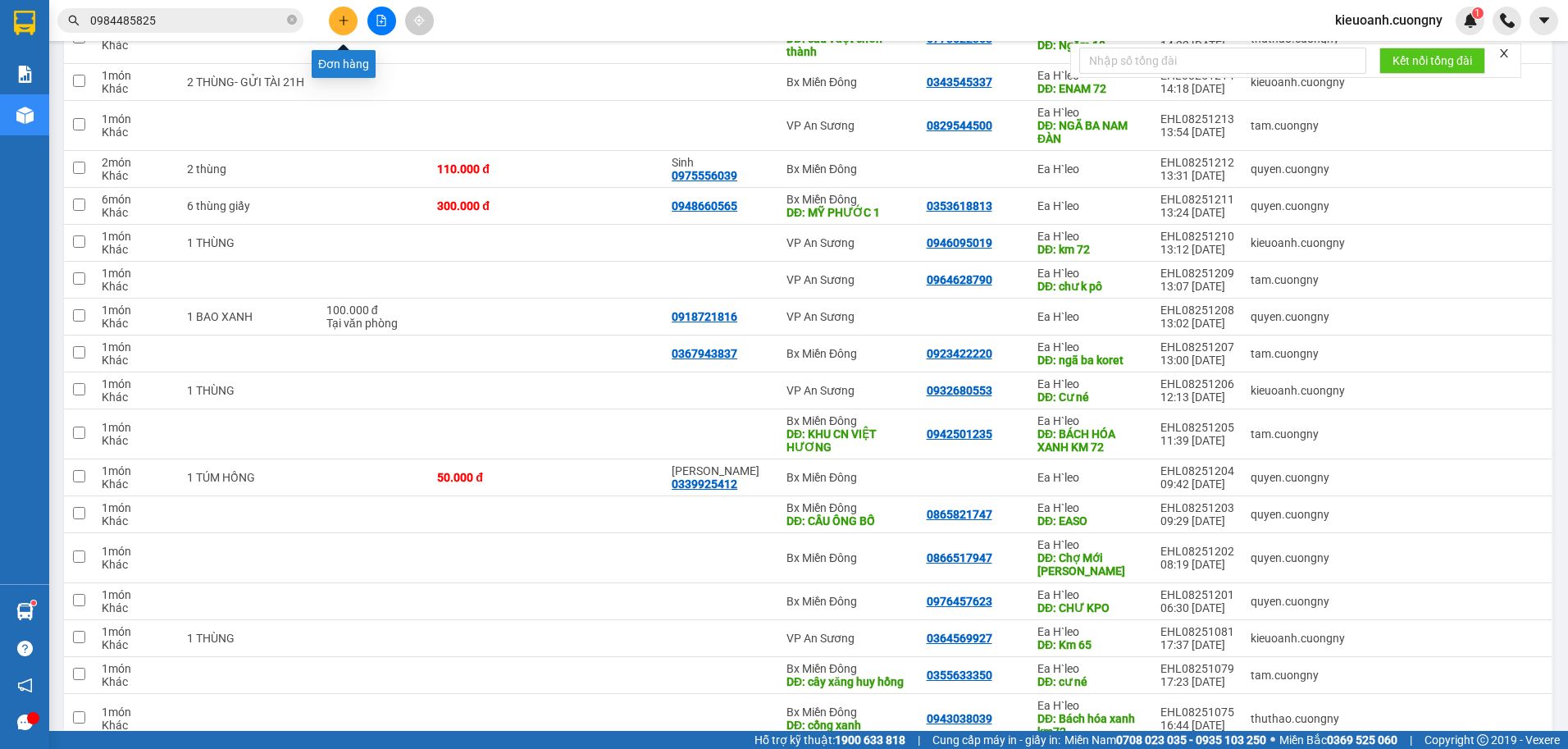
click at [348, 19] on icon "plus" at bounding box center [344, 20] width 12 height 12
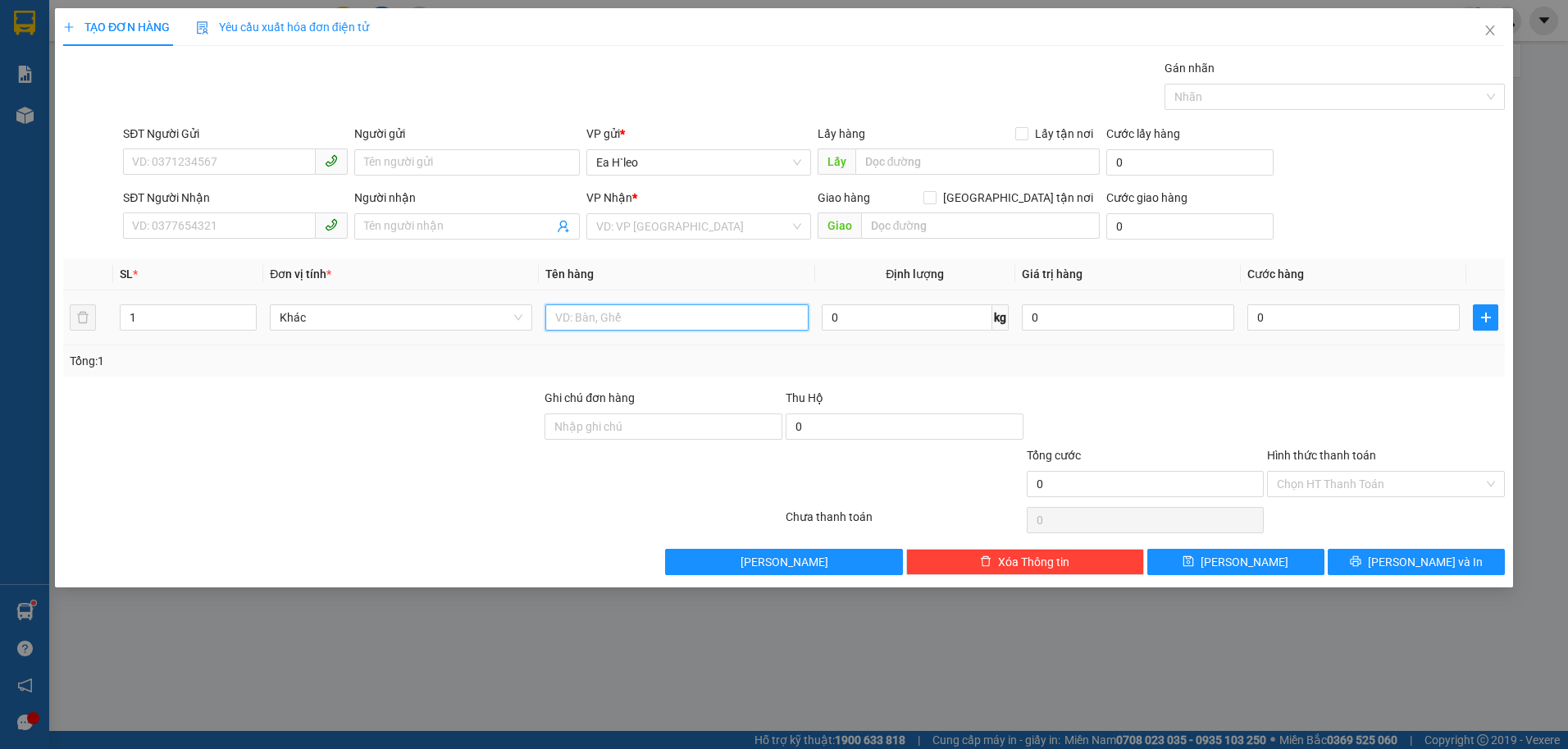
click at [613, 315] on input "text" at bounding box center [677, 317] width 263 height 26
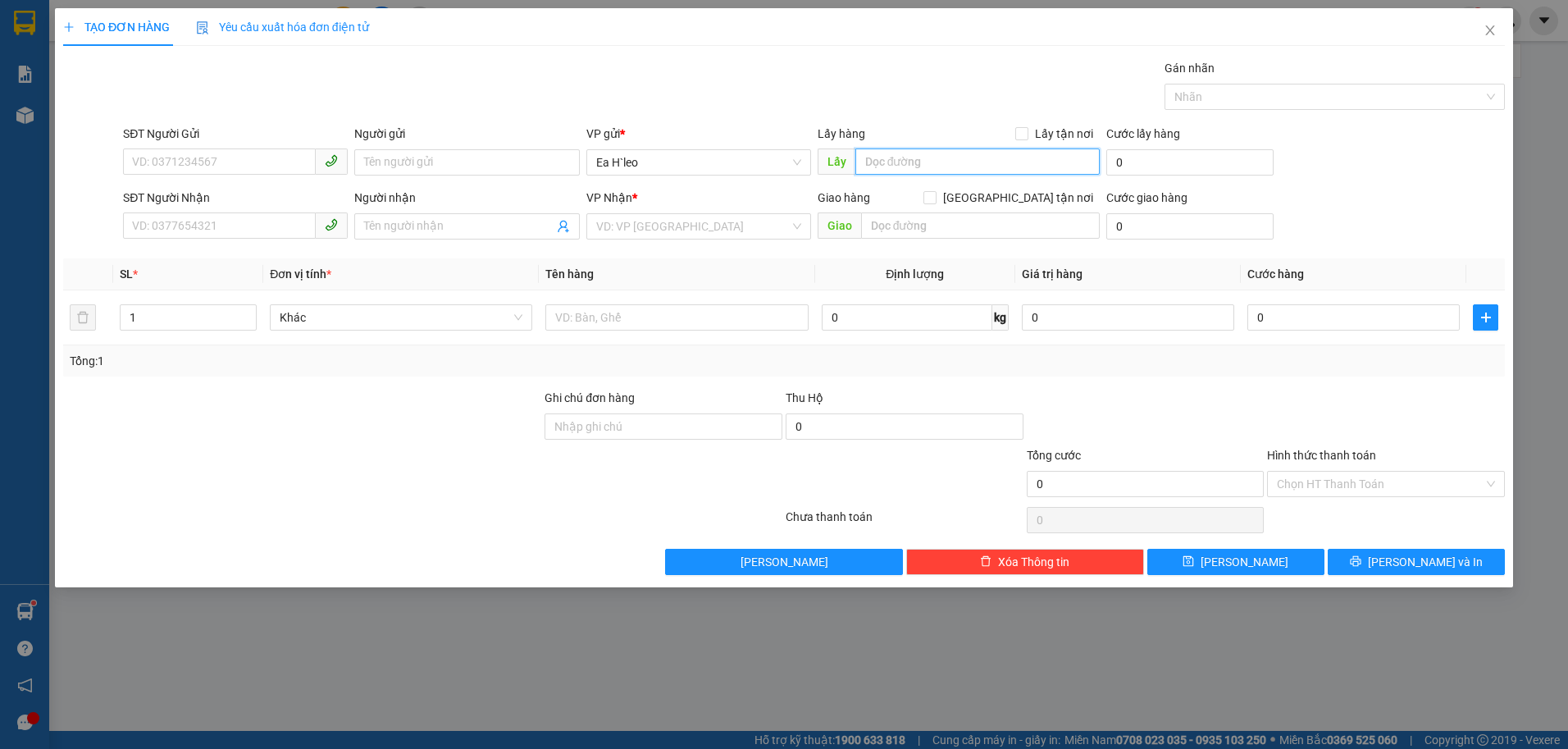
click at [909, 159] on input "text" at bounding box center [978, 161] width 246 height 26
type input "Ngã ba buôn thía"
click at [745, 230] on input "search" at bounding box center [693, 226] width 194 height 25
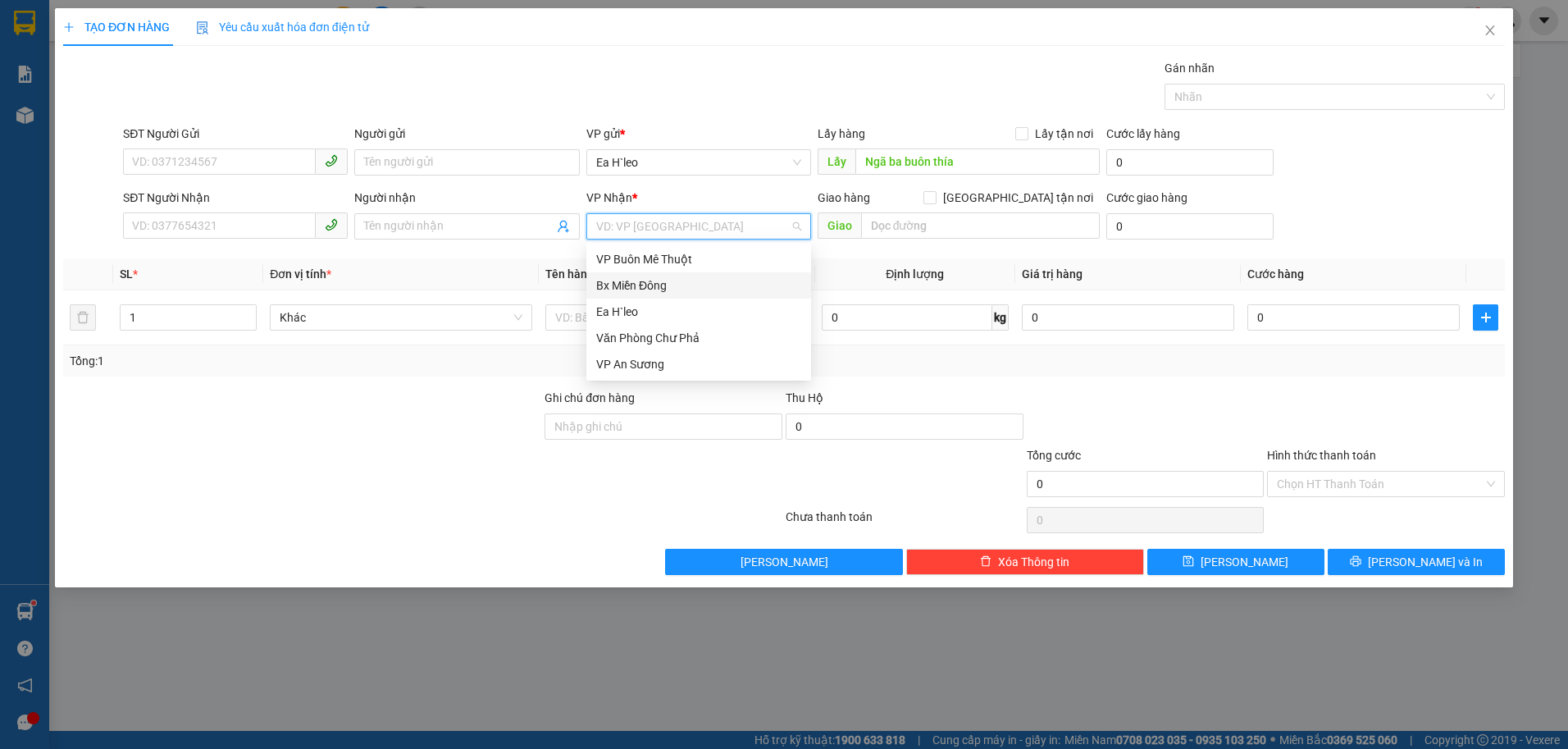
click at [714, 283] on div "Bx Miền Đông" at bounding box center [699, 285] width 205 height 18
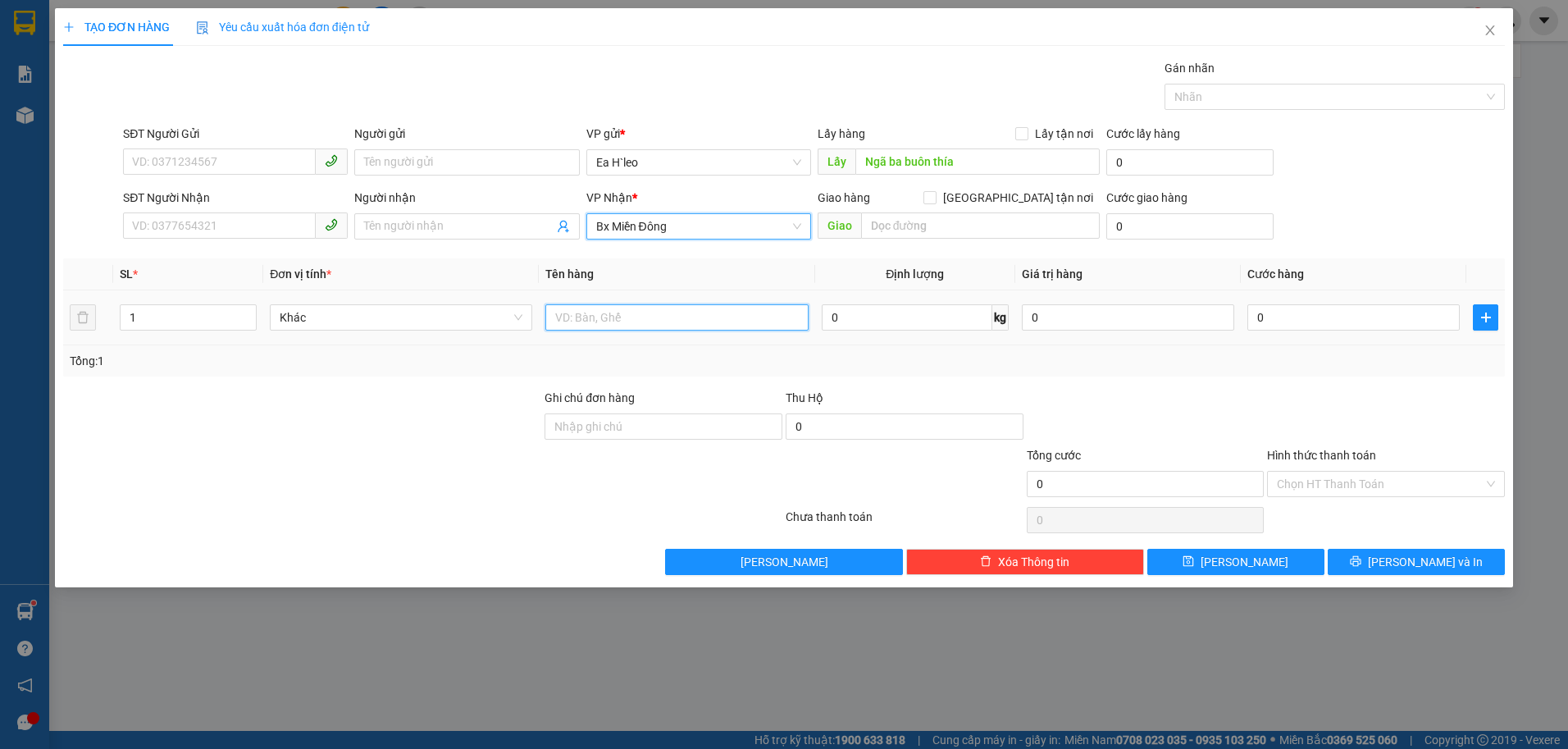
click at [640, 325] on input "text" at bounding box center [677, 317] width 263 height 26
type input "1 THÙNG"
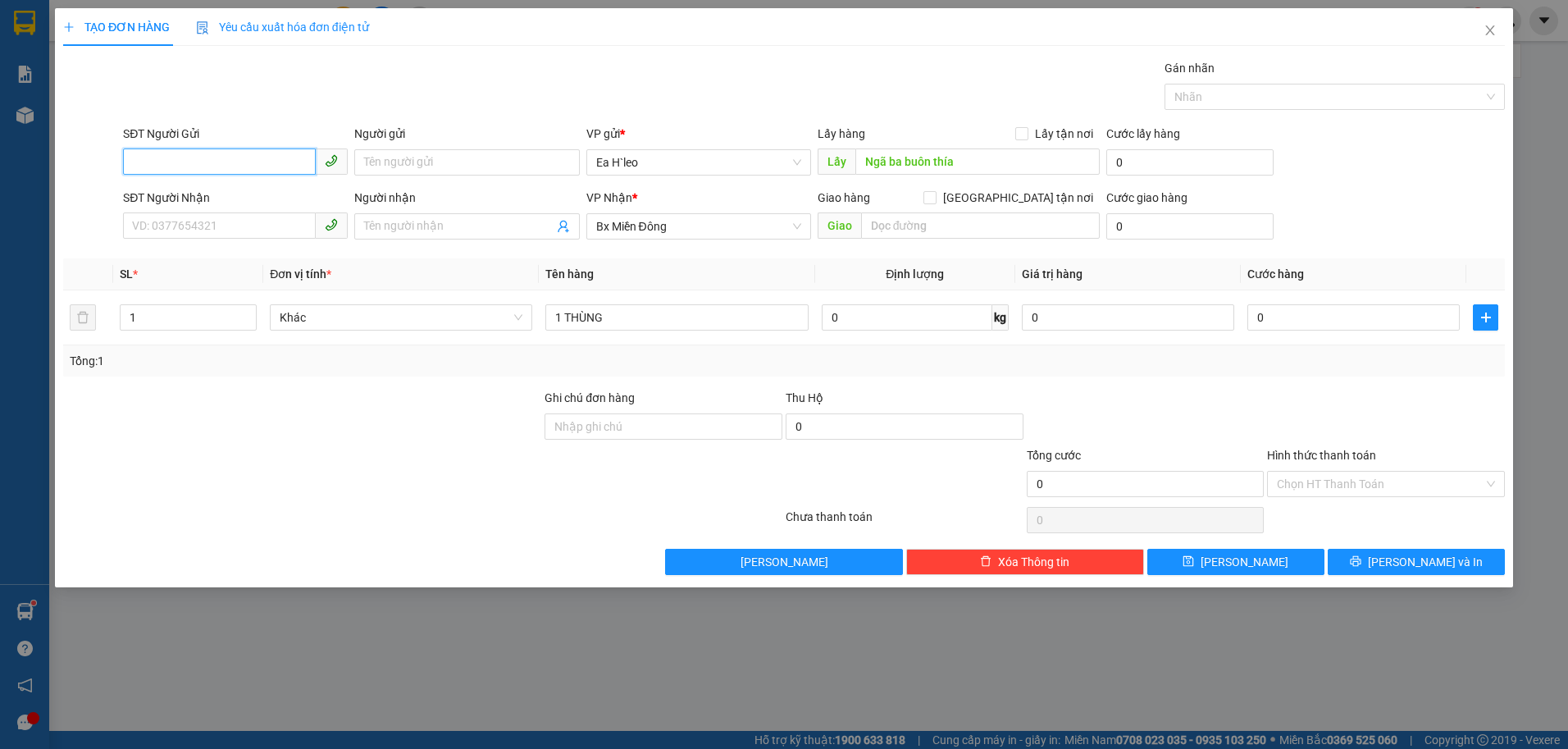
click at [209, 161] on input "SĐT Người Gửi" at bounding box center [219, 161] width 193 height 26
paste input "0984485825"
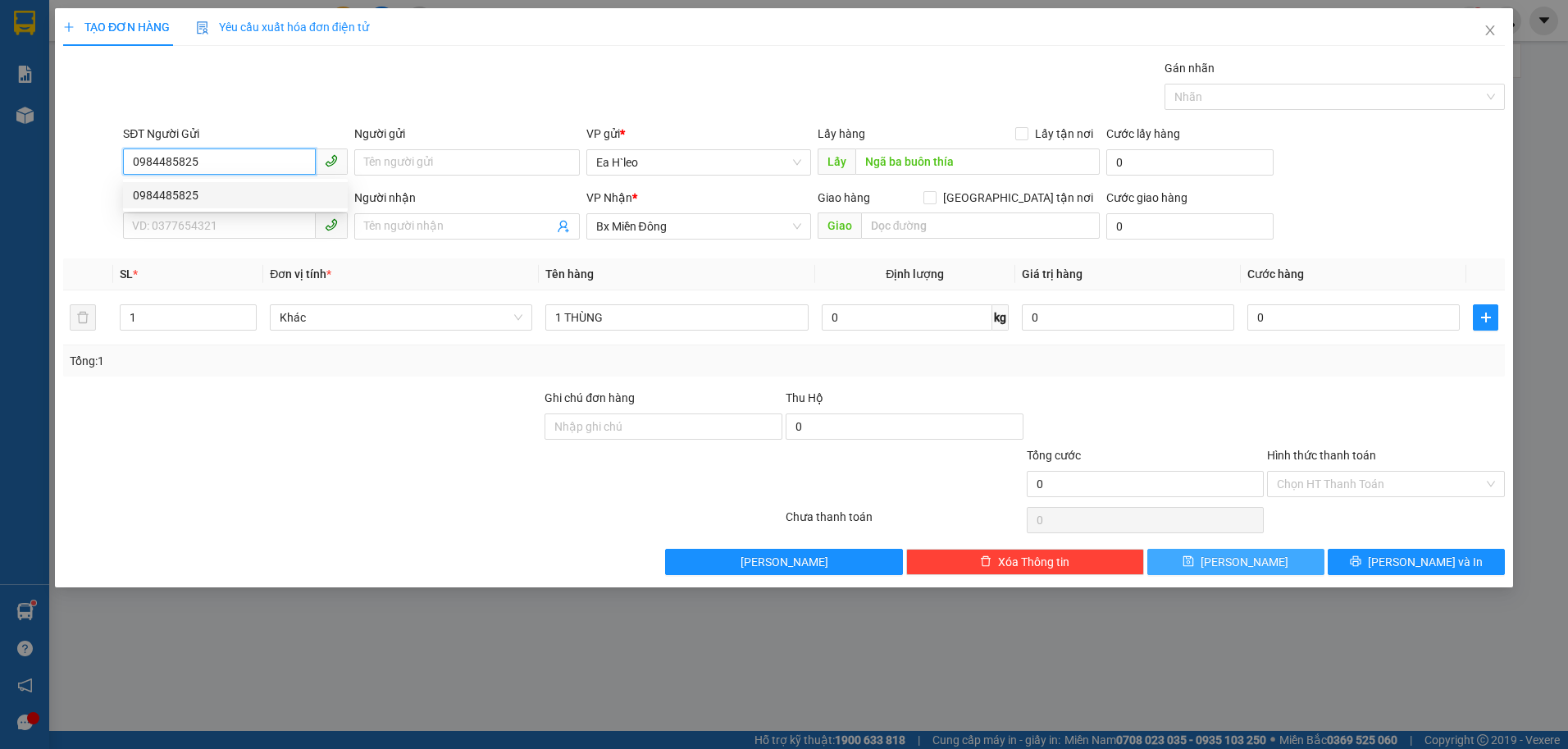
type input "0984485825"
click at [1249, 564] on span "[PERSON_NAME]" at bounding box center [1245, 562] width 88 height 18
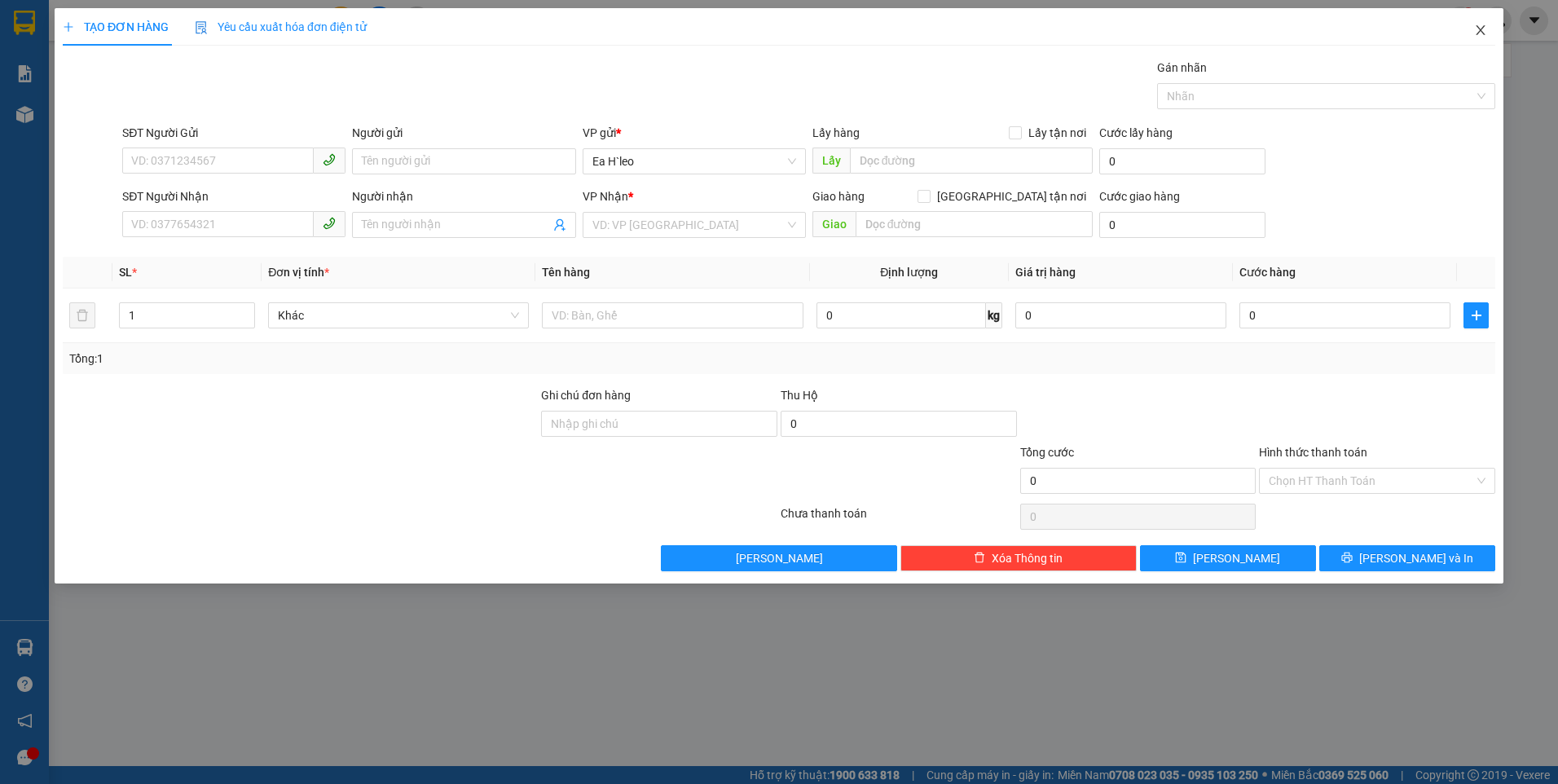
click at [1481, 27] on icon "close" at bounding box center [1481, 29] width 13 height 13
click at [1481, 29] on icon "close" at bounding box center [1481, 29] width 13 height 13
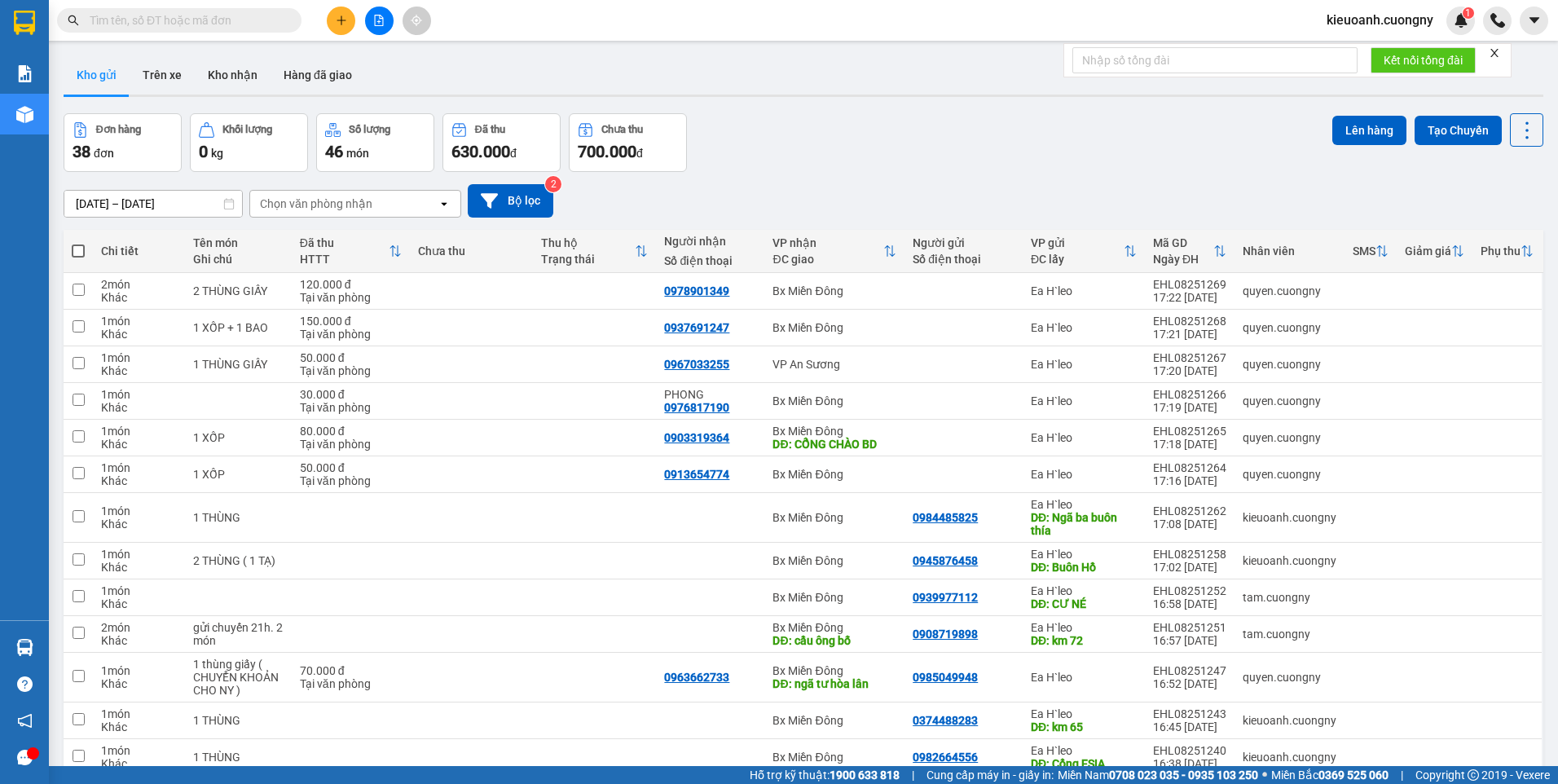
click at [242, 20] on input "text" at bounding box center [186, 20] width 193 height 18
paste input "0962266769"
type input "0962266769"
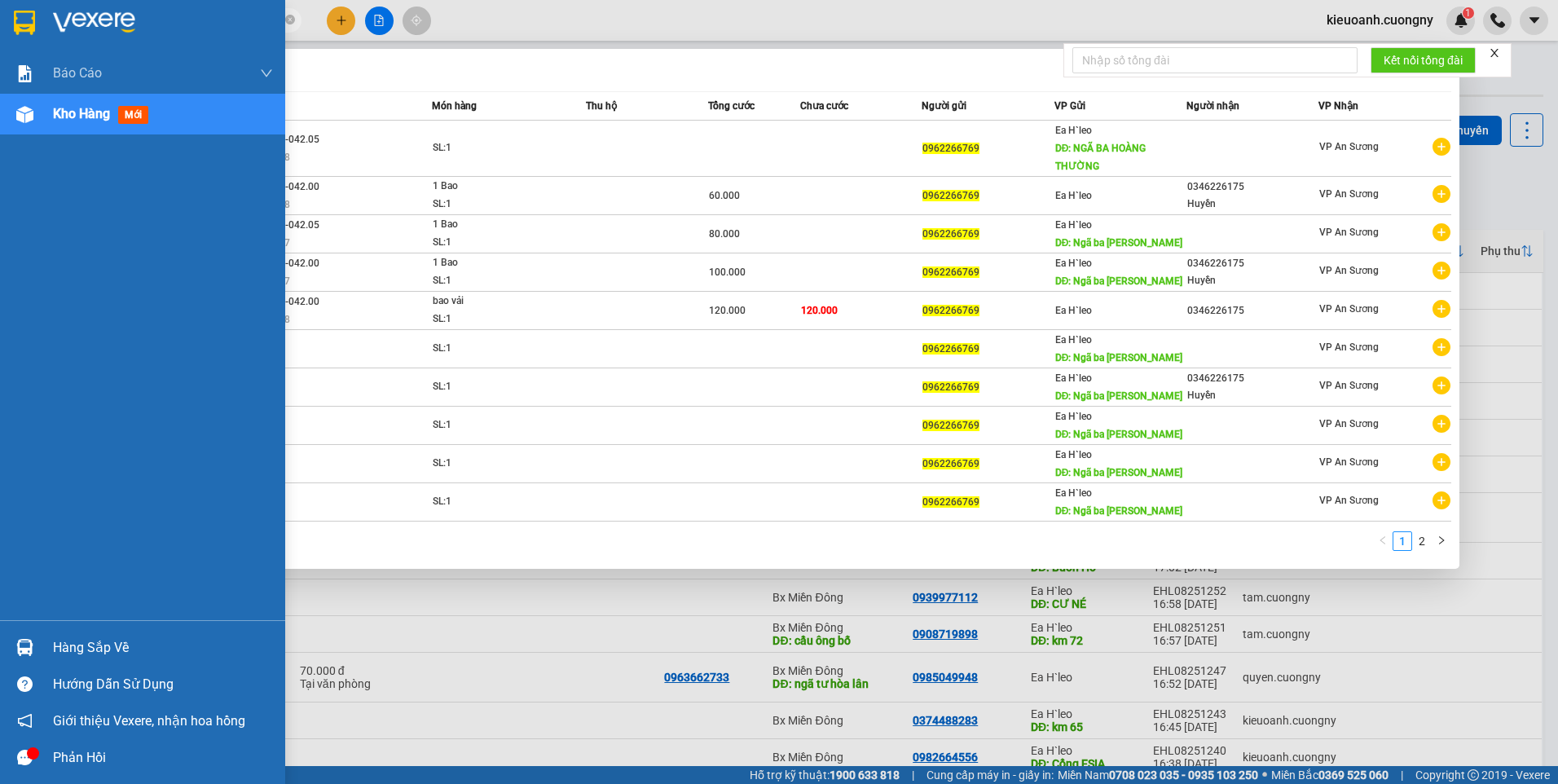
drag, startPoint x: 214, startPoint y: 18, endPoint x: 8, endPoint y: 19, distance: 206.0
click at [8, 19] on section "Kết quả tìm kiếm ( 12 ) Bộ lọc Mã ĐH Trạng thái Món hàng Thu hộ Tổng cước Chưa …" at bounding box center [779, 392] width 1558 height 784
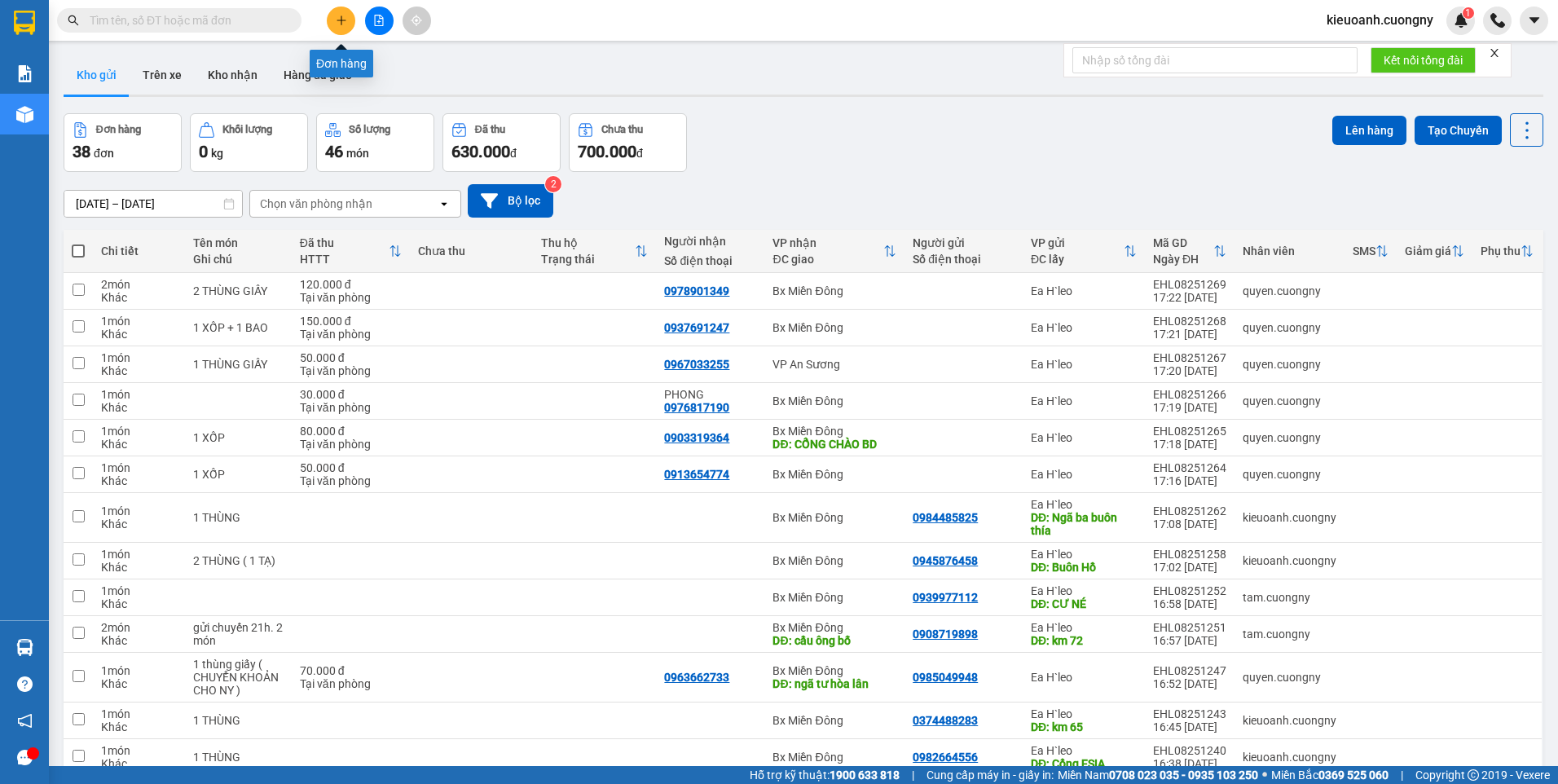
click at [336, 21] on icon "plus" at bounding box center [342, 20] width 12 height 12
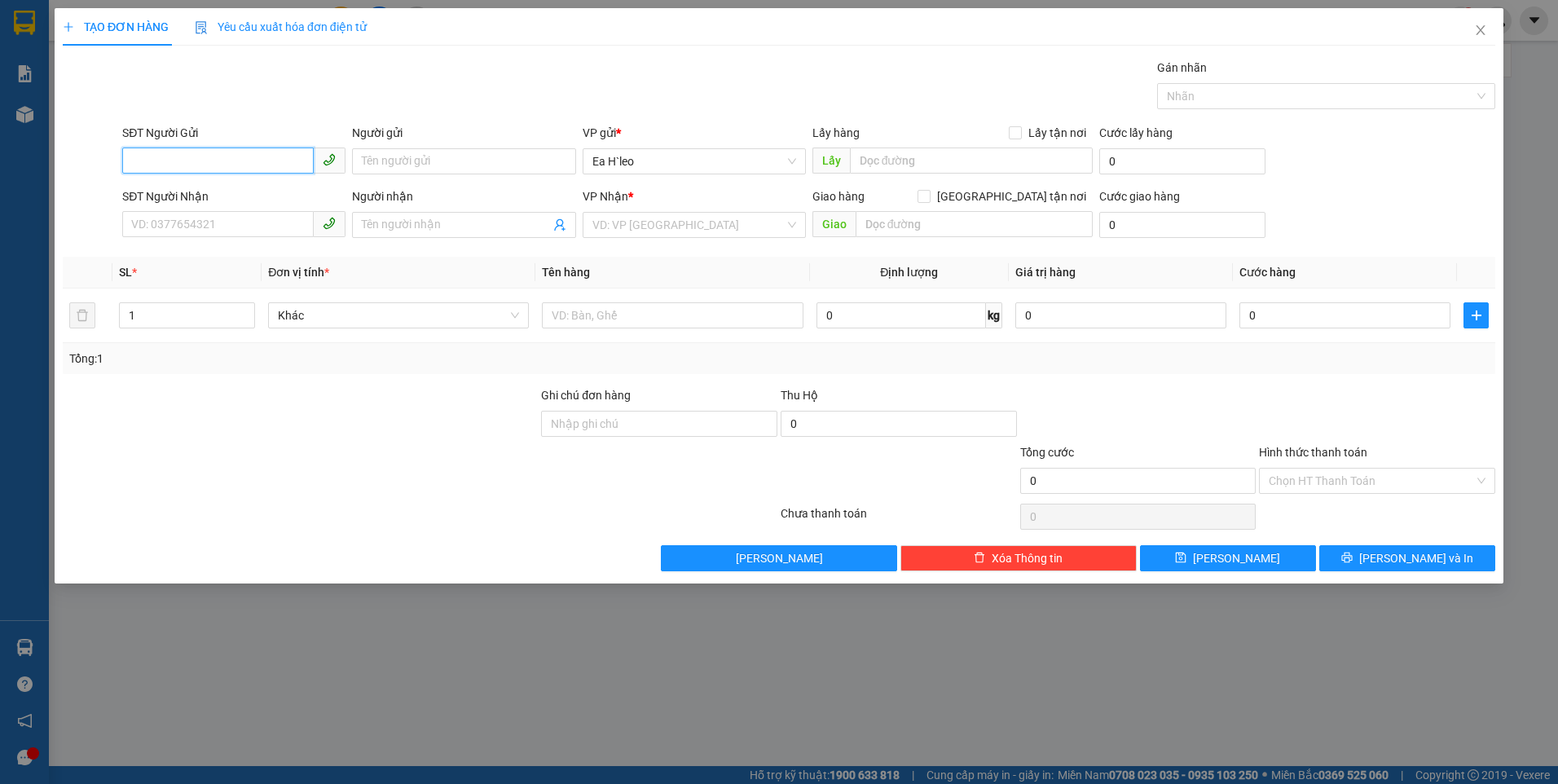
paste input "0962266769"
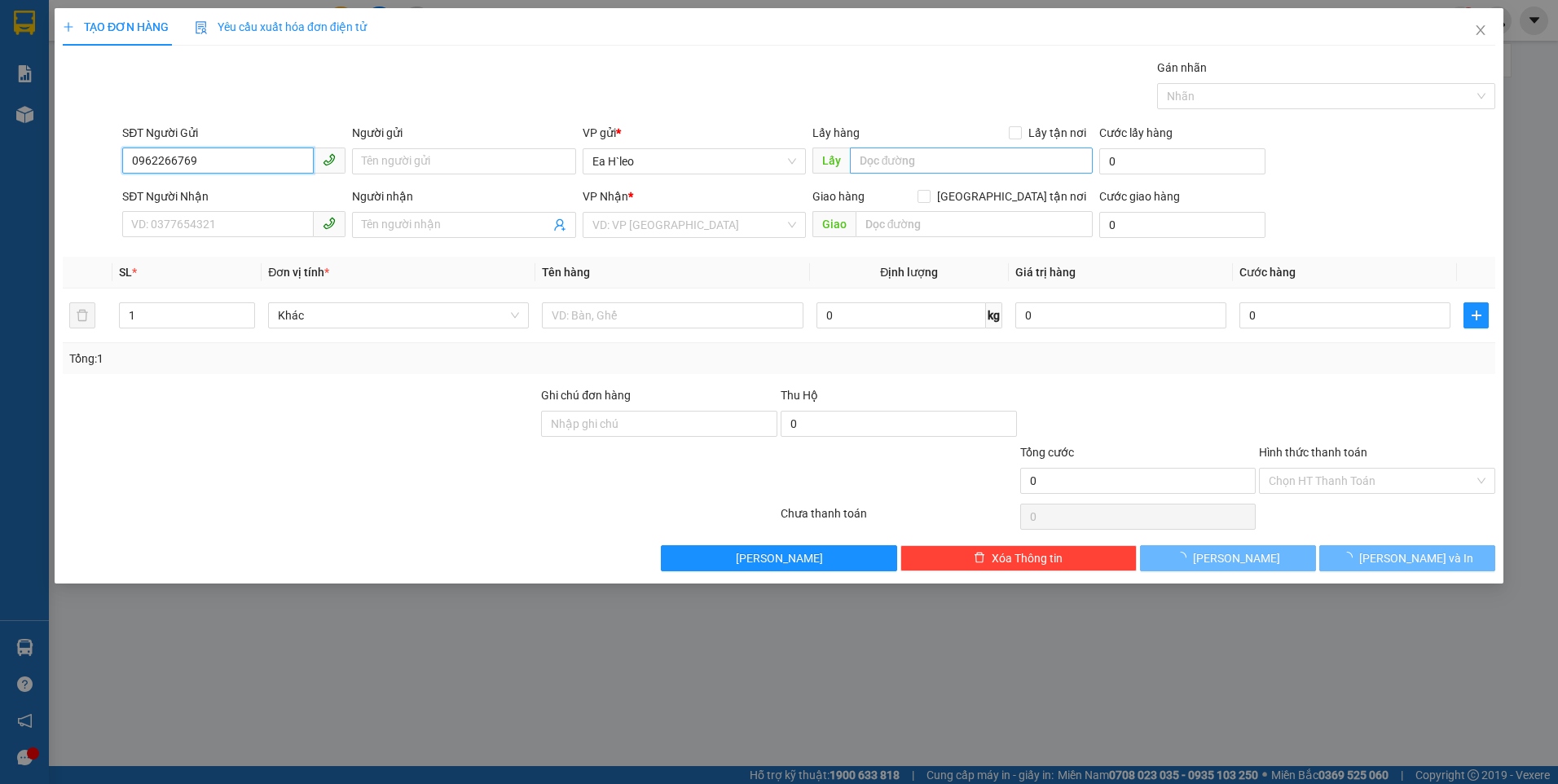
type input "0962266769"
click at [950, 150] on input "text" at bounding box center [972, 160] width 244 height 26
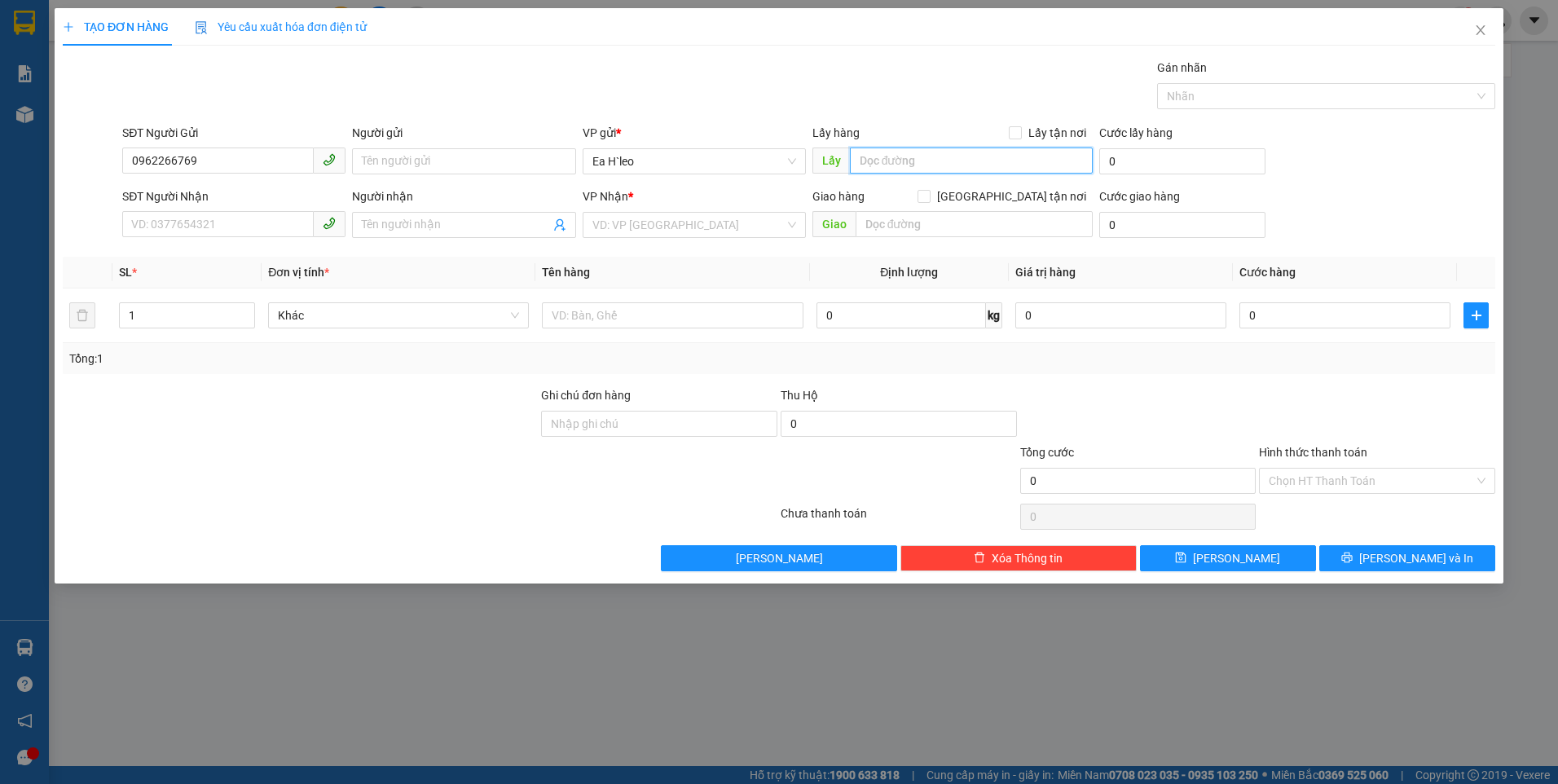
type input "n"
type input "Ngã ba hoàng thường"
click at [731, 224] on input "search" at bounding box center [689, 225] width 193 height 24
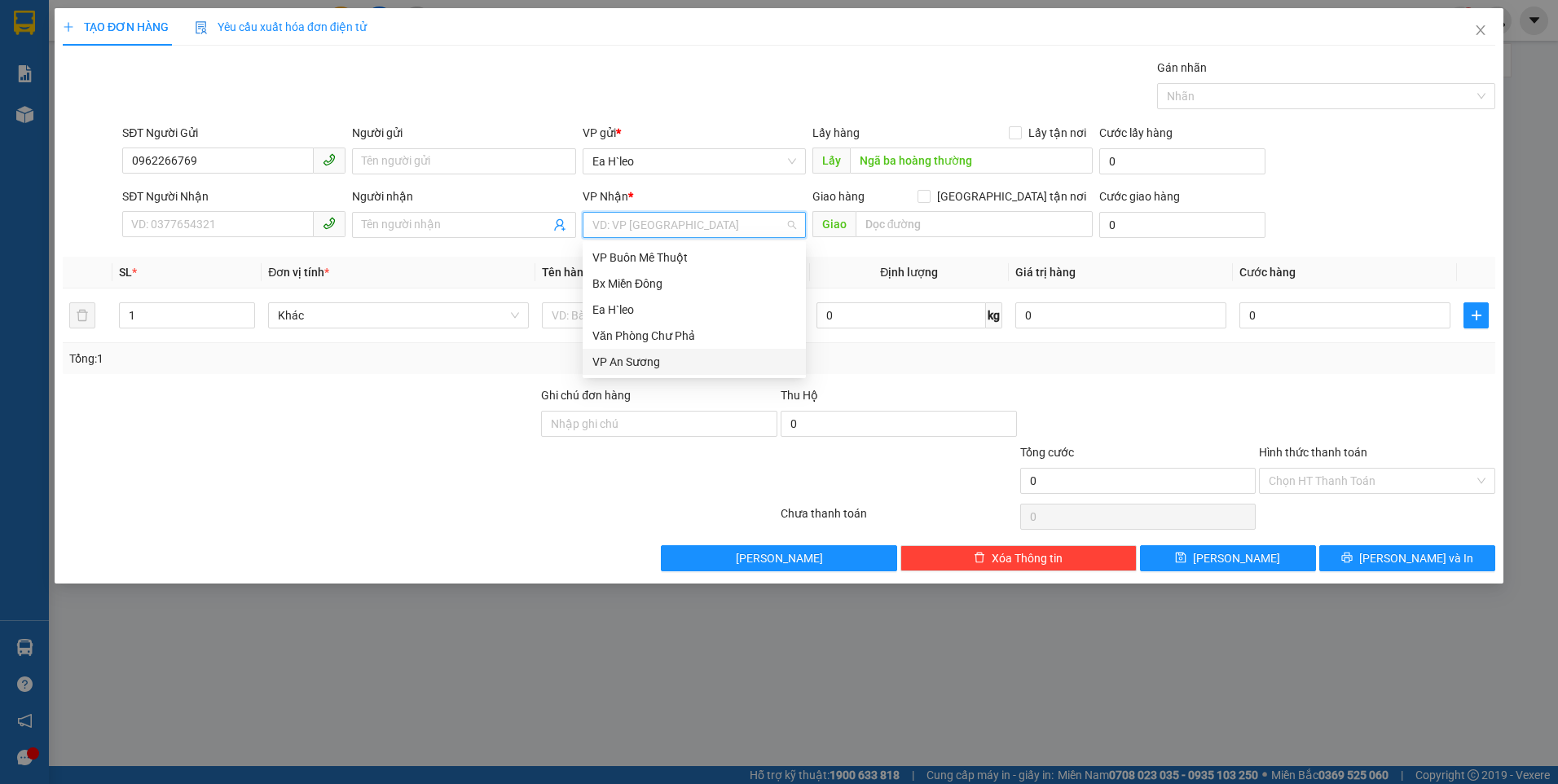
click at [696, 358] on div "VP An Sương" at bounding box center [694, 361] width 204 height 18
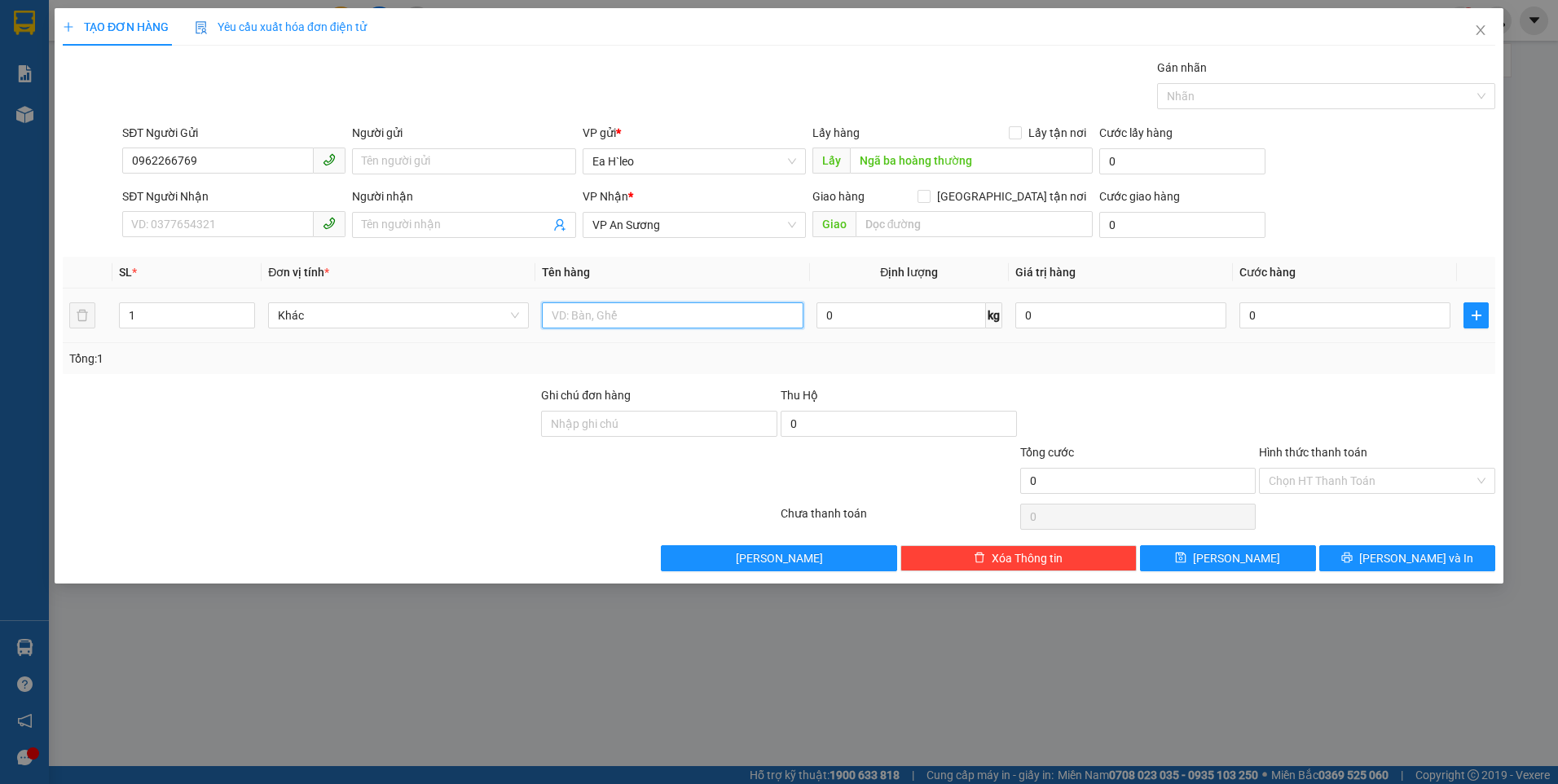
click at [685, 315] on input "text" at bounding box center [673, 315] width 261 height 26
type input "1 BAO VẢI"
click at [153, 230] on input "SĐT Người Nhận" at bounding box center [218, 224] width 192 height 26
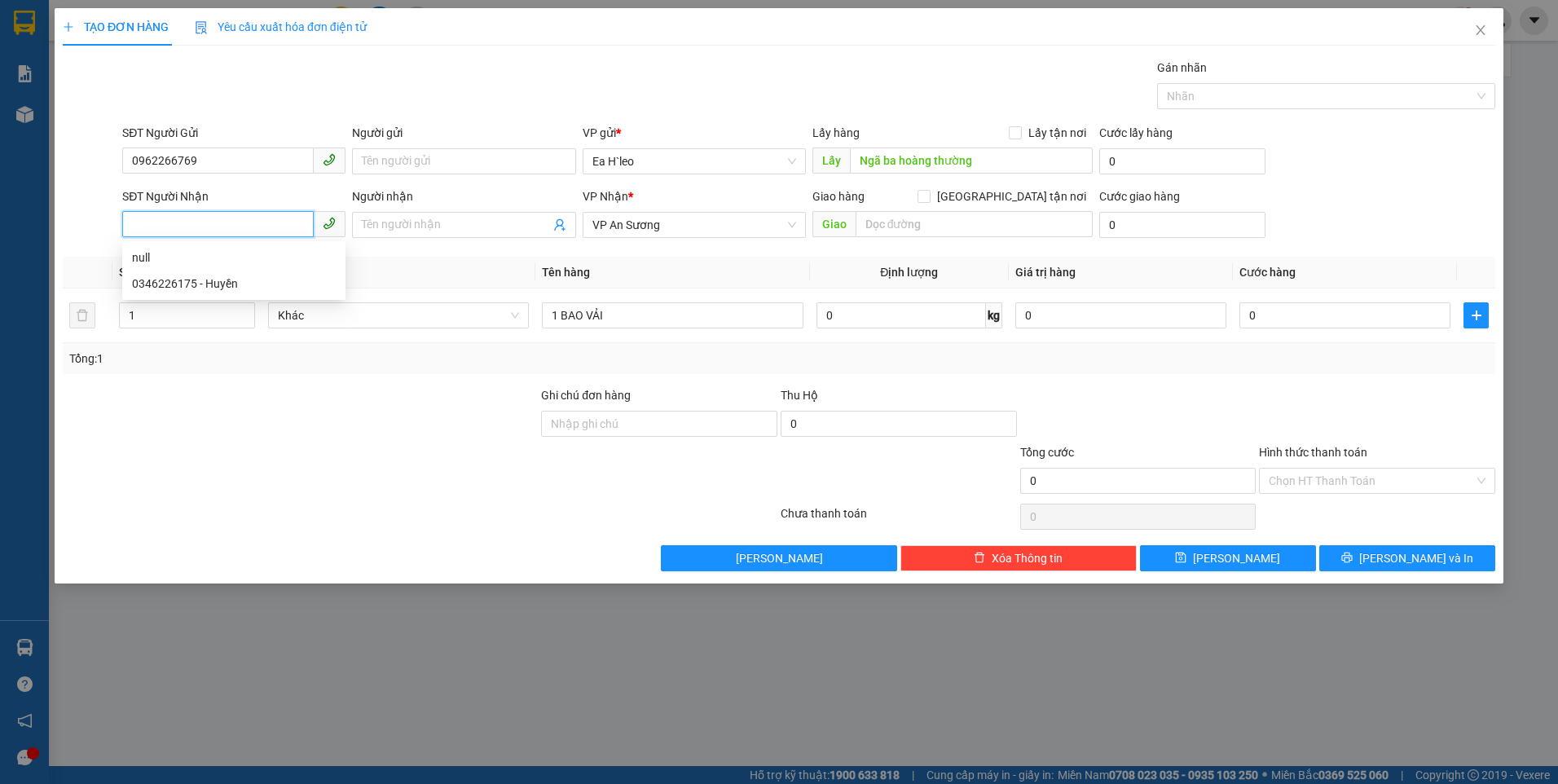
paste input "0382761483"
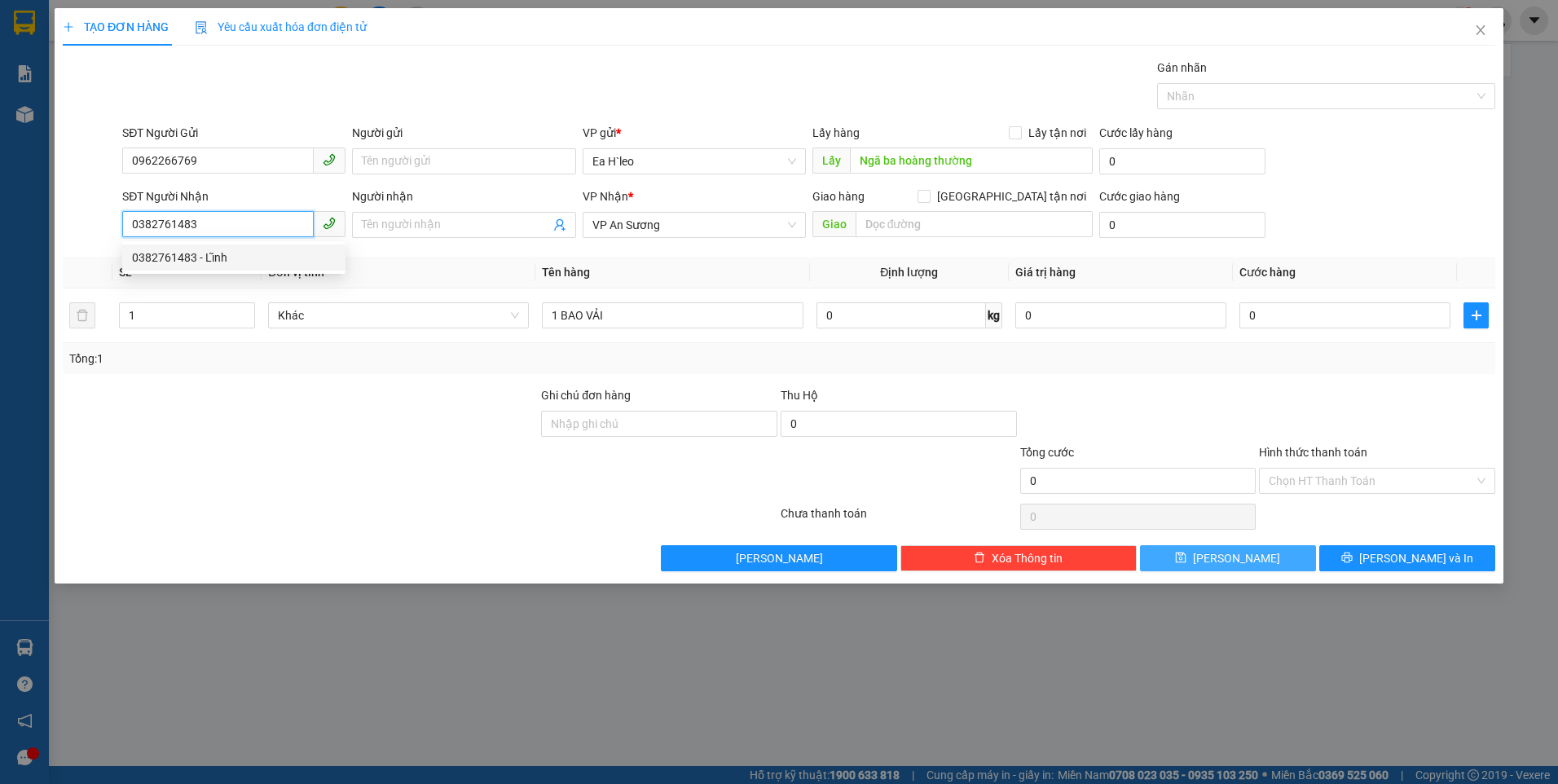
type input "0382761483"
click at [1247, 559] on button "[PERSON_NAME]" at bounding box center [1228, 558] width 176 height 26
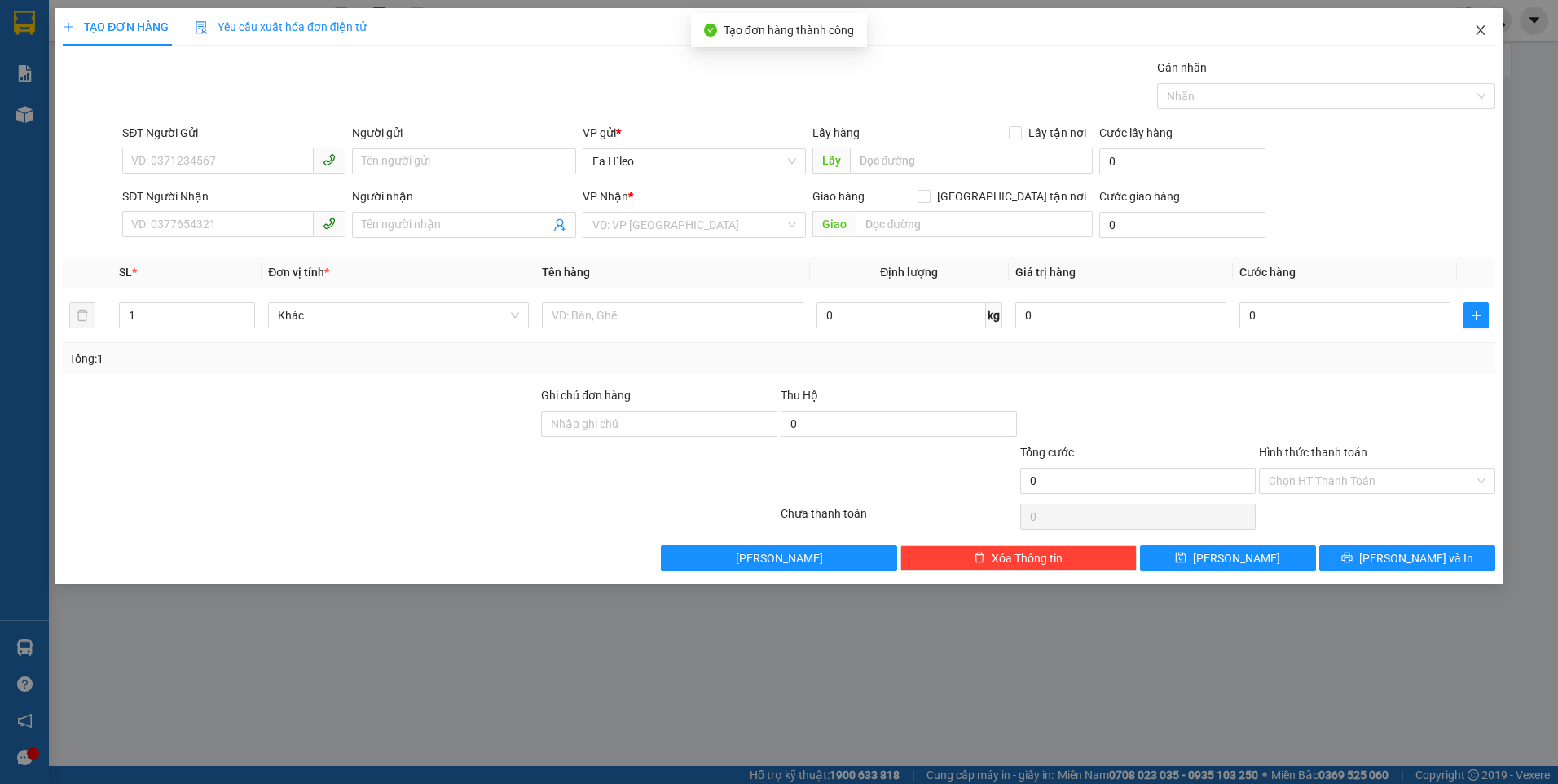
click at [1486, 29] on icon "close" at bounding box center [1481, 29] width 13 height 13
